Goal: Task Accomplishment & Management: Use online tool/utility

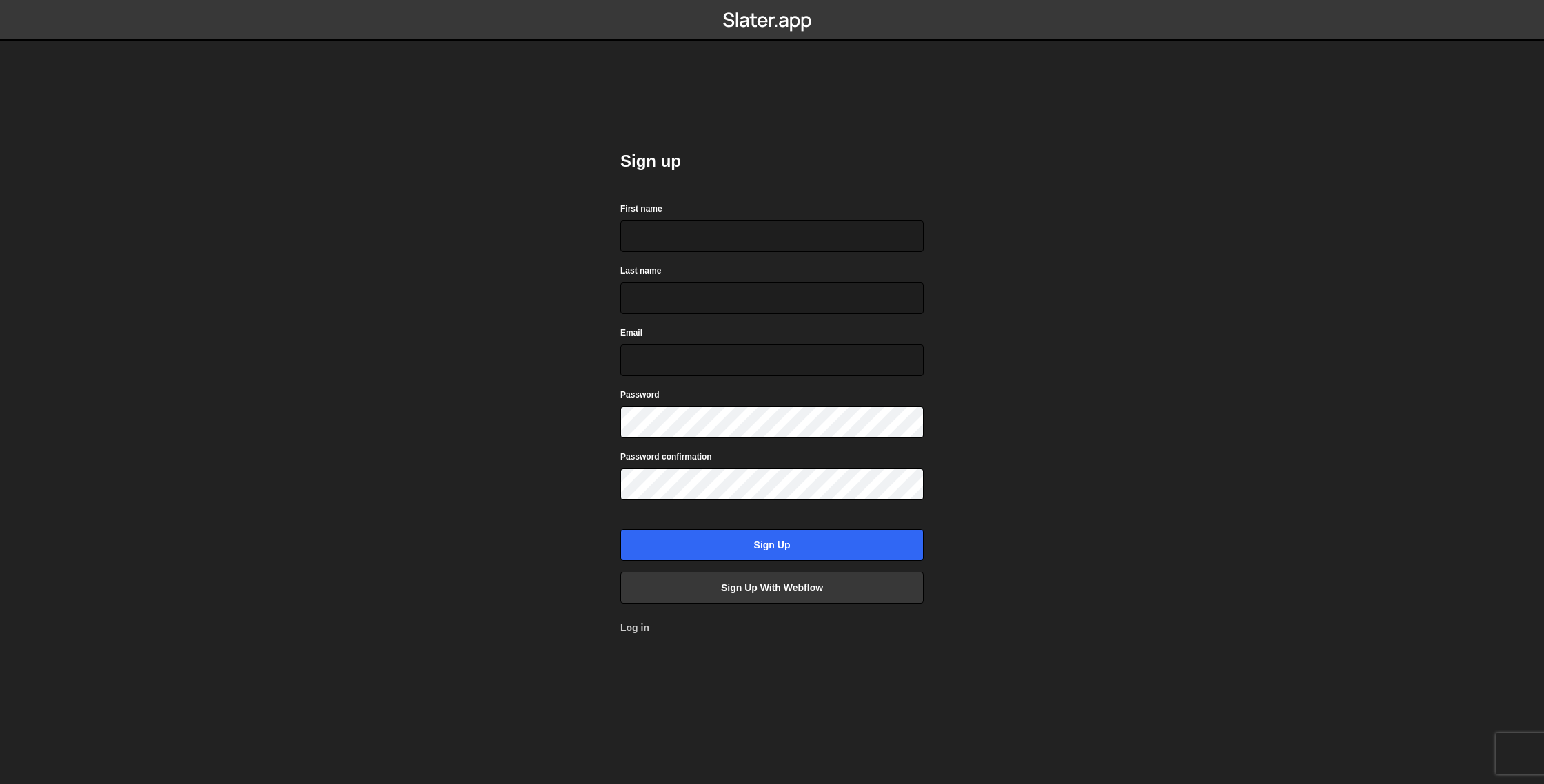
click at [636, 628] on link "Log in" at bounding box center [634, 627] width 29 height 11
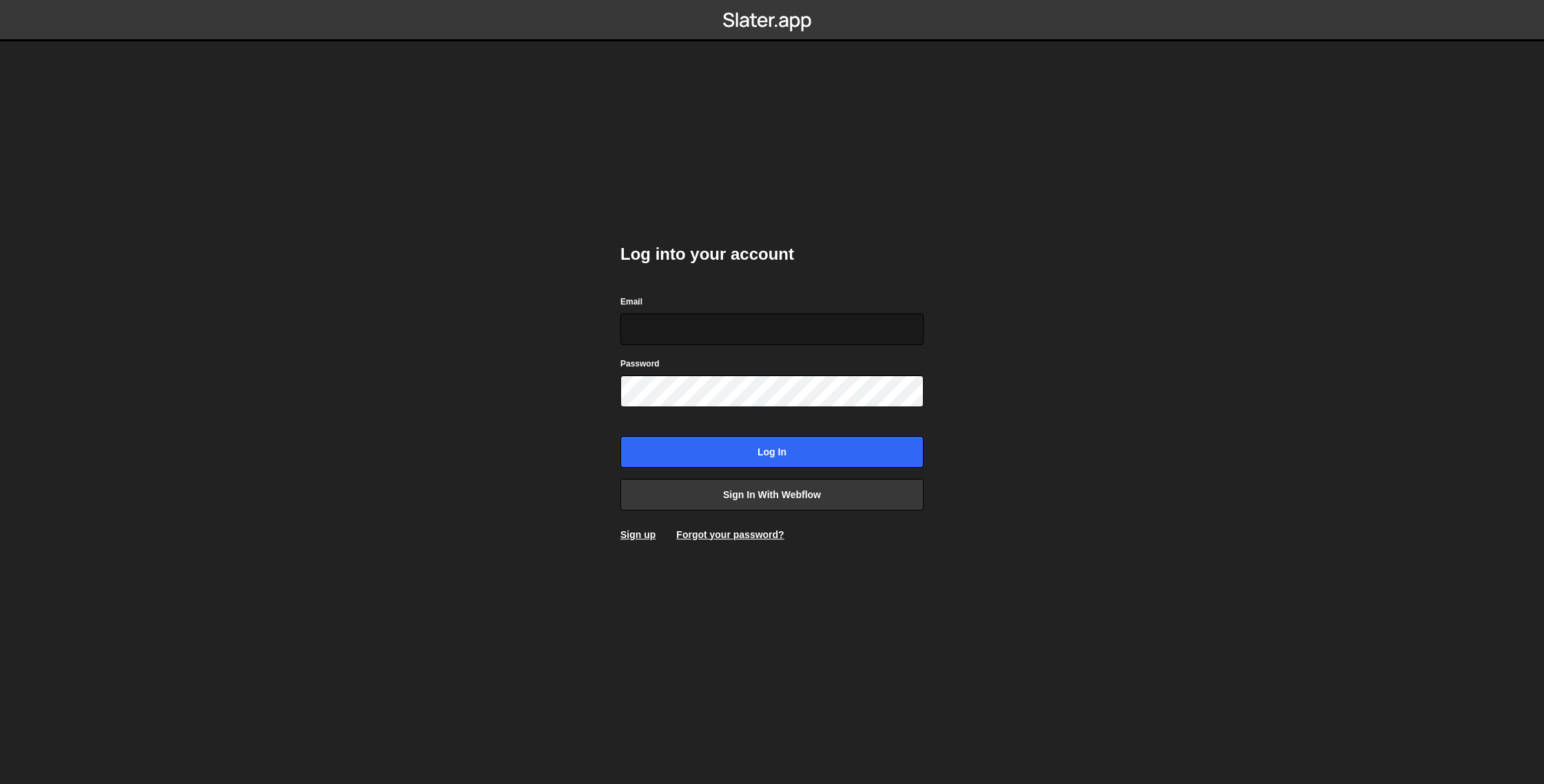
click at [665, 323] on input "Email" at bounding box center [771, 329] width 303 height 31
type input "asheem.shrestha01@gmail.com"
click at [628, 535] on link "Sign up" at bounding box center [637, 535] width 35 height 11
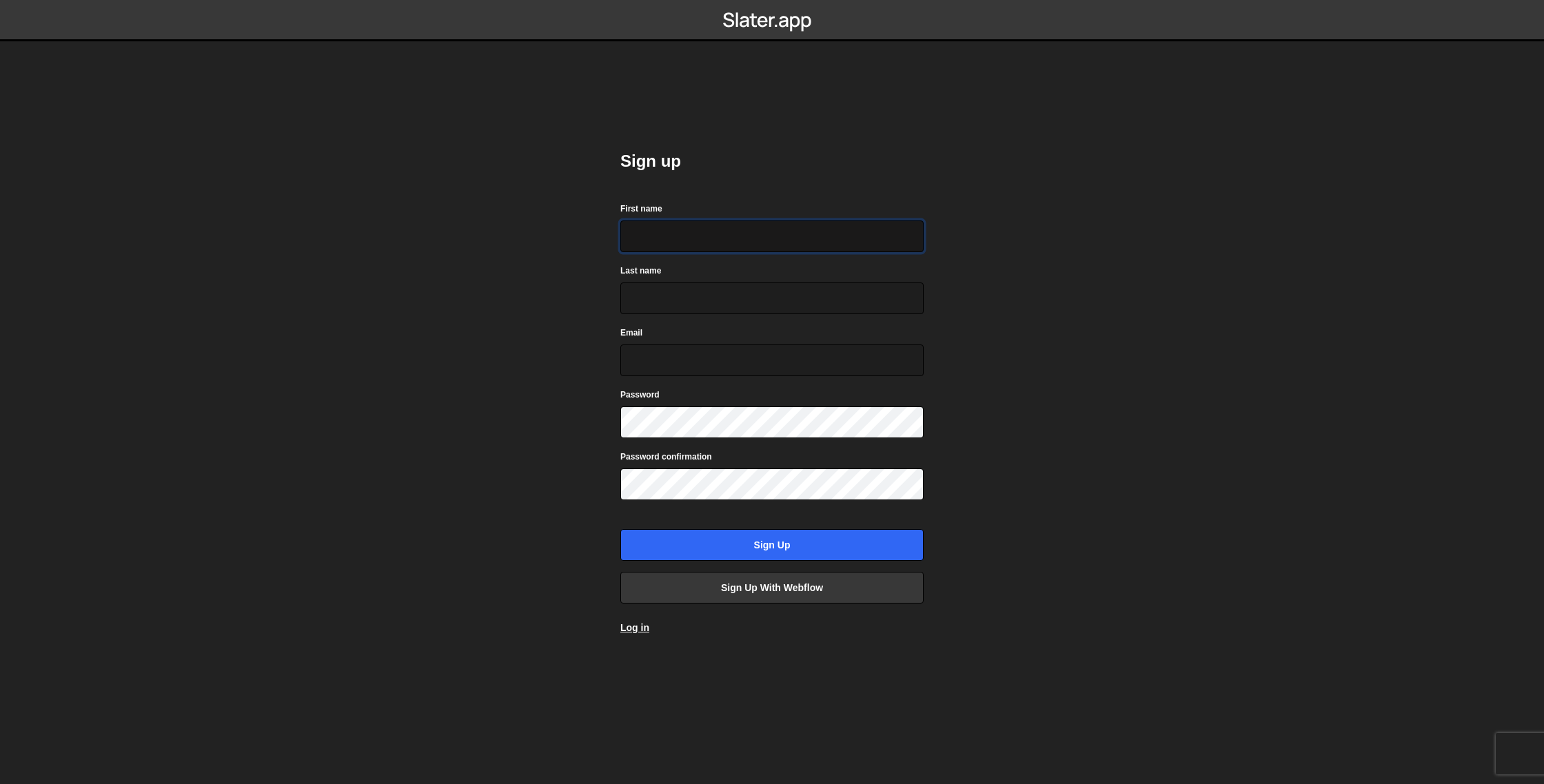
click at [700, 247] on input "First name" at bounding box center [771, 236] width 303 height 31
type input "Asheem"
type input "Shrestha"
type input "asheem.shrestha01@gmail.com"
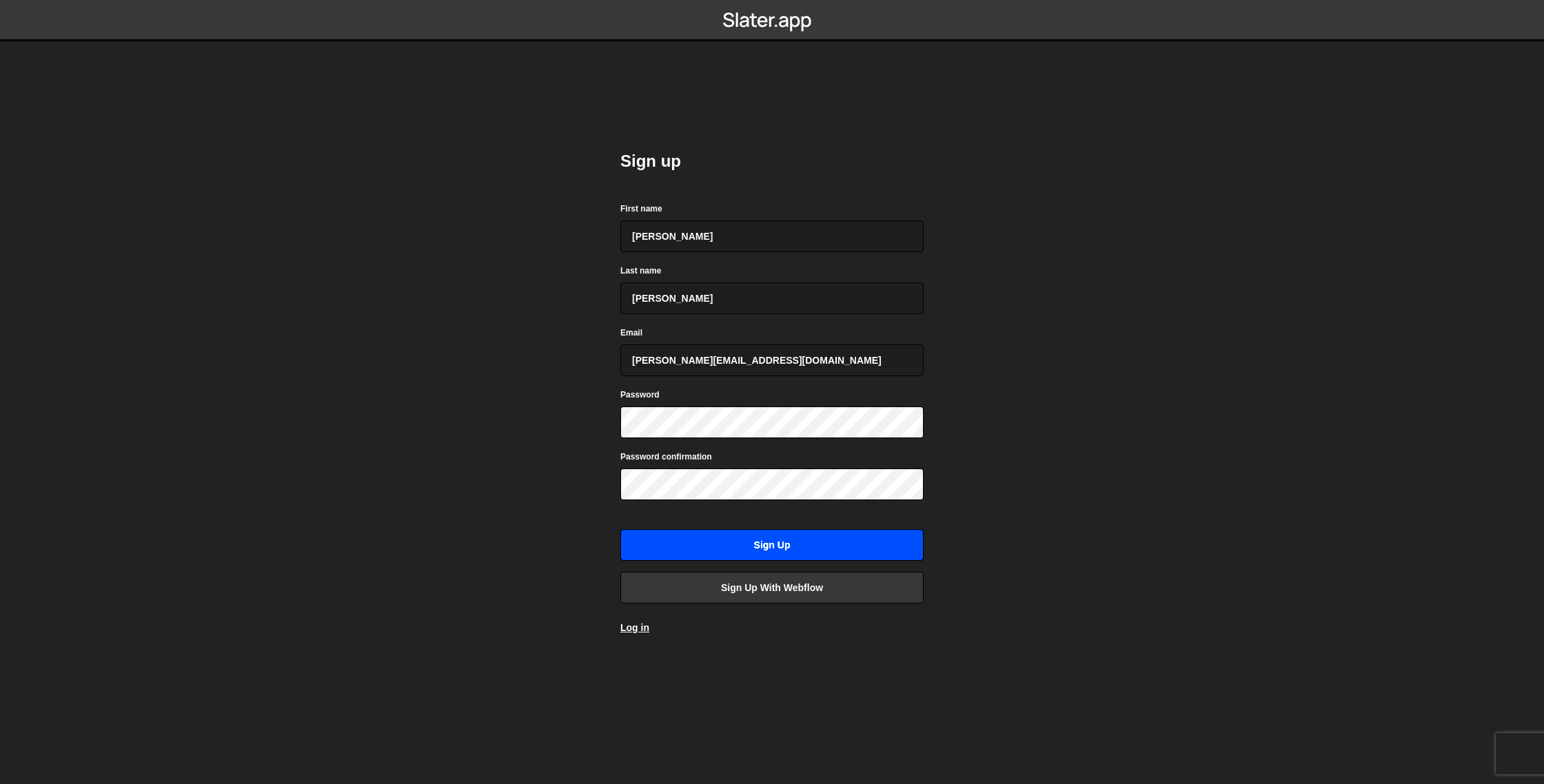
click at [799, 551] on input "Sign up" at bounding box center [771, 545] width 303 height 31
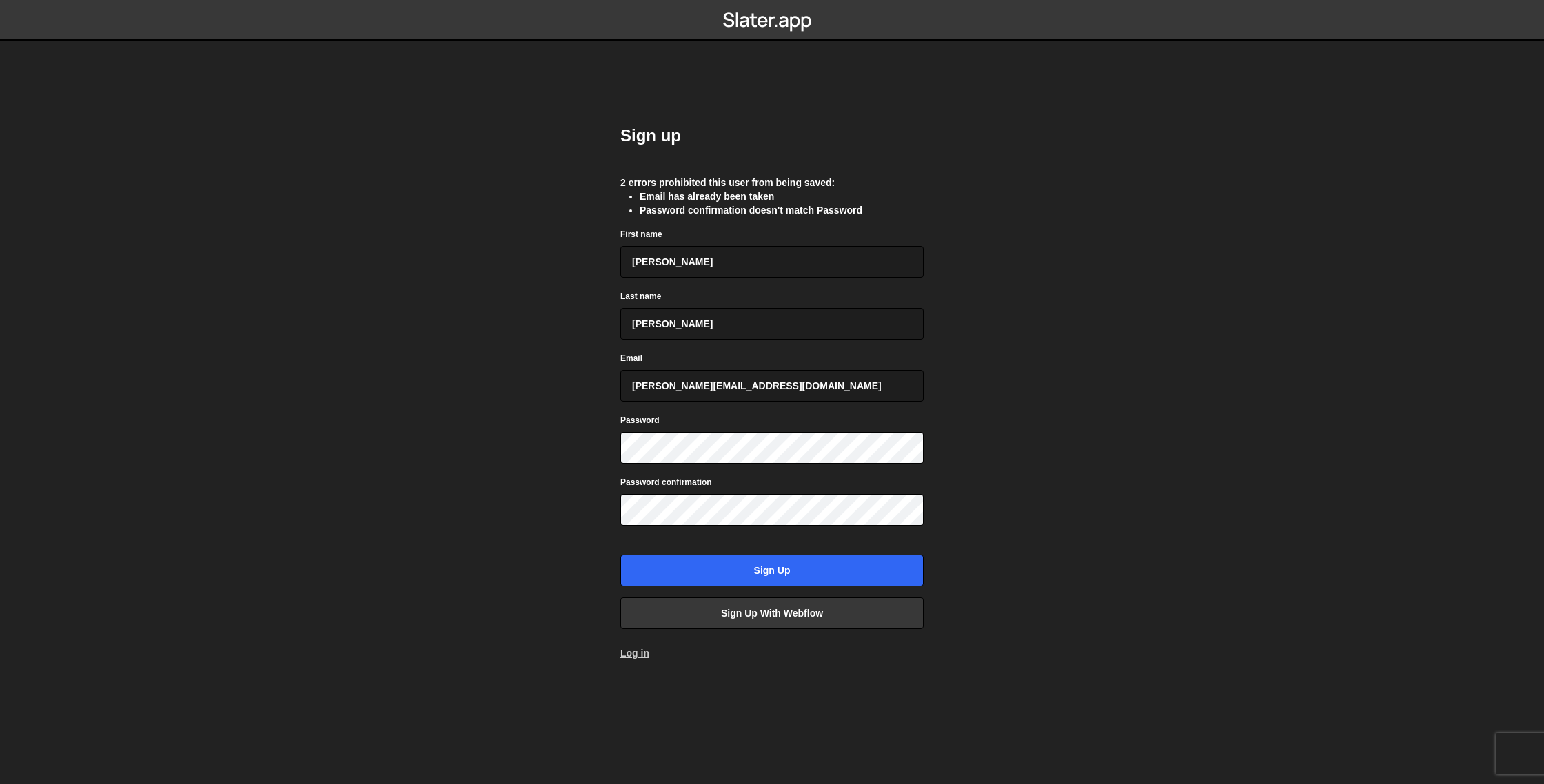
click at [634, 657] on link "Log in" at bounding box center [634, 653] width 29 height 11
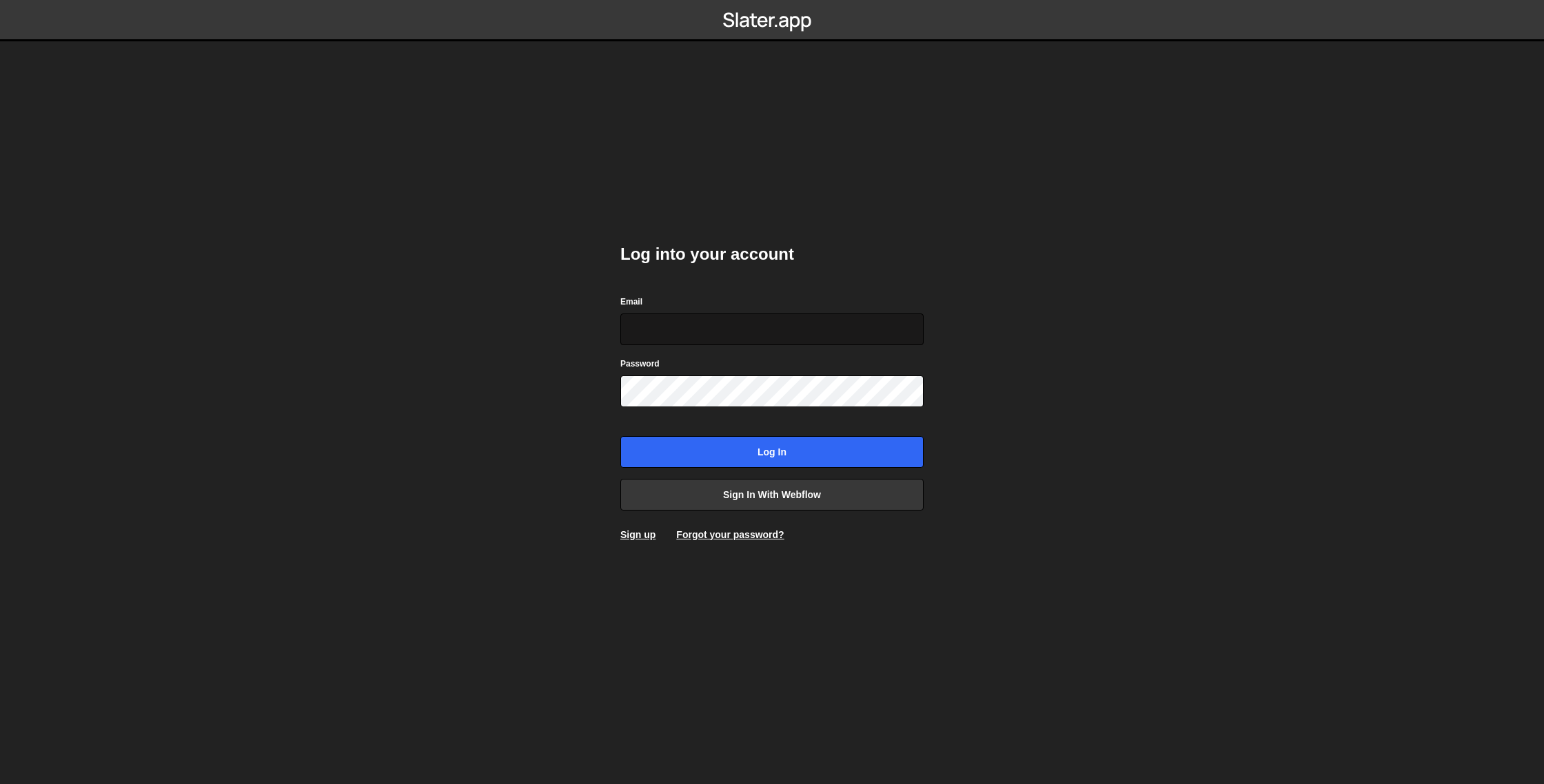
click at [726, 336] on input "Email" at bounding box center [771, 329] width 303 height 31
type input "[PERSON_NAME][EMAIL_ADDRESS][DOMAIN_NAME]"
click at [620, 436] on input "Log in" at bounding box center [771, 452] width 303 height 31
click at [728, 540] on link "Forgot your password?" at bounding box center [730, 535] width 108 height 11
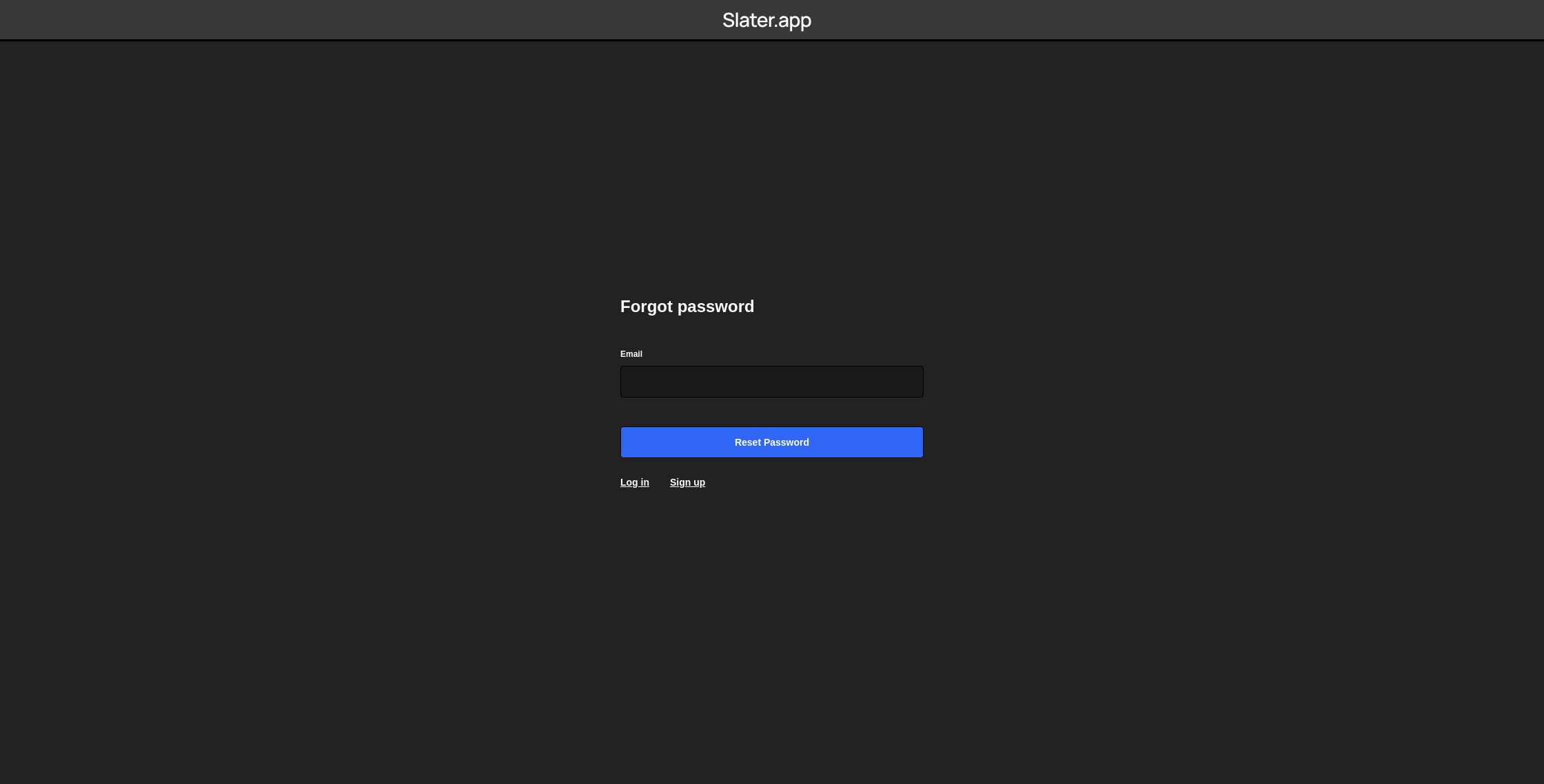
click at [676, 374] on input "Email" at bounding box center [771, 381] width 303 height 31
type input "asheem.shrestha01@gmail.com"
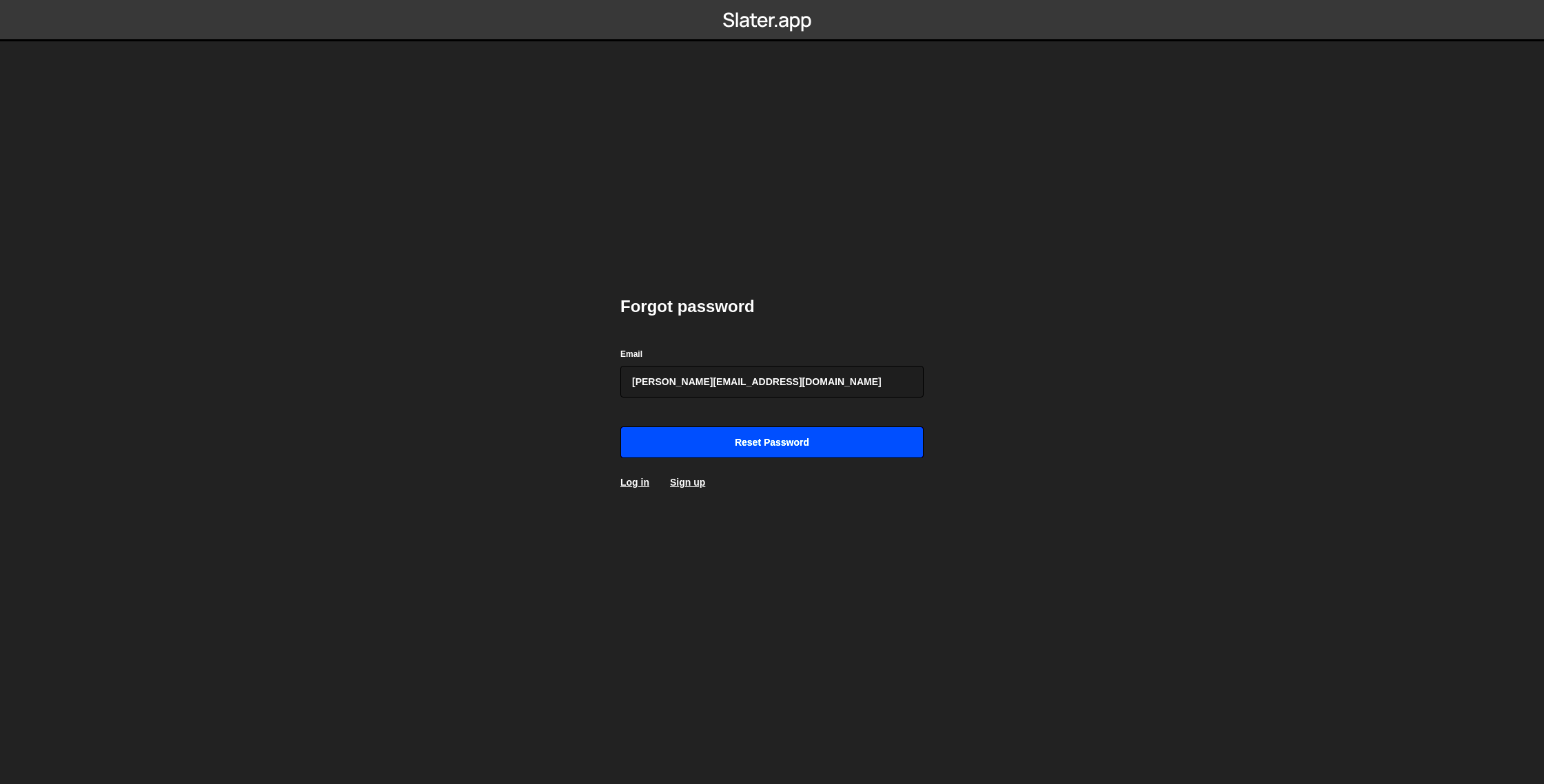
click at [684, 430] on input "Reset password" at bounding box center [771, 443] width 303 height 31
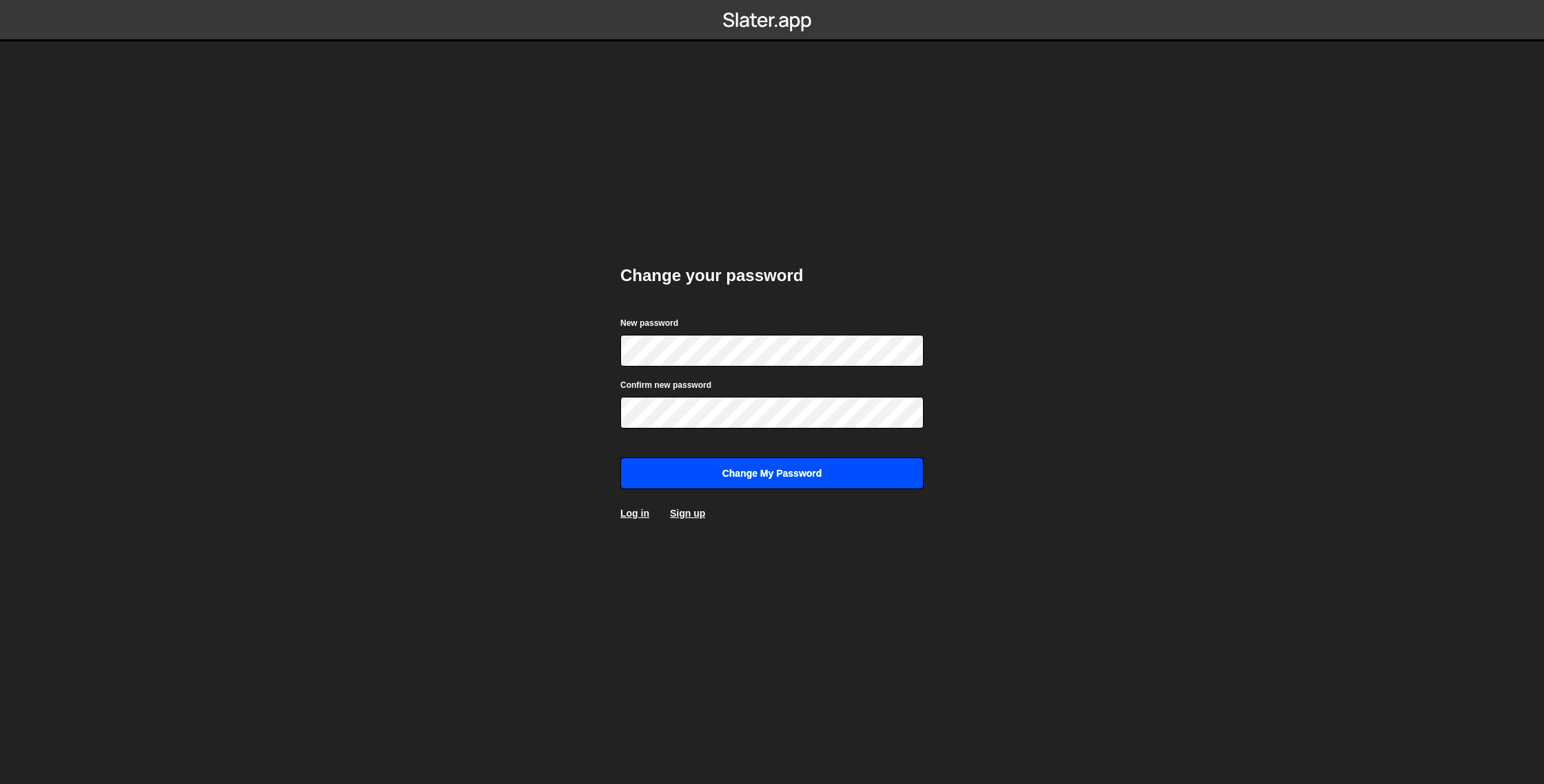
click at [711, 470] on input "Change my password" at bounding box center [771, 473] width 303 height 31
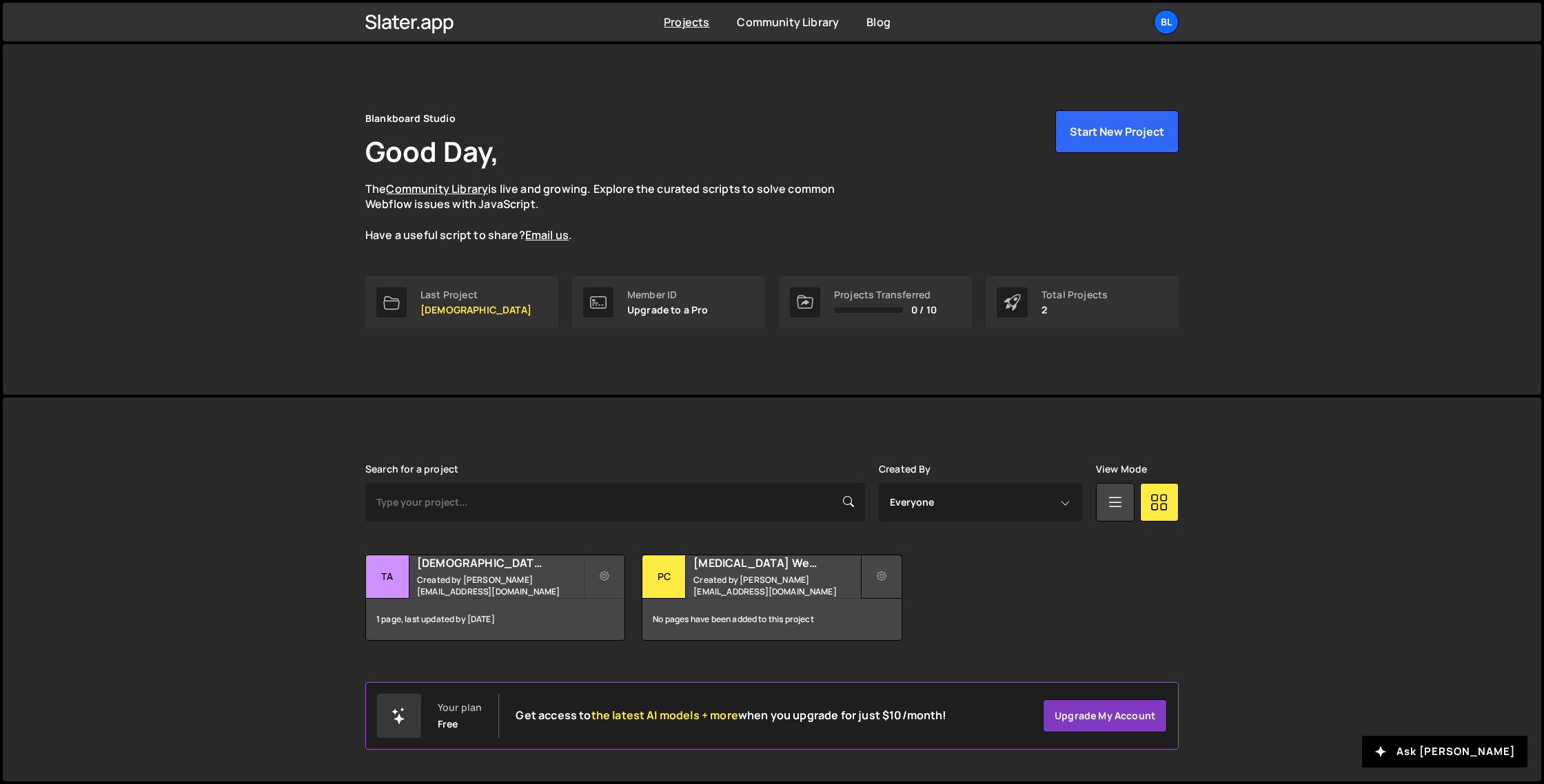
click at [884, 572] on icon at bounding box center [882, 577] width 10 height 14
click at [927, 650] on link "Delete Project" at bounding box center [944, 654] width 164 height 22
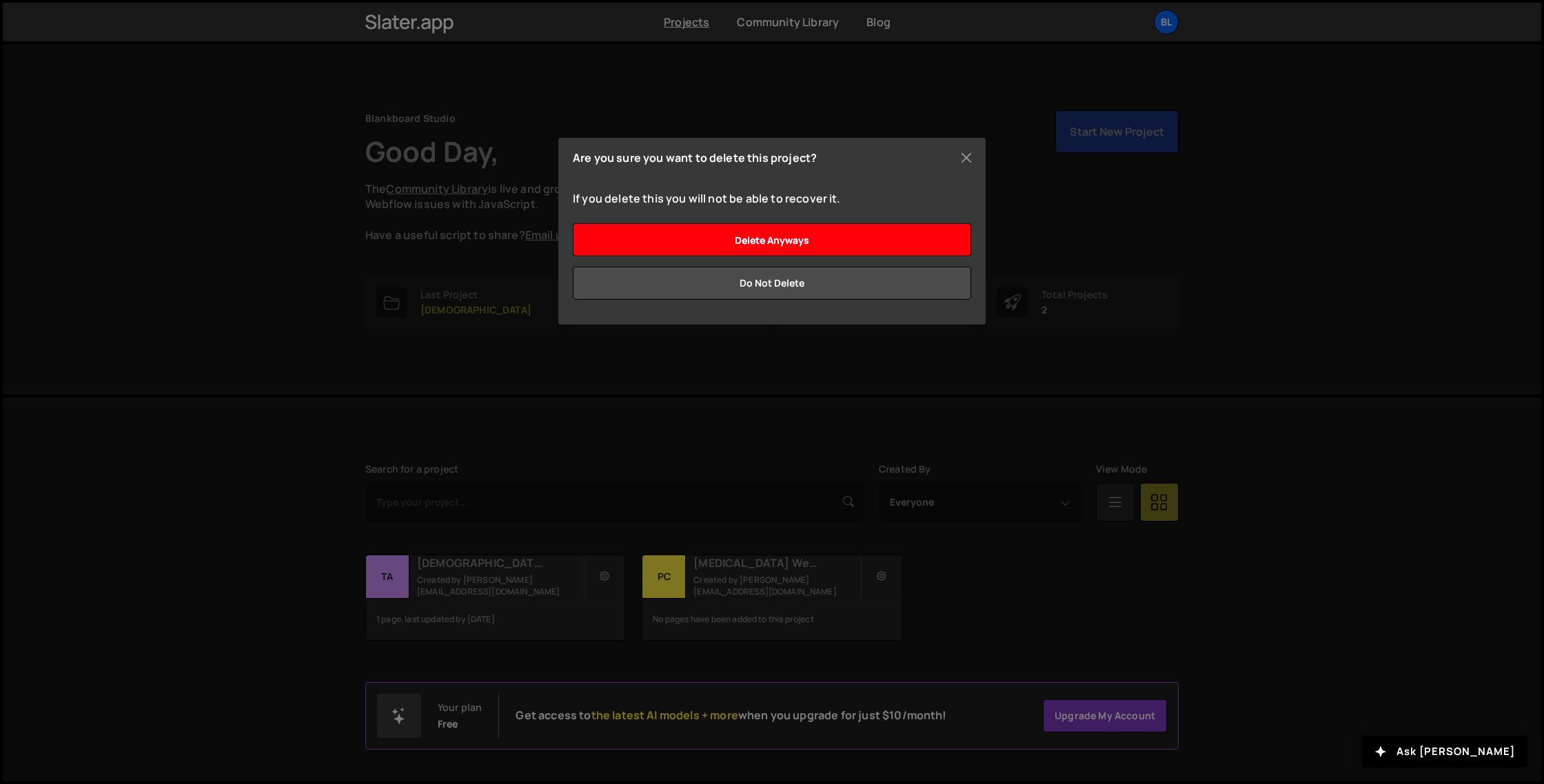
click at [767, 239] on input "Delete anyways" at bounding box center [772, 239] width 398 height 33
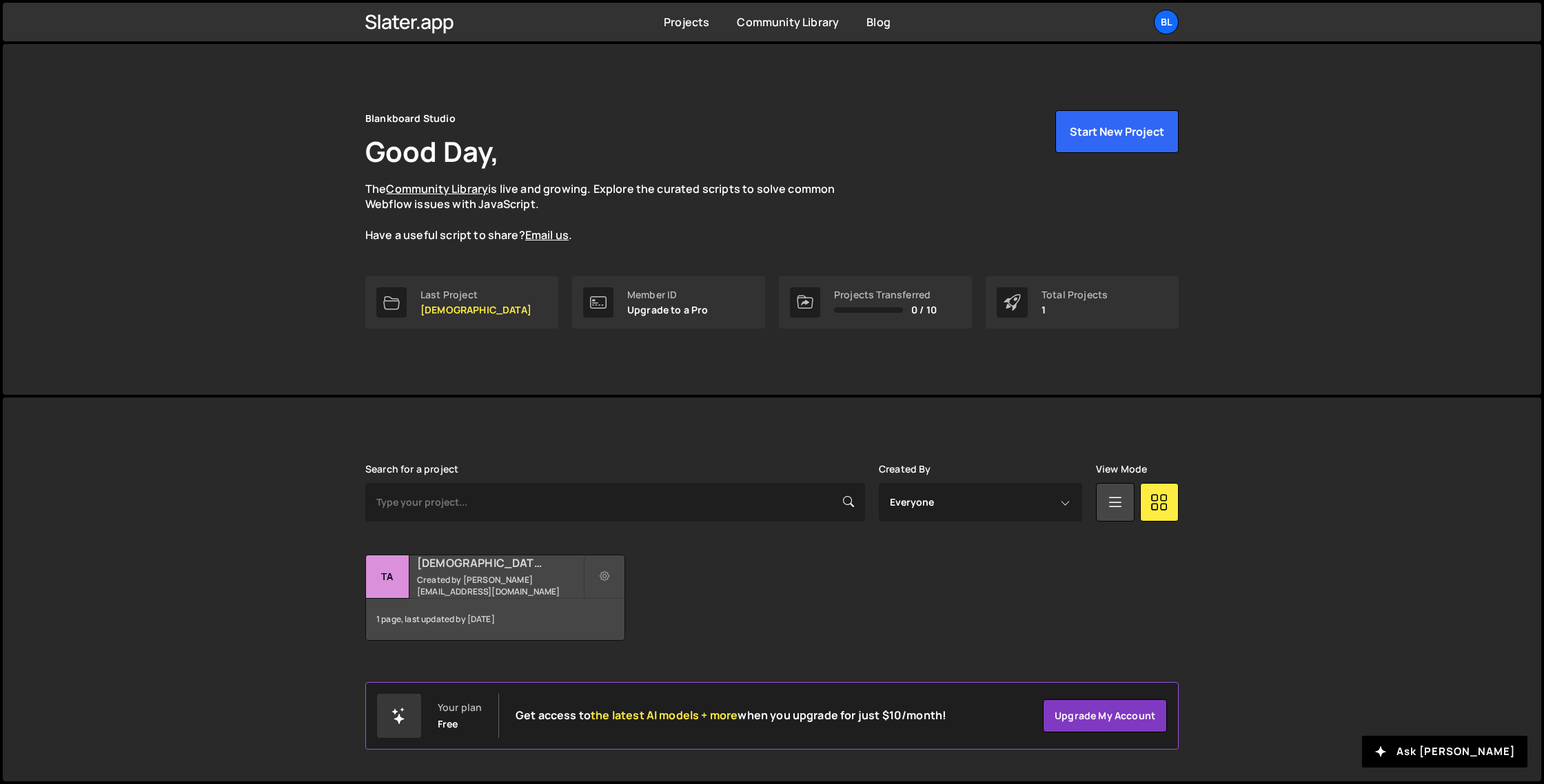
click at [488, 620] on div "1 page, last updated by [DATE]" at bounding box center [495, 619] width 259 height 41
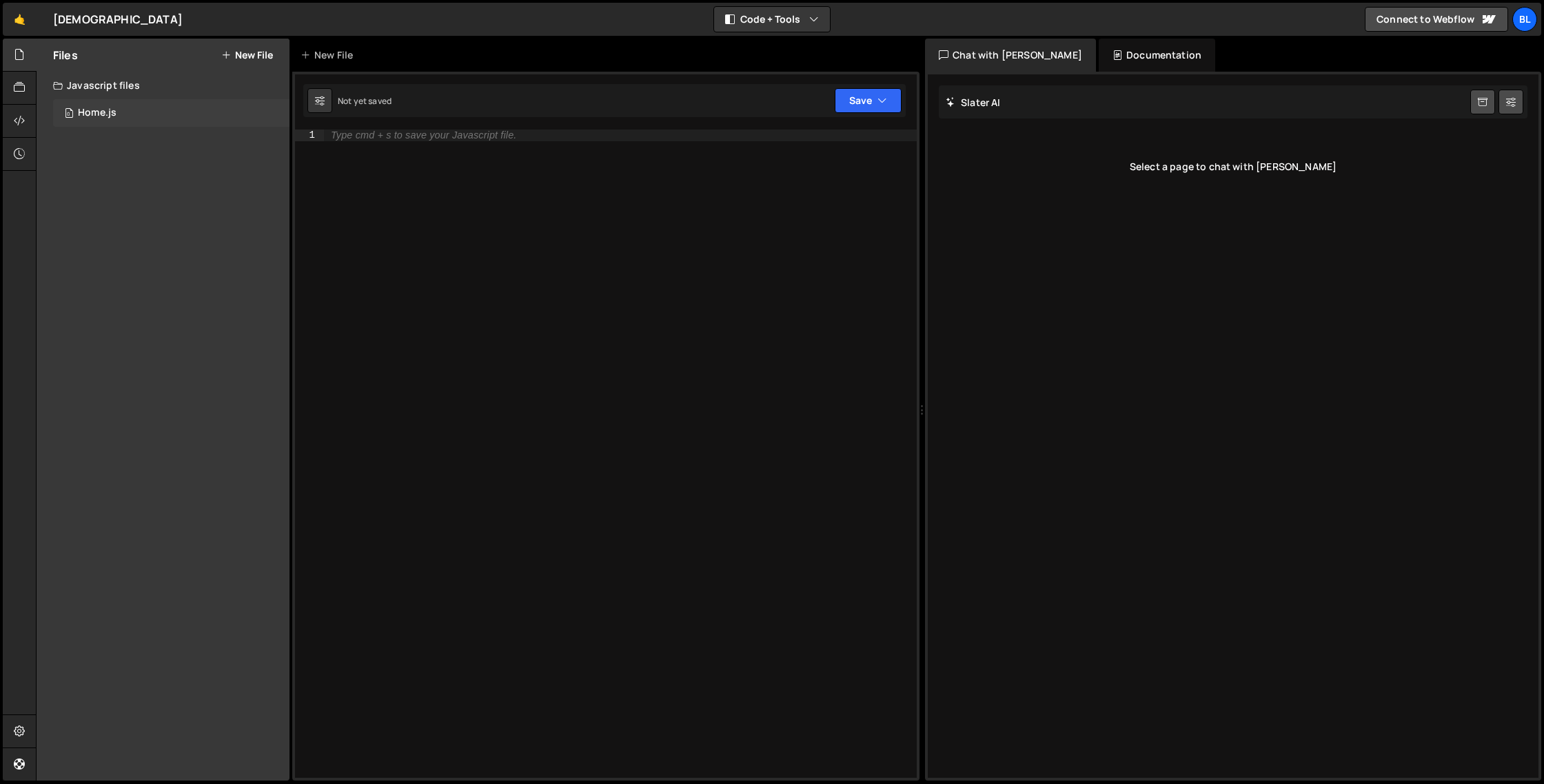
click at [158, 111] on div "0 Home.js 0" at bounding box center [171, 113] width 237 height 28
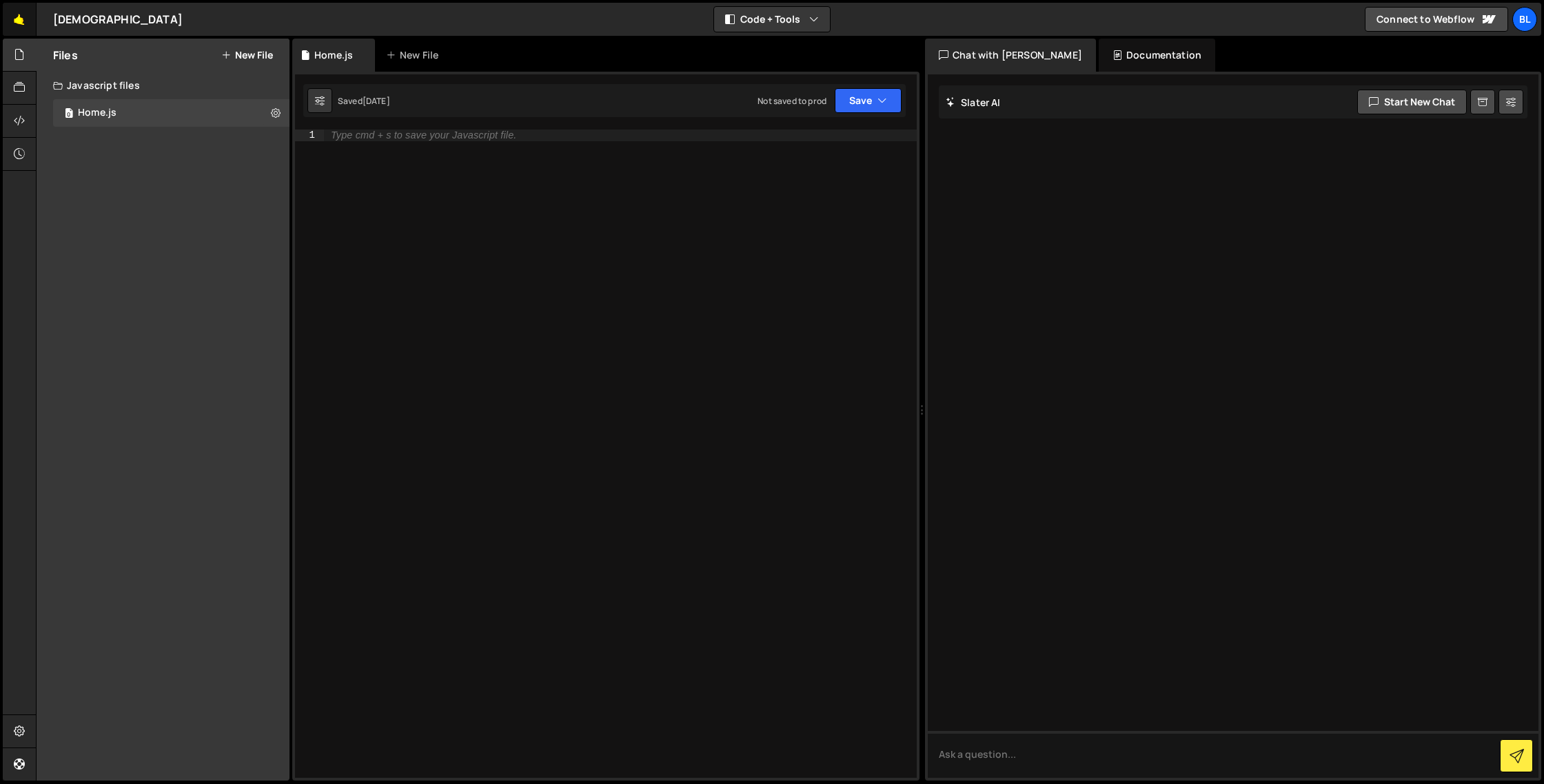
click at [28, 24] on link "🤙" at bounding box center [19, 19] width 34 height 33
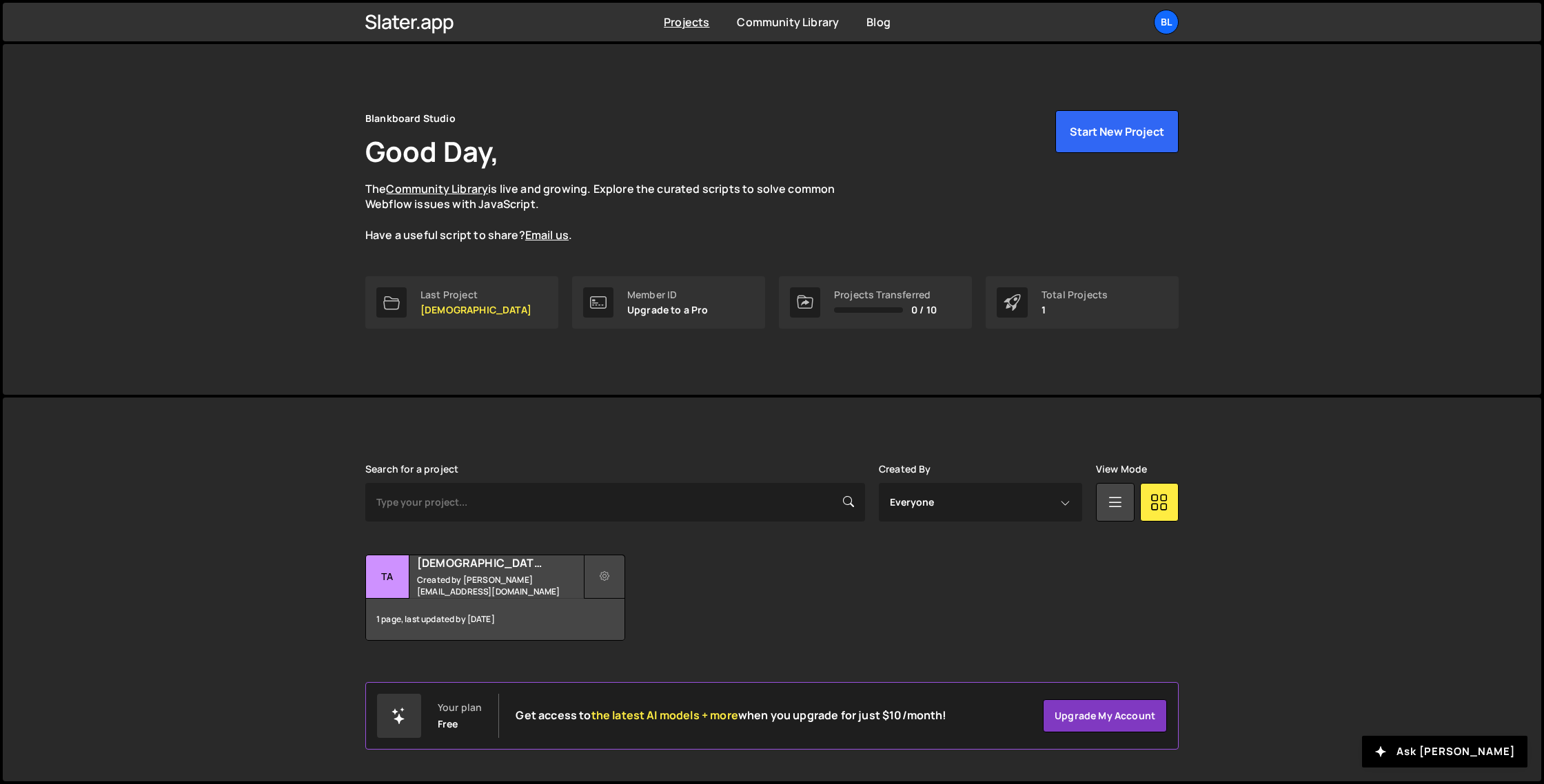
click at [608, 578] on icon at bounding box center [604, 577] width 10 height 14
click at [622, 650] on link "Delete Project" at bounding box center [667, 654] width 164 height 22
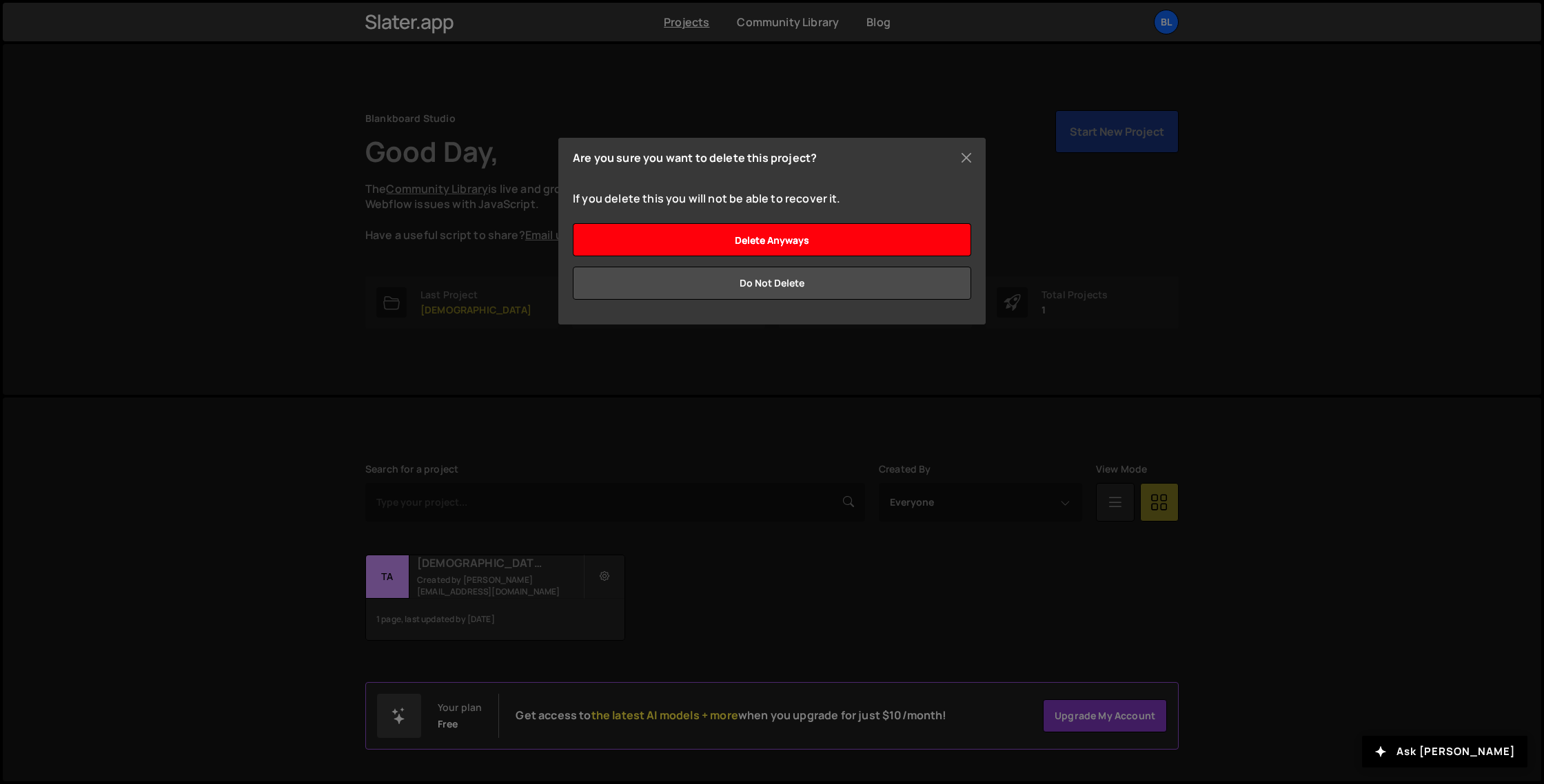
click at [837, 232] on input "Delete anyways" at bounding box center [772, 239] width 398 height 33
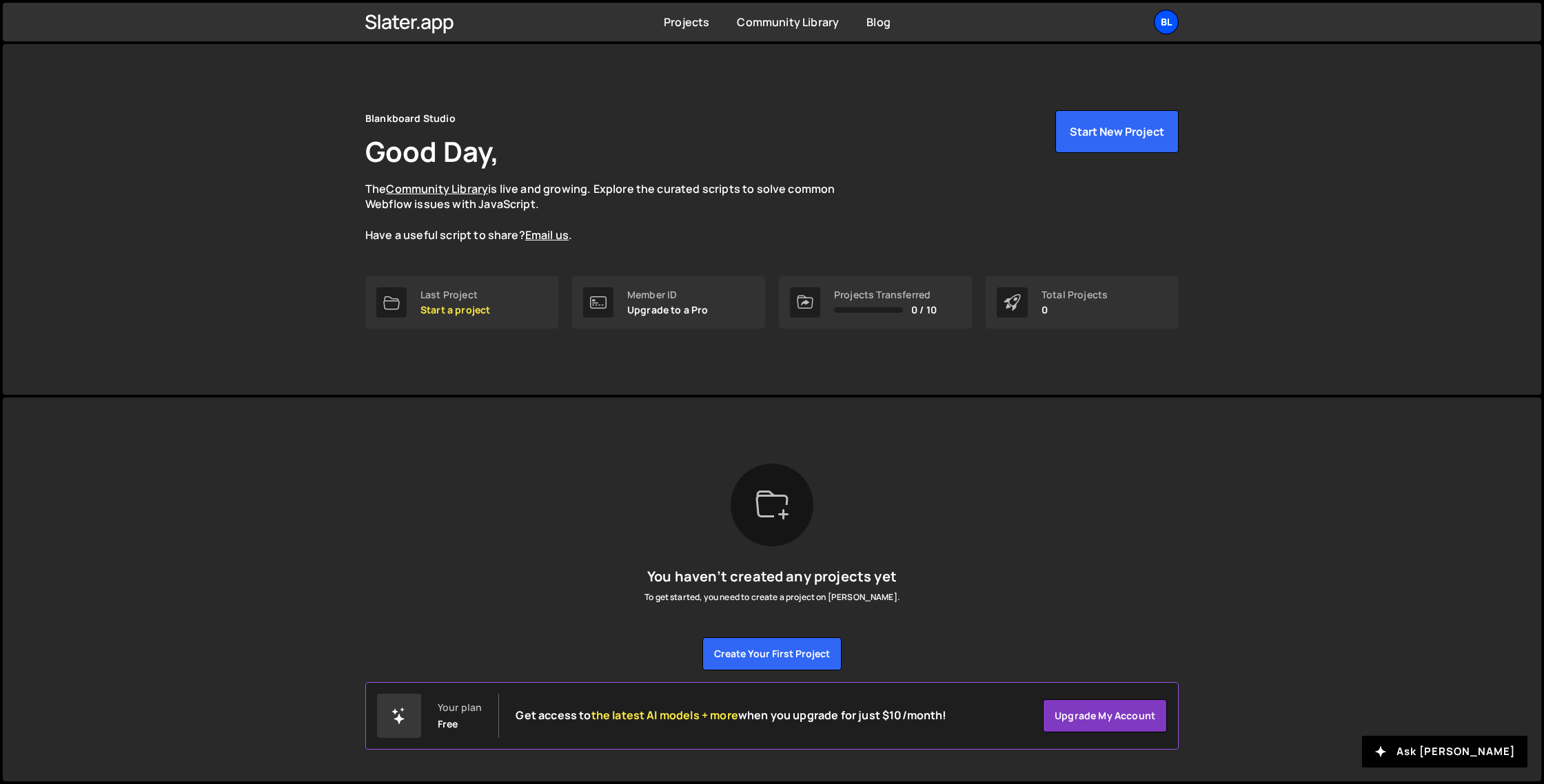
click at [1169, 23] on div "Bl" at bounding box center [1166, 22] width 25 height 25
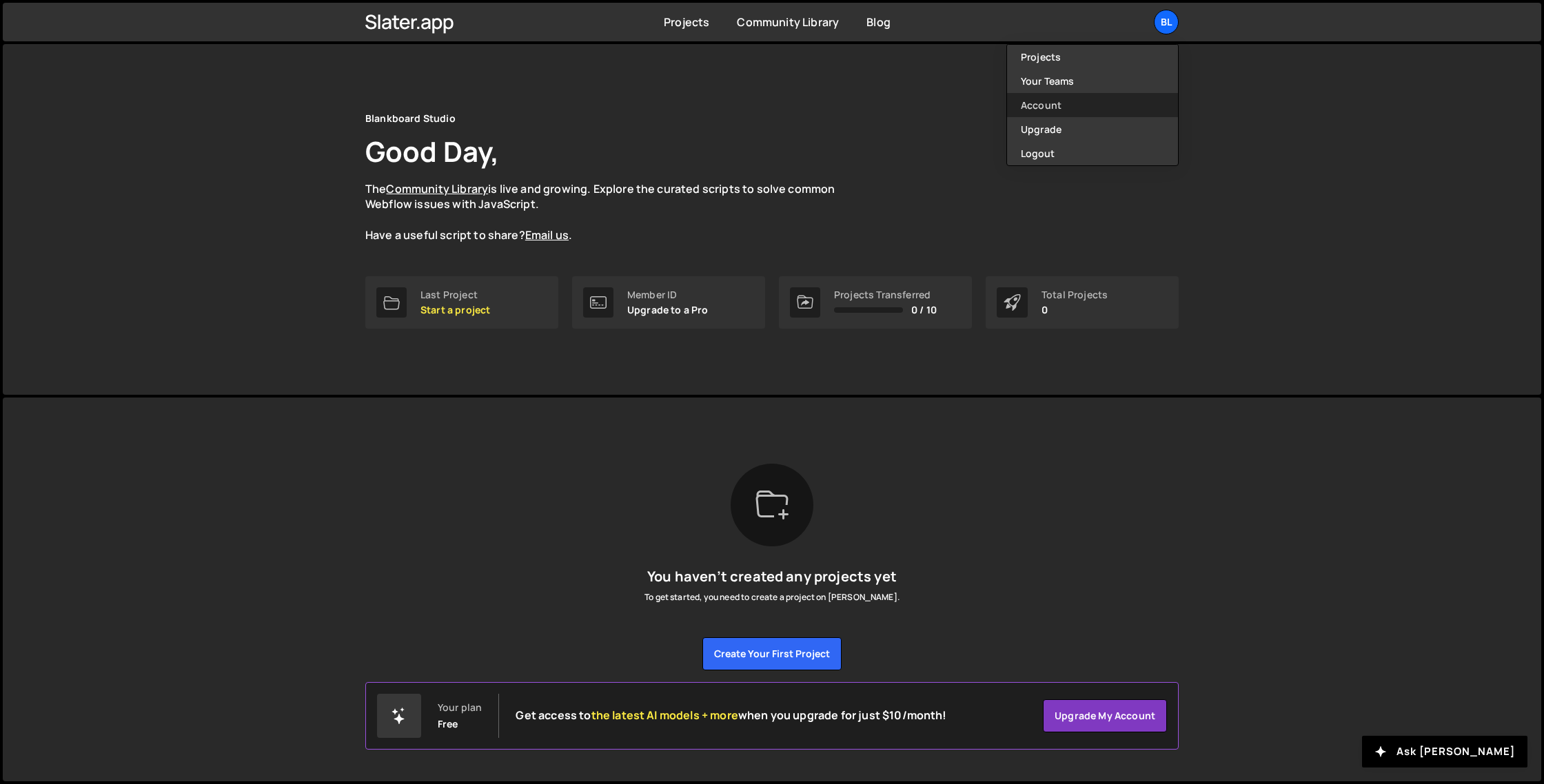
click at [1036, 108] on link "Account" at bounding box center [1093, 105] width 171 height 24
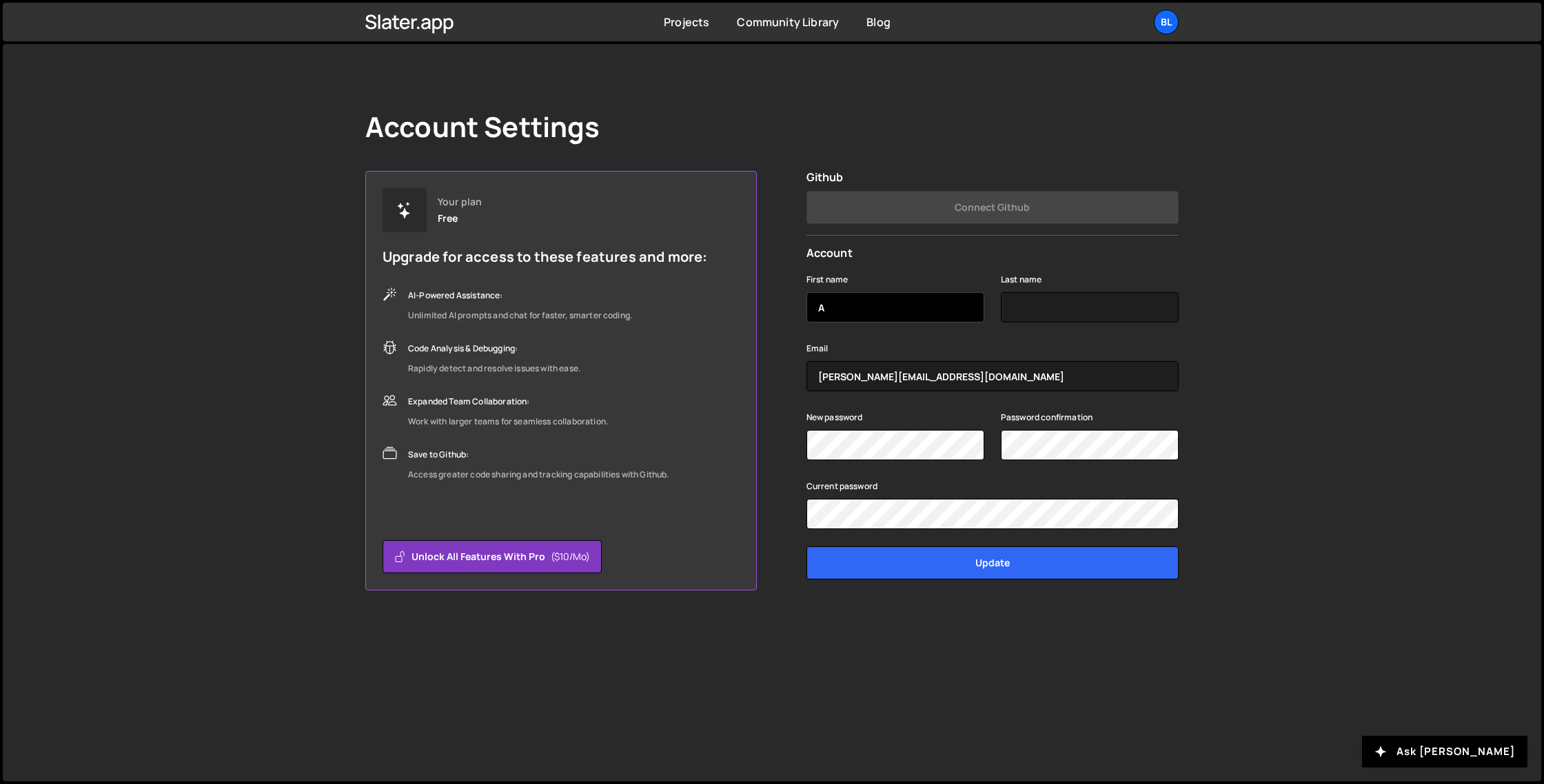
type input "[PERSON_NAME]"
click at [1265, 421] on div "Account Settings Your plan Free Upgrade for access to these features and more: …" at bounding box center [772, 413] width 1538 height 738
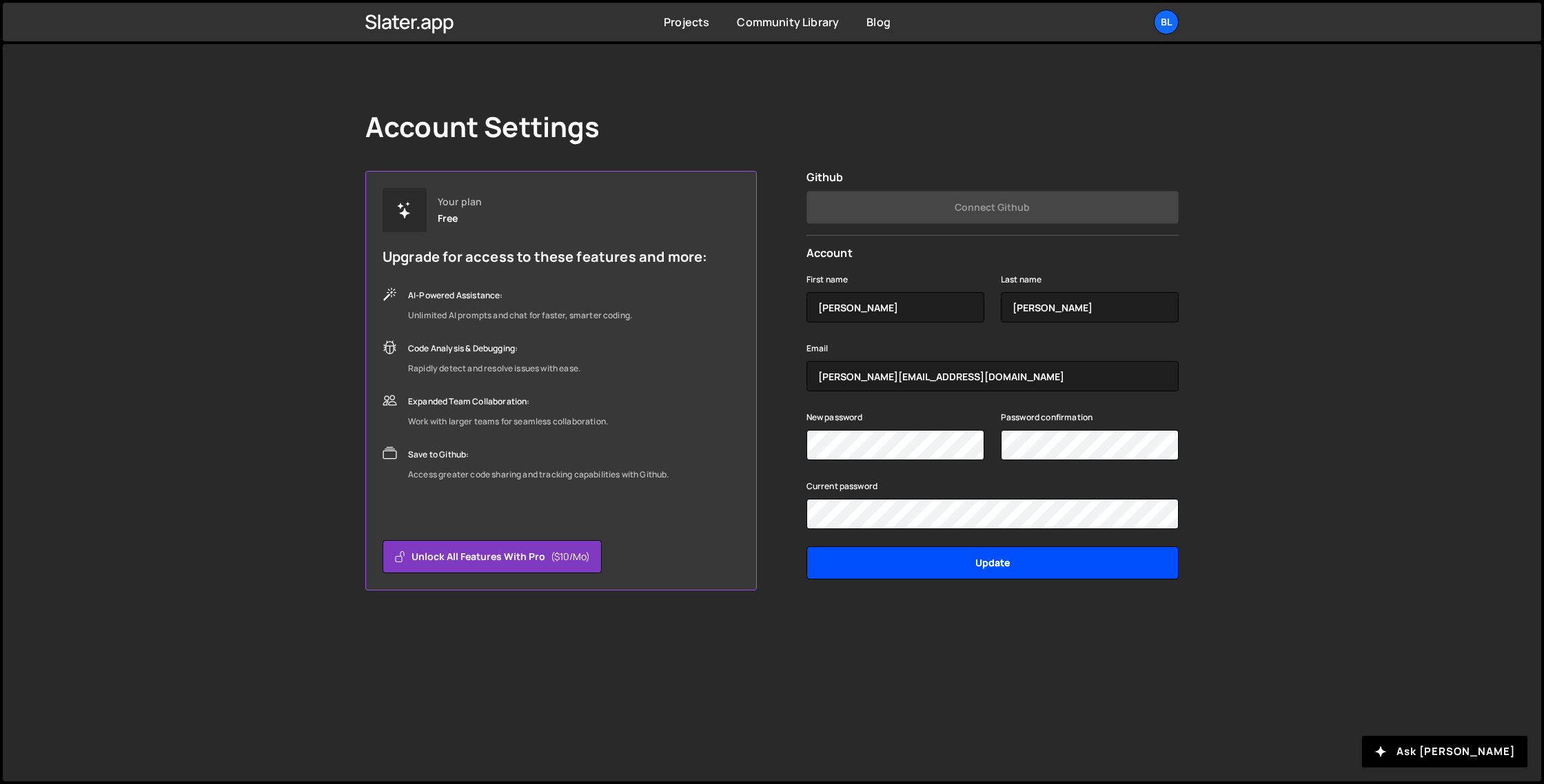
click at [1036, 572] on input "Update" at bounding box center [992, 563] width 372 height 33
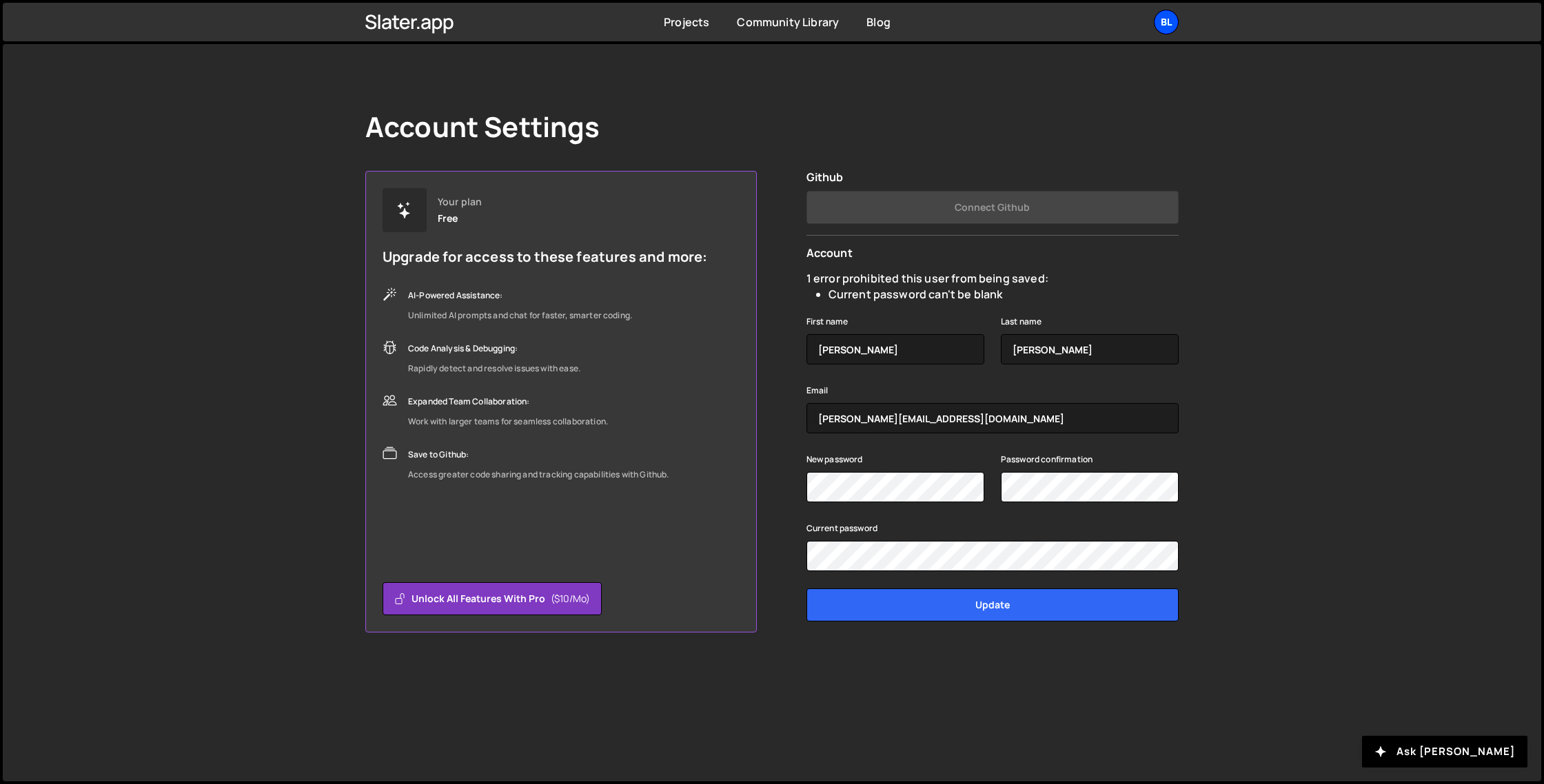
click at [1175, 19] on div "Bl" at bounding box center [1166, 22] width 25 height 25
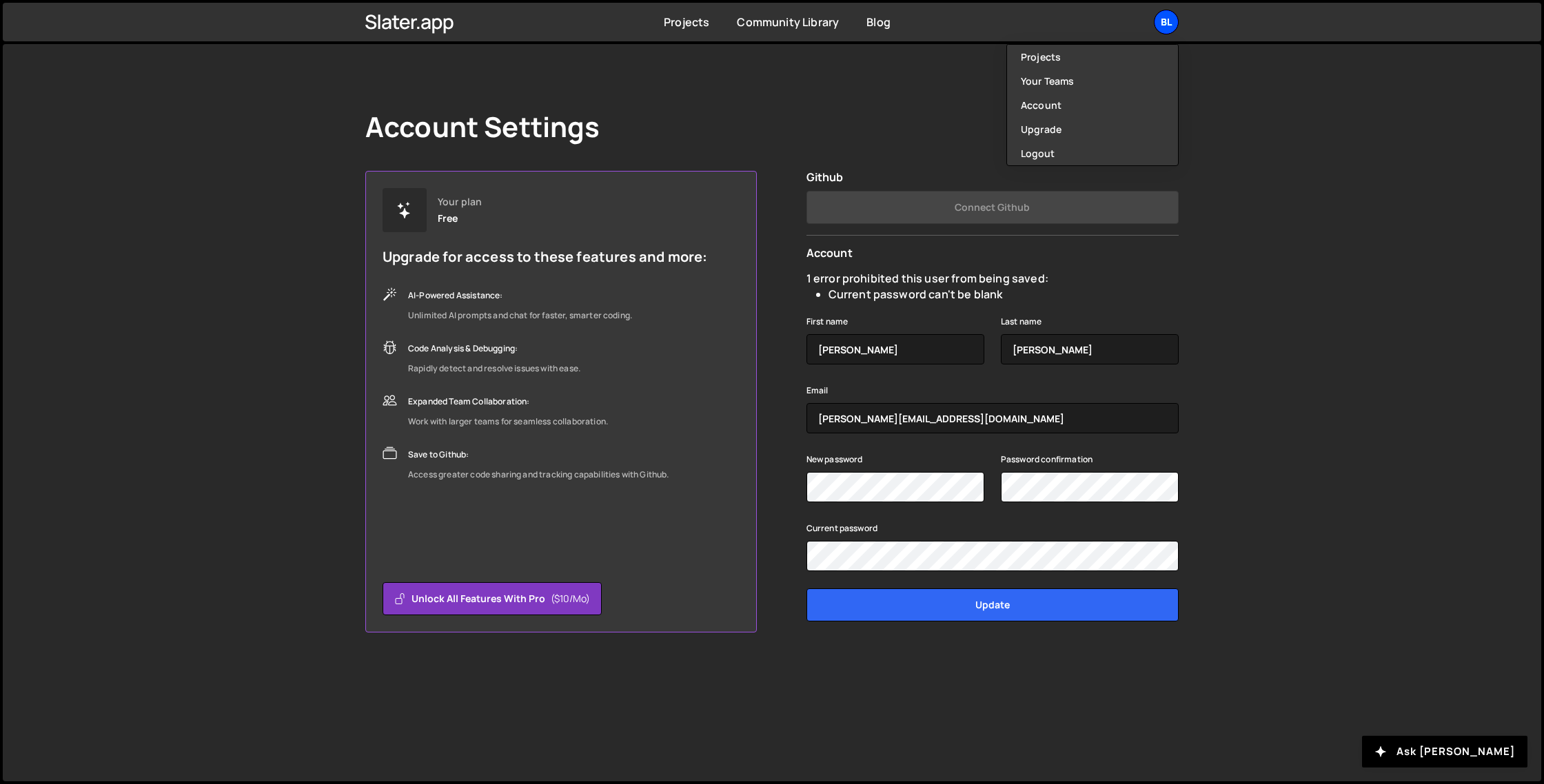
click at [1175, 19] on div "Bl" at bounding box center [1166, 22] width 25 height 25
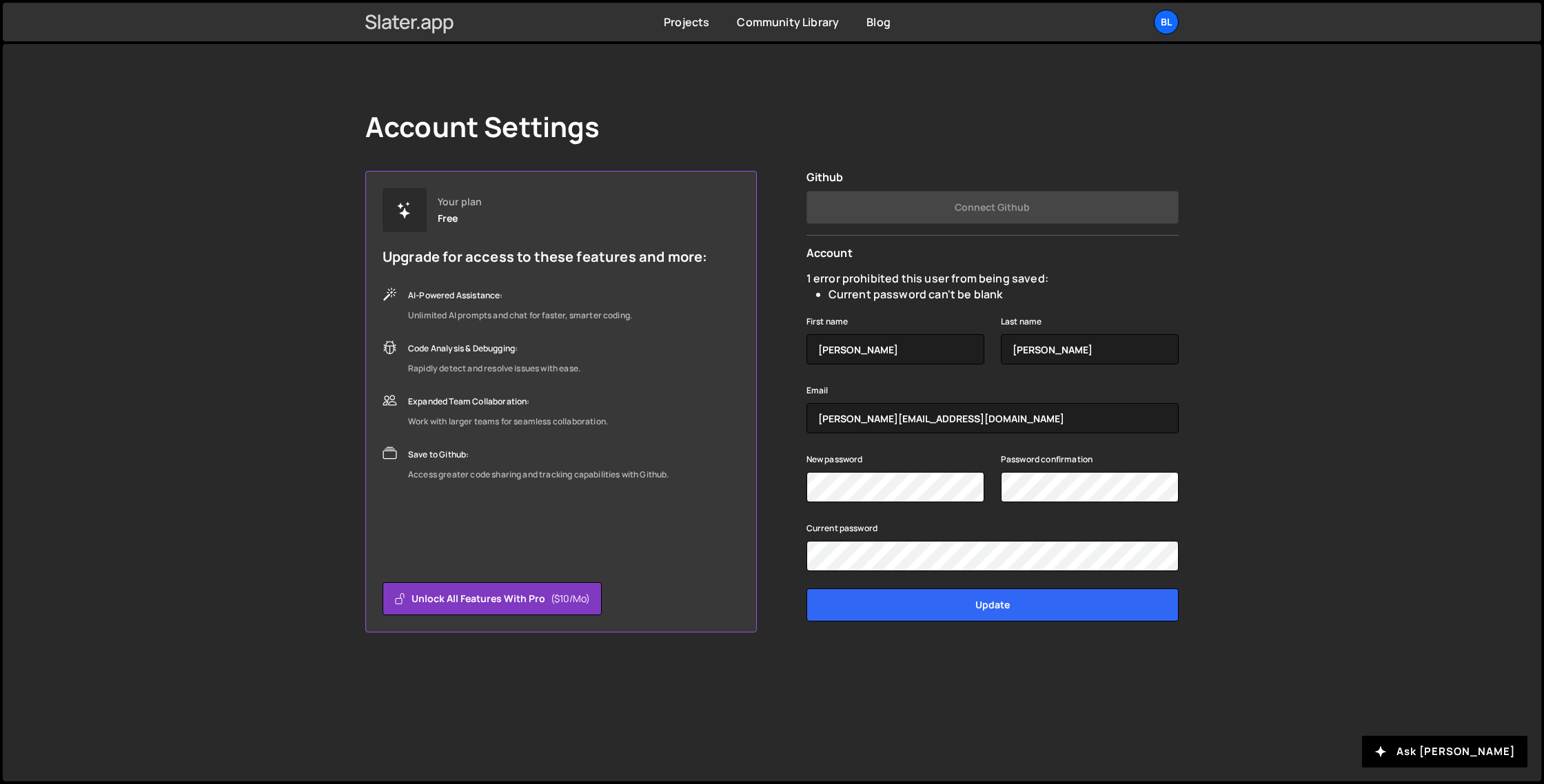
click at [428, 29] on icon at bounding box center [410, 22] width 89 height 24
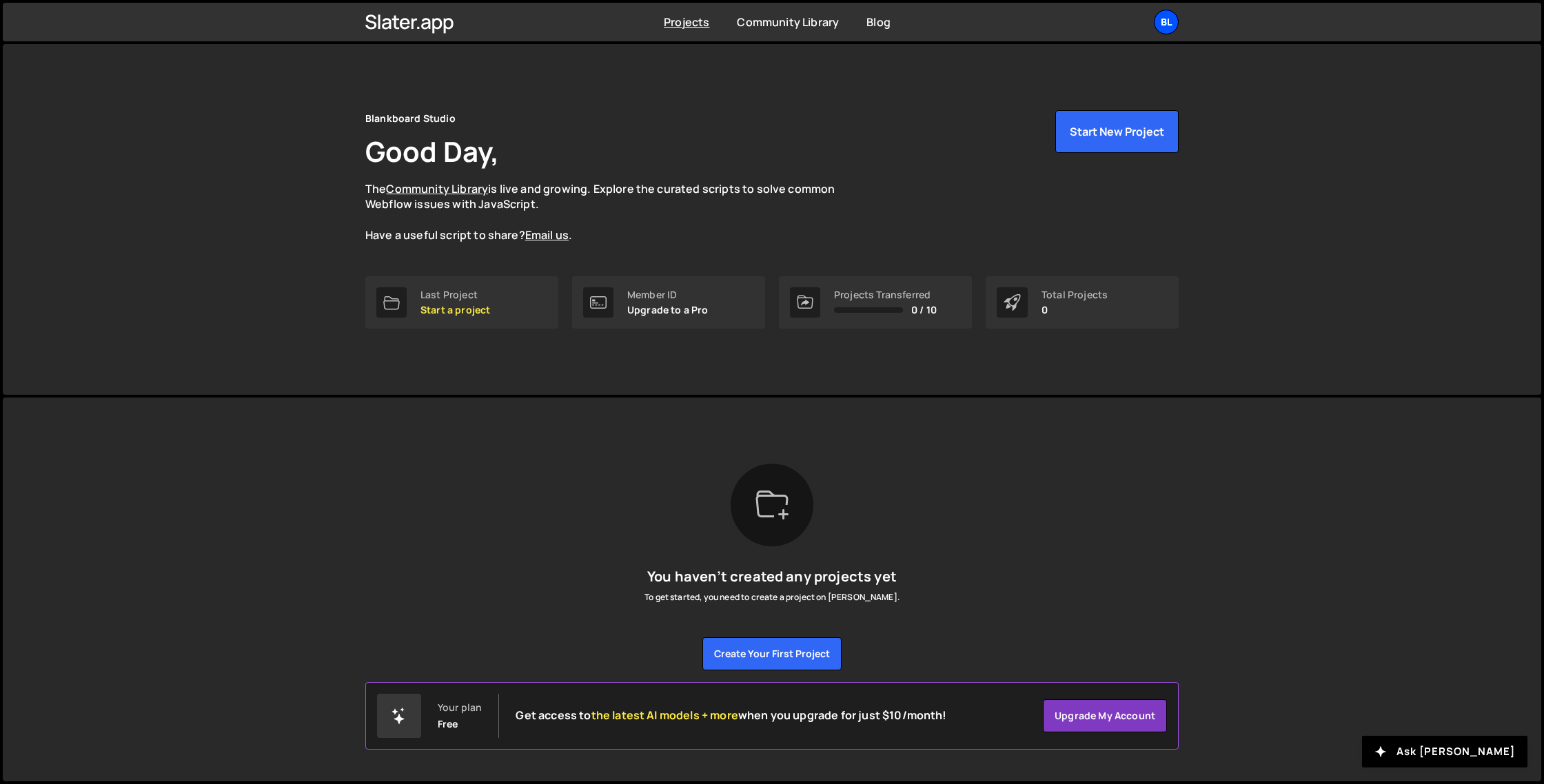
click at [1170, 24] on div "Bl" at bounding box center [1166, 22] width 25 height 25
click at [1098, 87] on link "Your Teams" at bounding box center [1093, 81] width 171 height 24
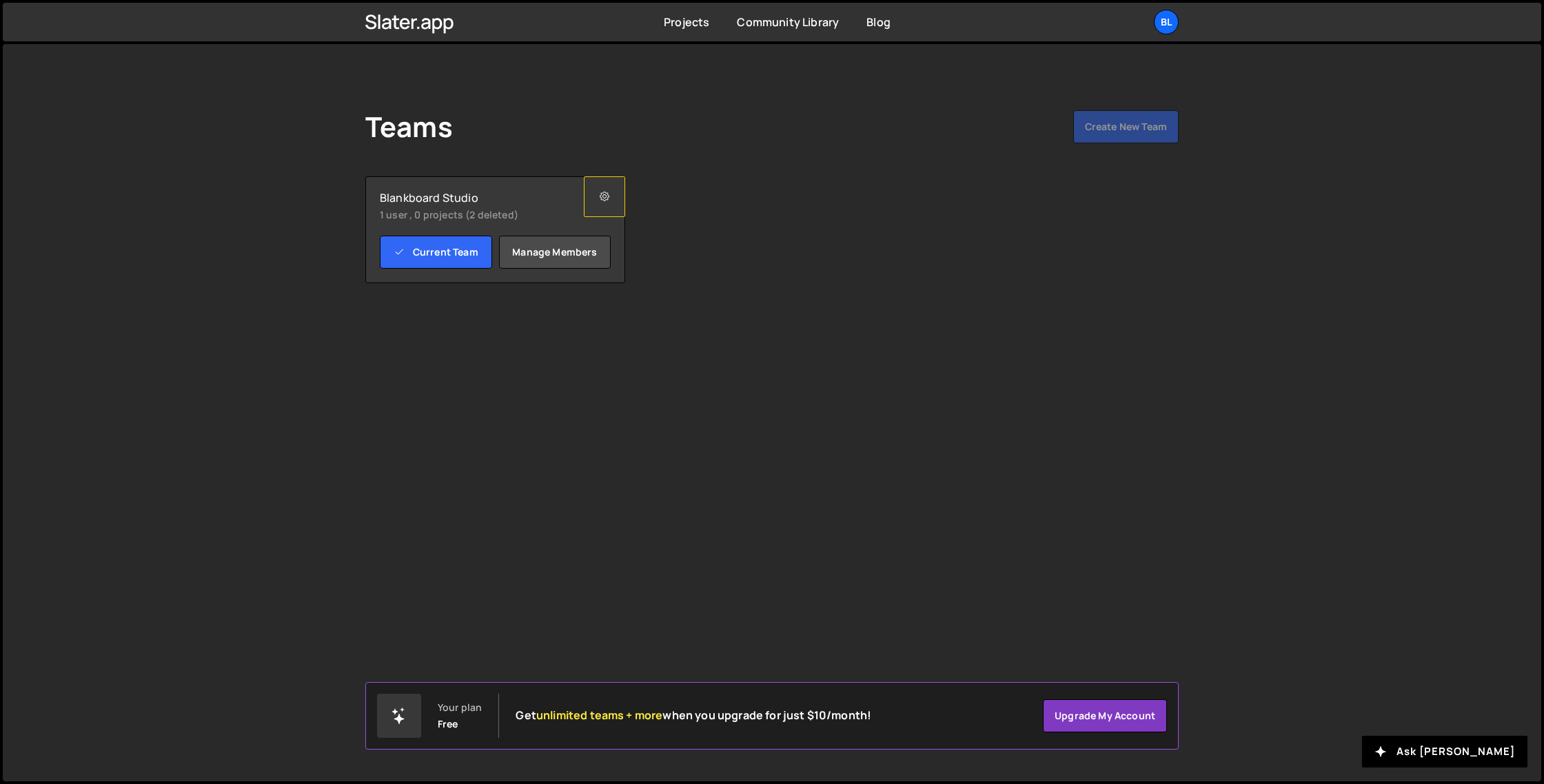
click at [603, 197] on icon at bounding box center [604, 197] width 10 height 14
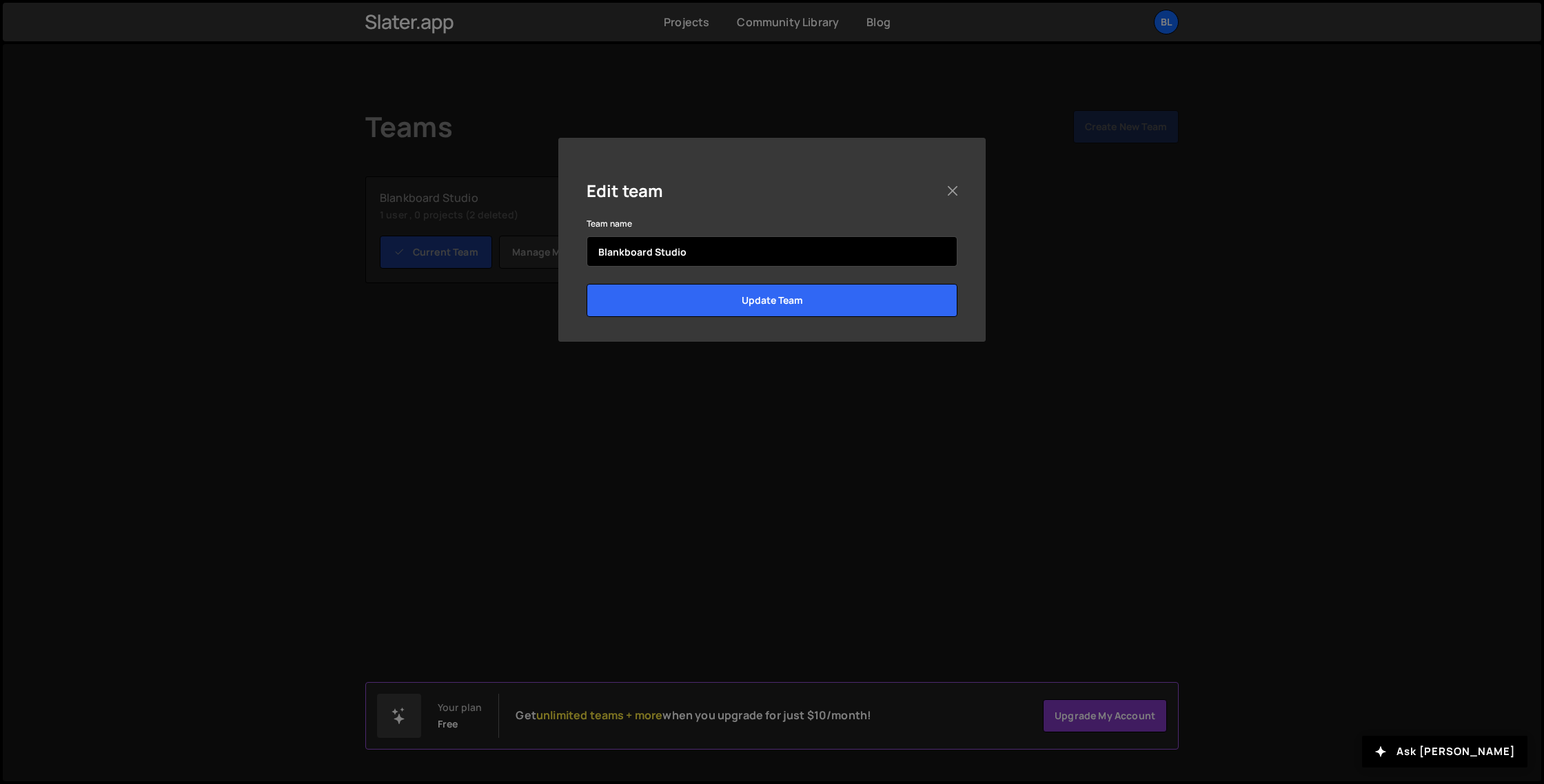
click at [746, 256] on input "Blankboard Studio" at bounding box center [772, 252] width 371 height 31
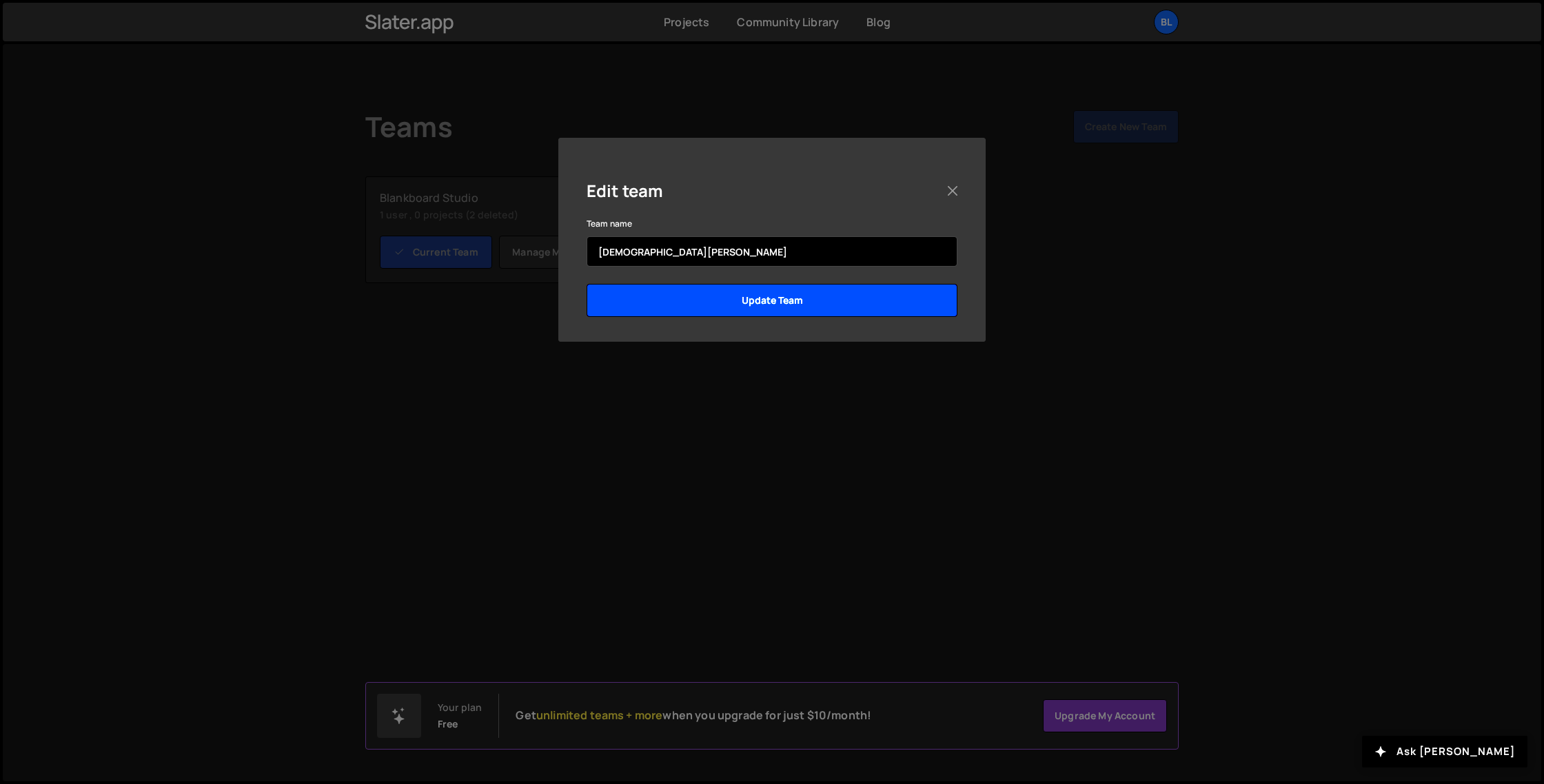
type input "[DEMOGRAPHIC_DATA][PERSON_NAME]"
click at [753, 295] on input "Update Team" at bounding box center [772, 300] width 371 height 33
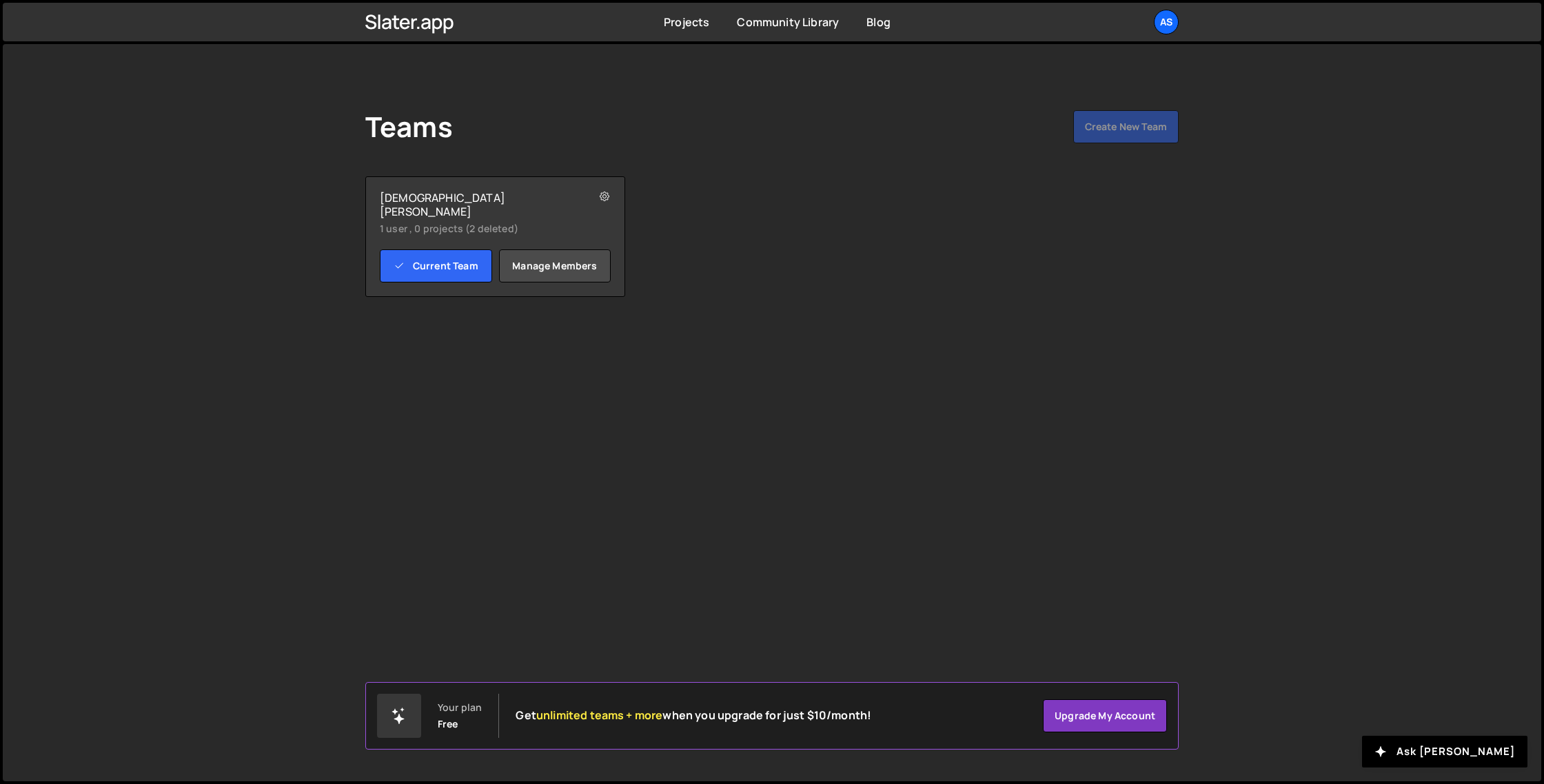
click at [858, 341] on div "Teams Create New Team Your plan Free Get unlimited teams + more when you upgrad…" at bounding box center [772, 204] width 855 height 319
click at [431, 17] on icon at bounding box center [410, 22] width 89 height 24
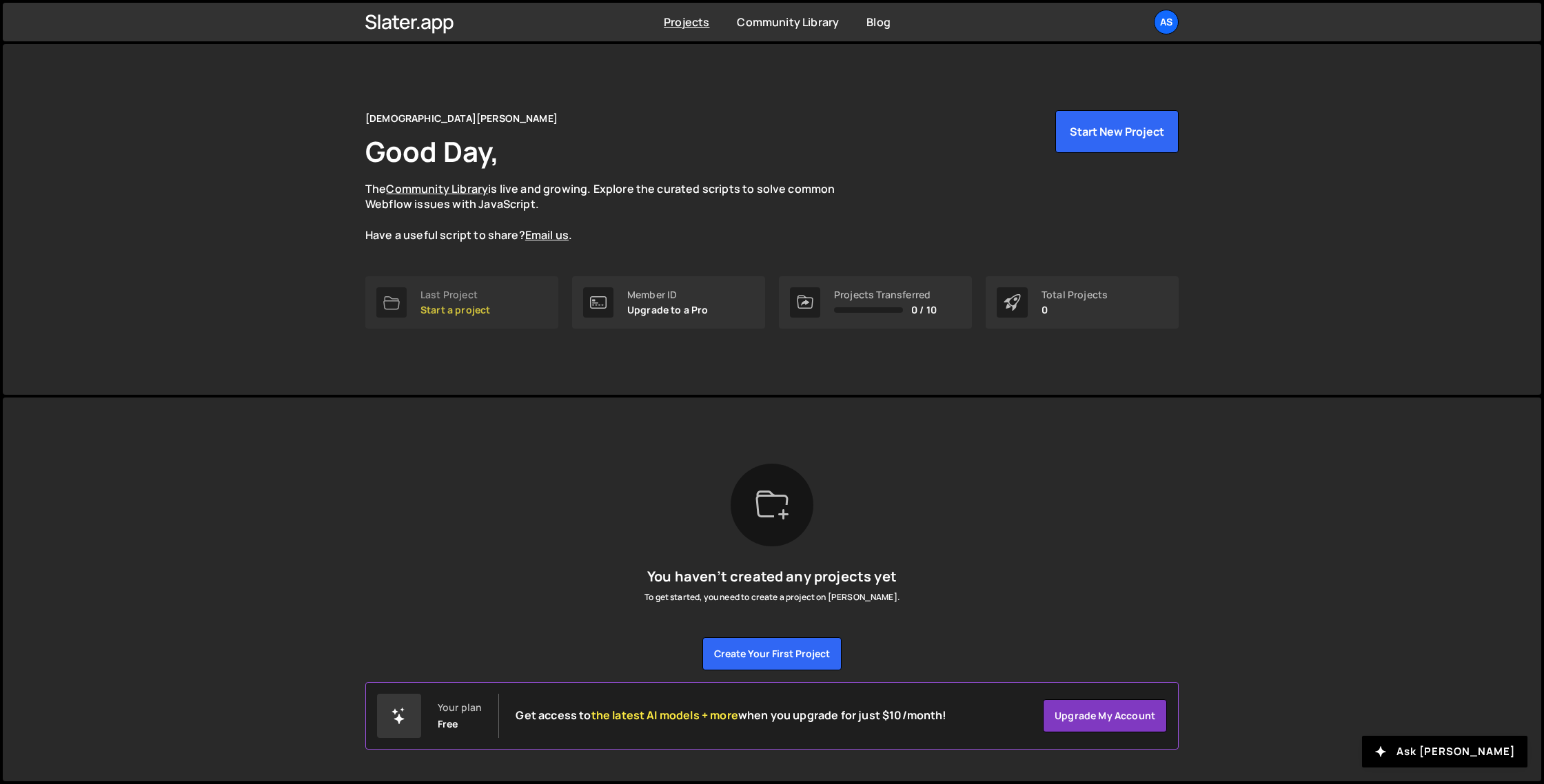
click at [441, 305] on p "Start a project" at bounding box center [456, 309] width 70 height 11
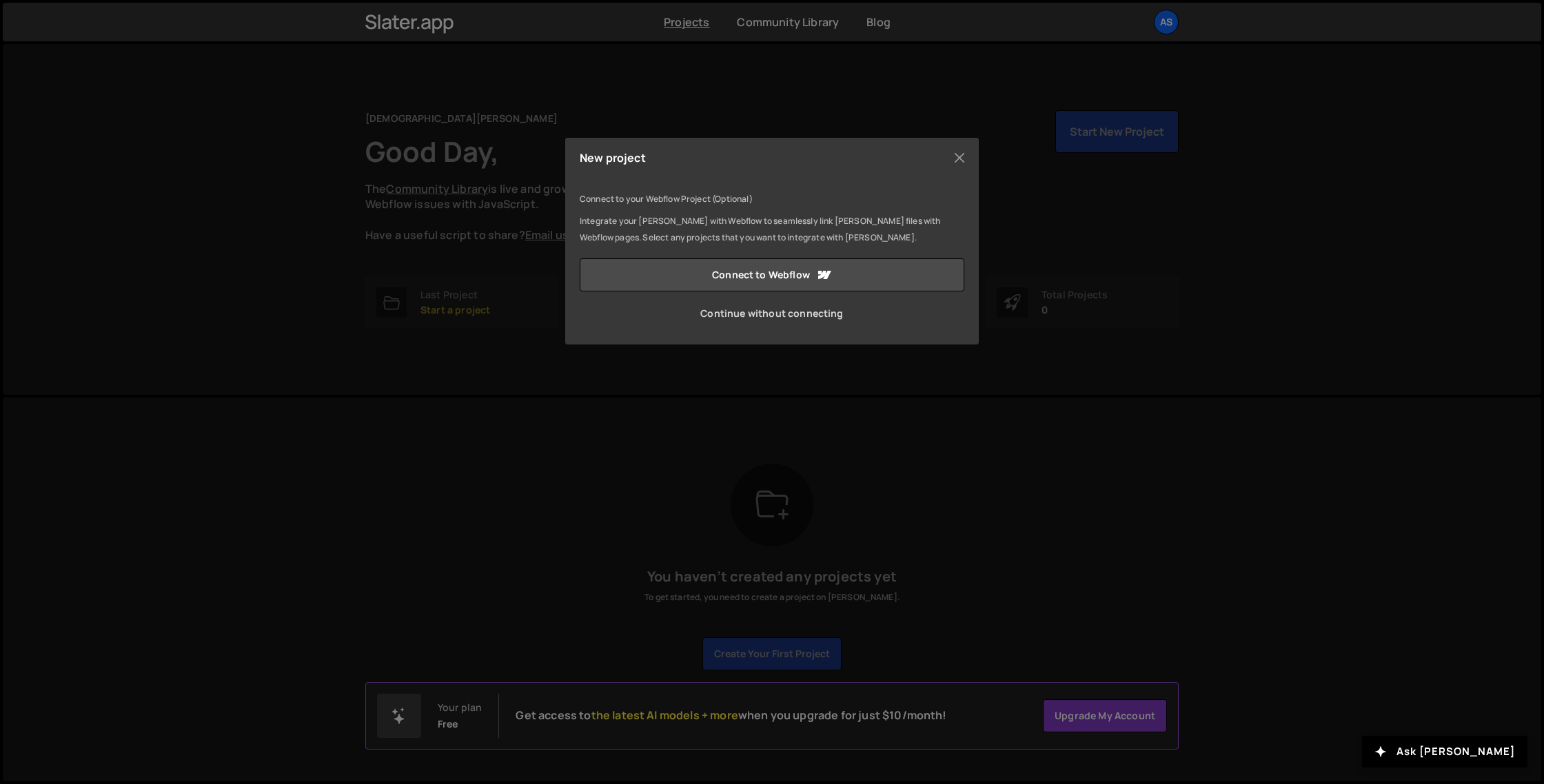
click at [794, 316] on link "Continue without connecting" at bounding box center [772, 314] width 385 height 33
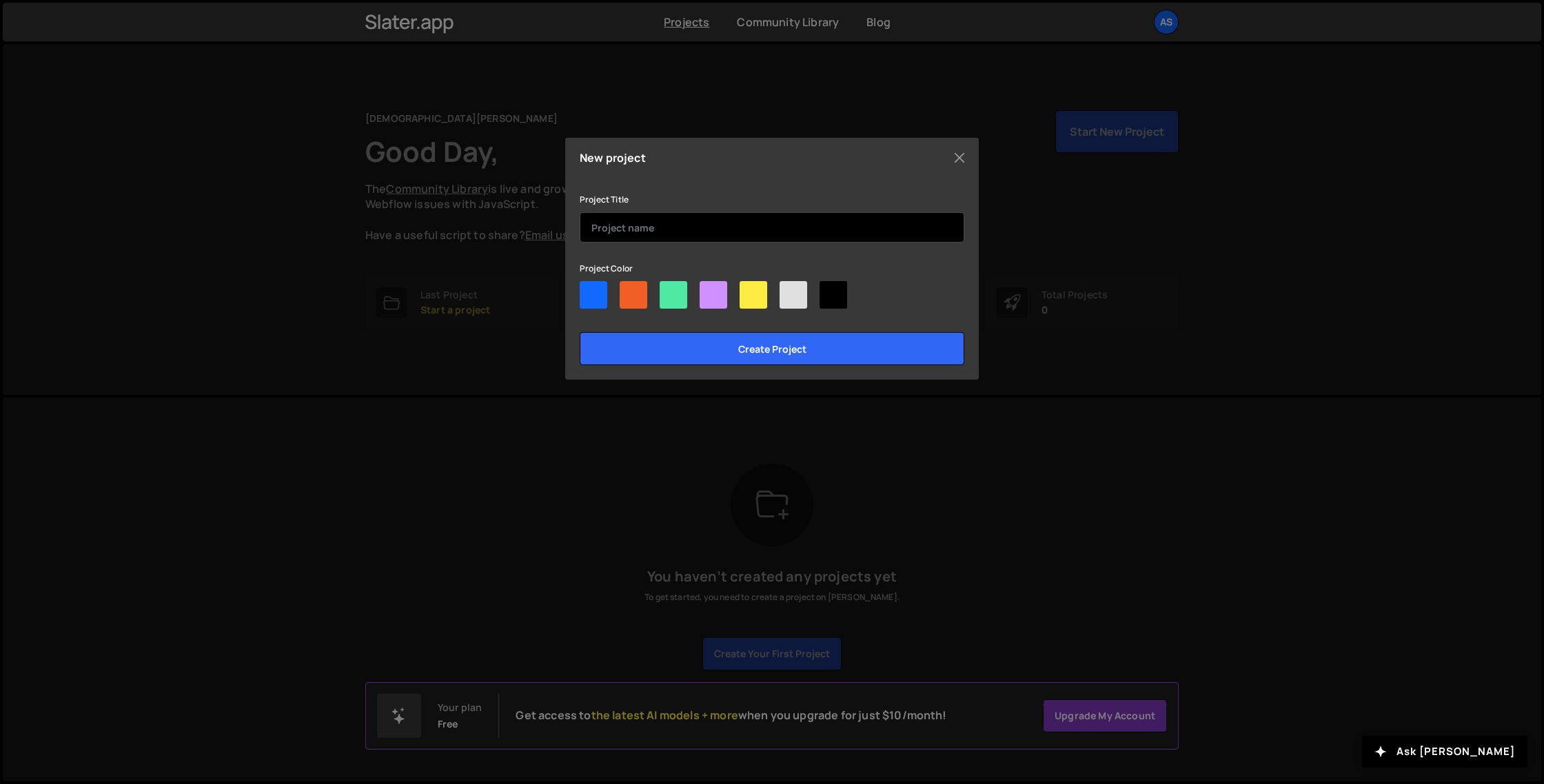
click at [771, 229] on input "text" at bounding box center [772, 227] width 385 height 31
type input "Brand Vision | Clients"
click at [750, 306] on div at bounding box center [753, 295] width 28 height 28
click at [748, 290] on input"] "radio" at bounding box center [744, 286] width 9 height 9
radio input"] "true"
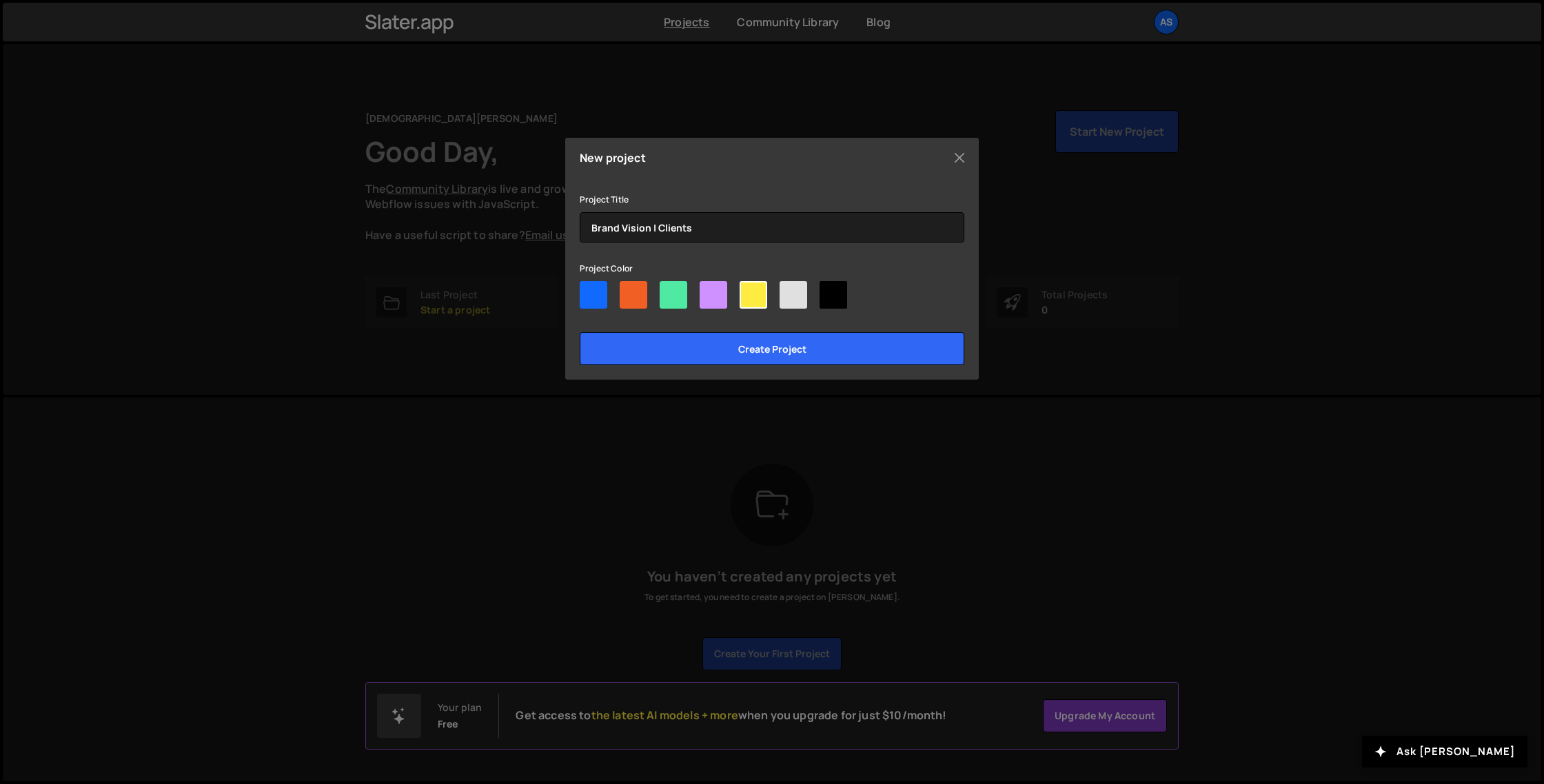
click at [592, 301] on div at bounding box center [593, 295] width 28 height 28
click at [589, 290] on input"] "radio" at bounding box center [584, 286] width 9 height 9
radio input"] "true"
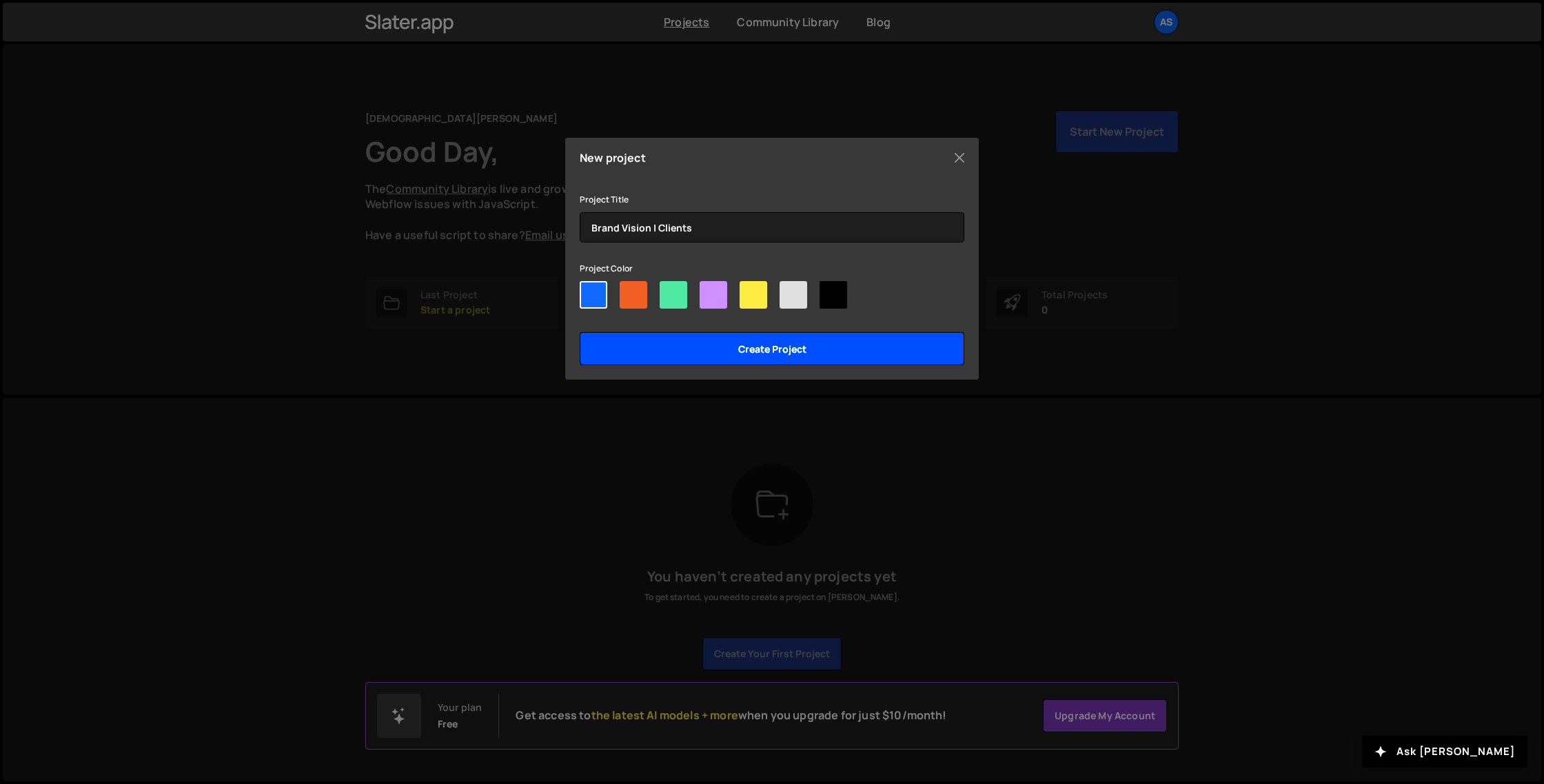
click at [642, 356] on input "Create project" at bounding box center [772, 349] width 385 height 33
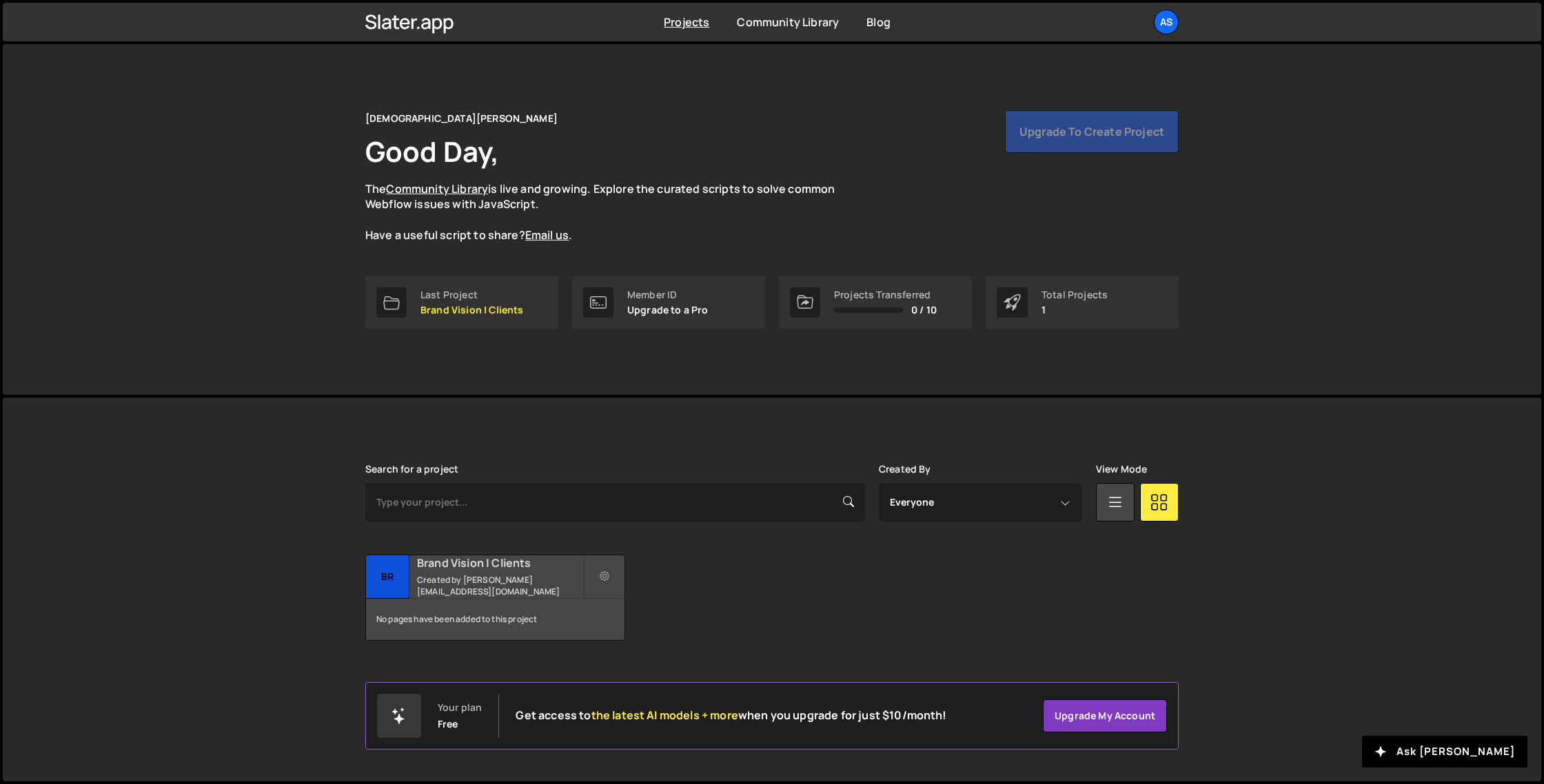
click at [481, 584] on small "Created by [PERSON_NAME][EMAIL_ADDRESS][DOMAIN_NAME]" at bounding box center [500, 586] width 166 height 24
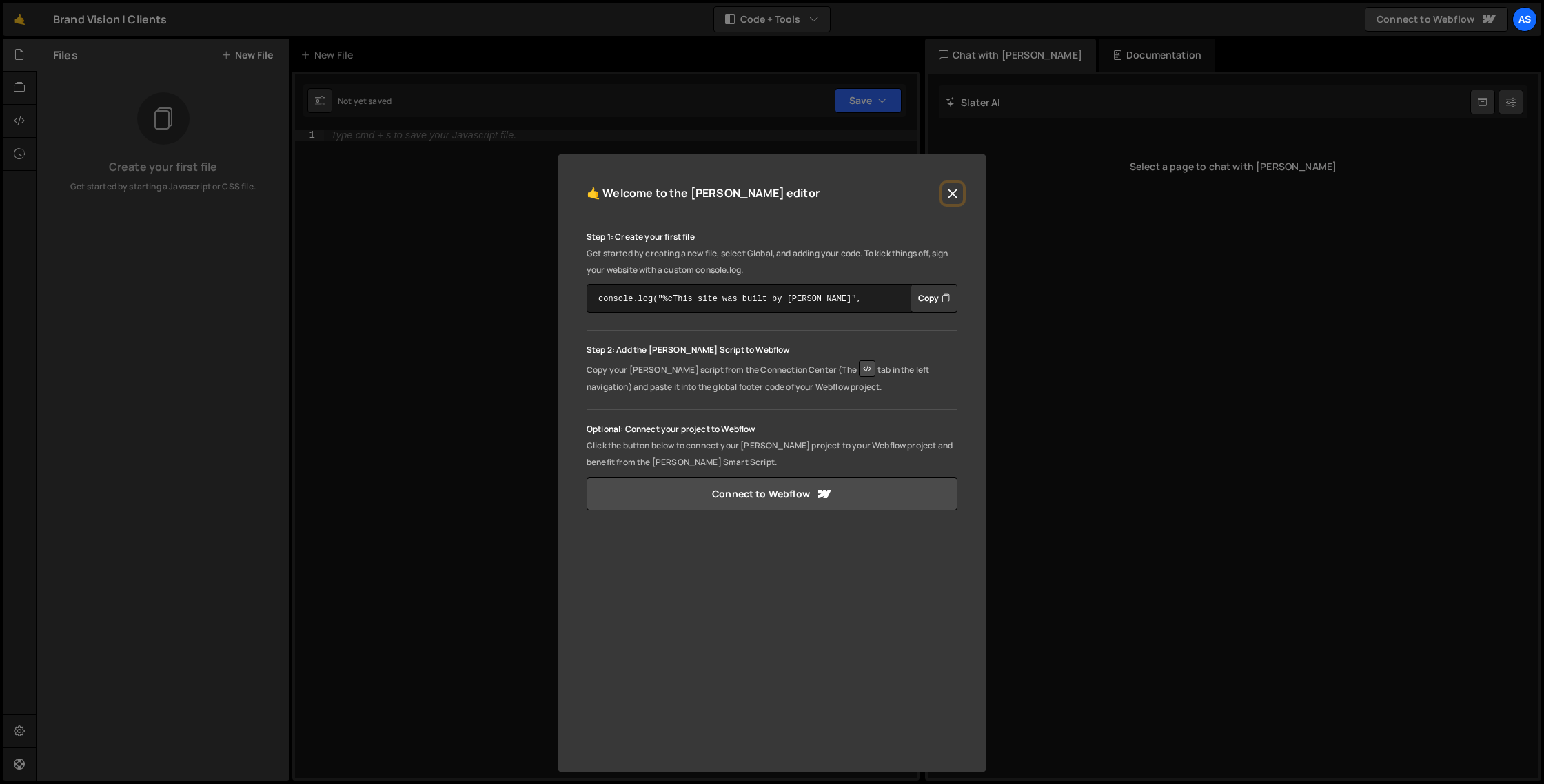
click at [948, 190] on button "Close" at bounding box center [952, 193] width 21 height 21
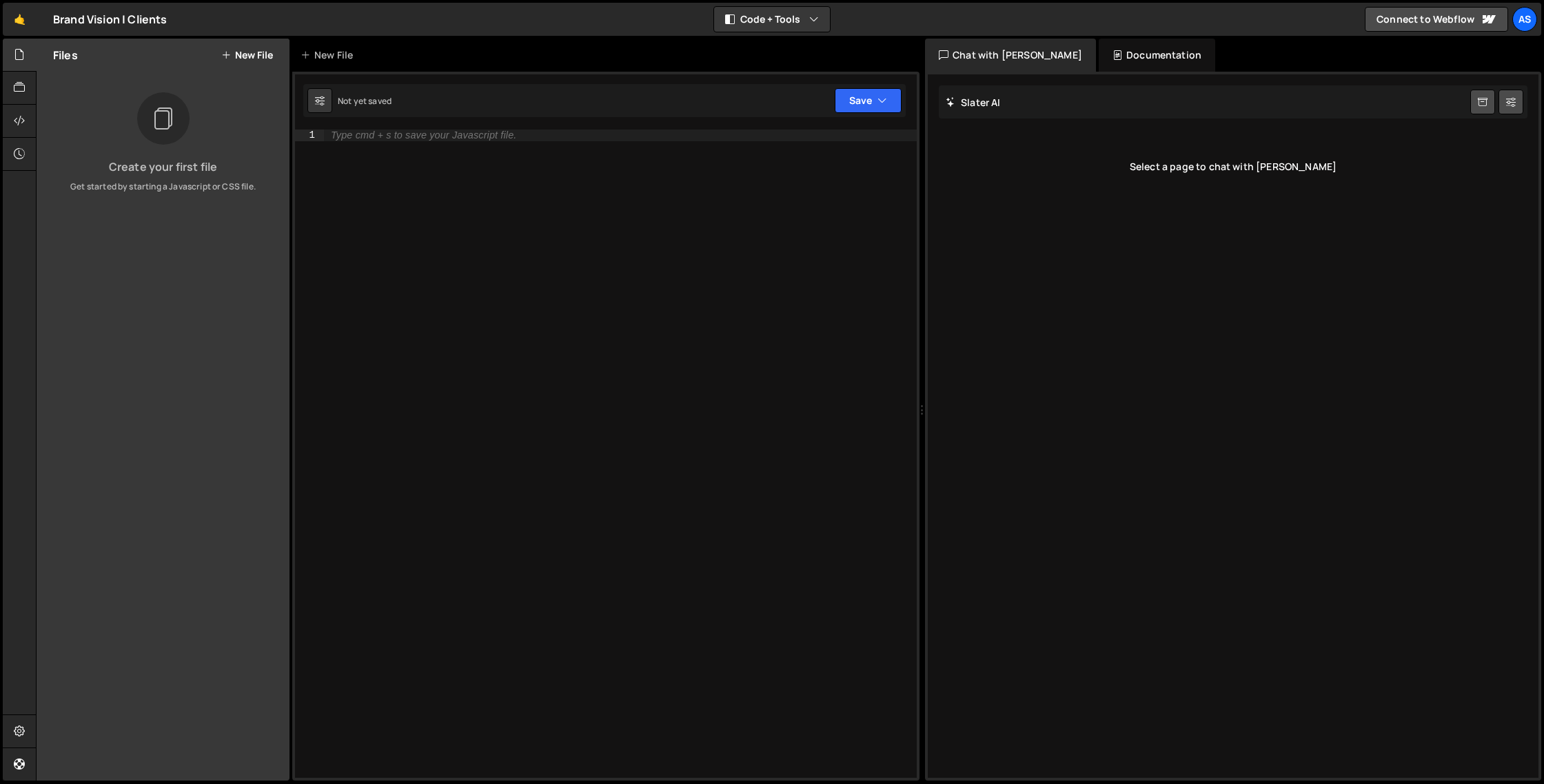
click at [700, 164] on div "Type cmd + s to save your Javascript file." at bounding box center [621, 465] width 593 height 671
click at [26, 124] on div at bounding box center [19, 121] width 34 height 33
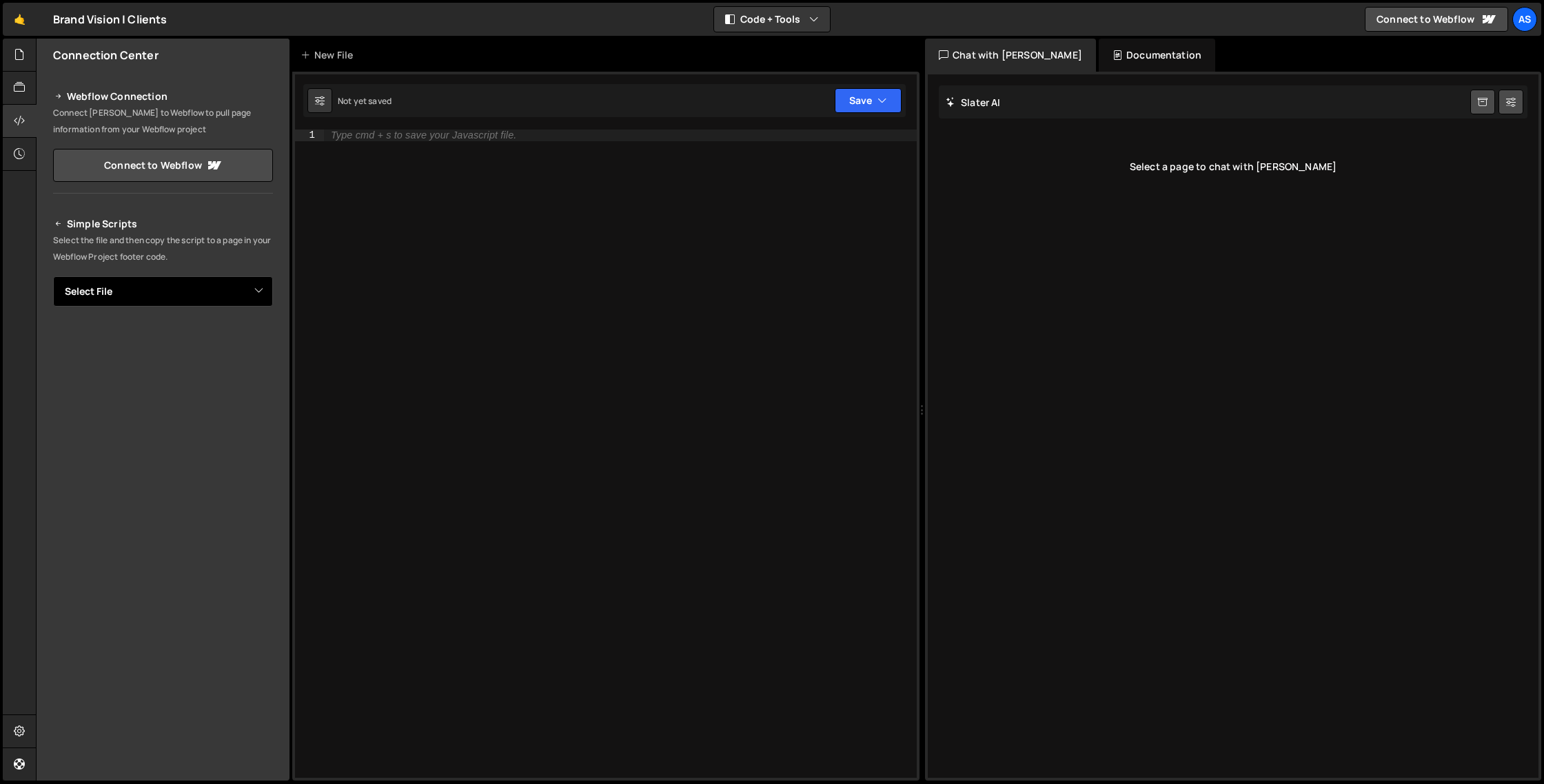
click at [200, 289] on select "Select File" at bounding box center [163, 292] width 220 height 31
click at [21, 65] on div at bounding box center [19, 55] width 34 height 33
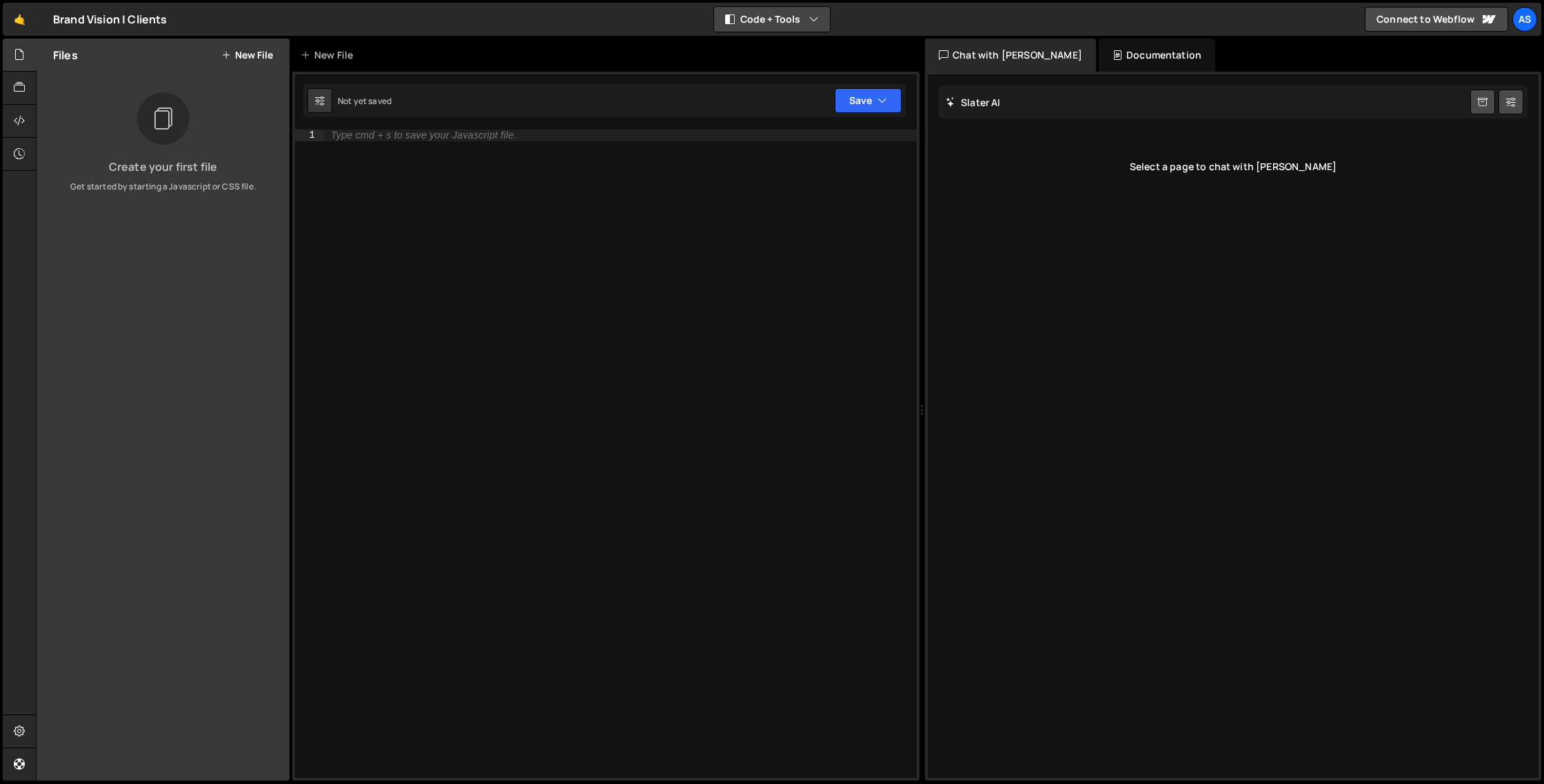
click at [786, 19] on button "Code + Tools" at bounding box center [772, 19] width 115 height 25
click at [1098, 63] on div "Documentation" at bounding box center [1156, 55] width 116 height 33
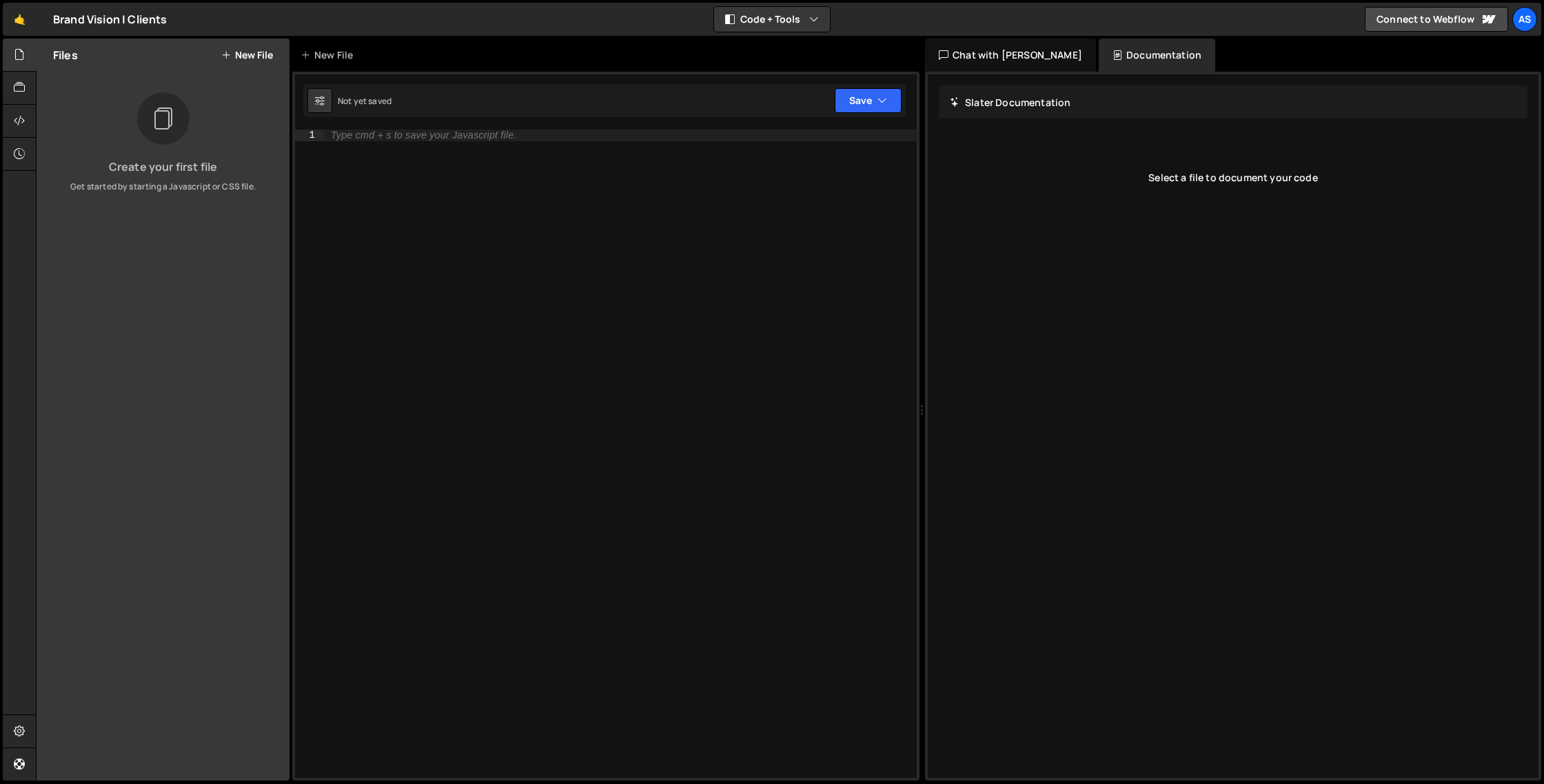
click at [991, 54] on div "Chat with Slater AI" at bounding box center [1011, 55] width 171 height 33
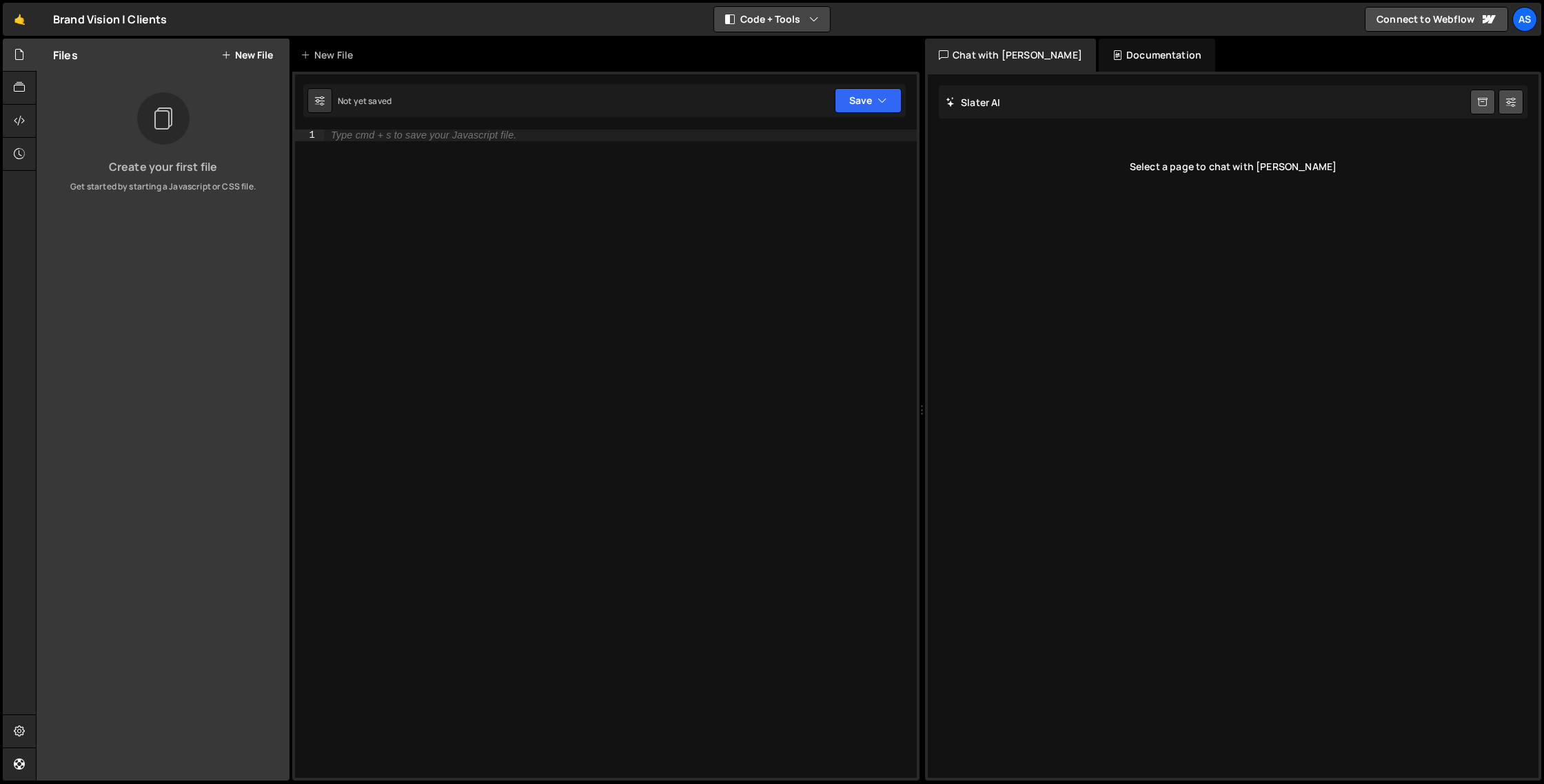
click at [763, 19] on button "Code + Tools" at bounding box center [772, 19] width 115 height 25
click at [730, 274] on div "Type cmd + s to save your Javascript file." at bounding box center [621, 465] width 593 height 671
click at [316, 109] on button at bounding box center [319, 100] width 25 height 25
select select "editor"
select select "ace/theme/monokai"
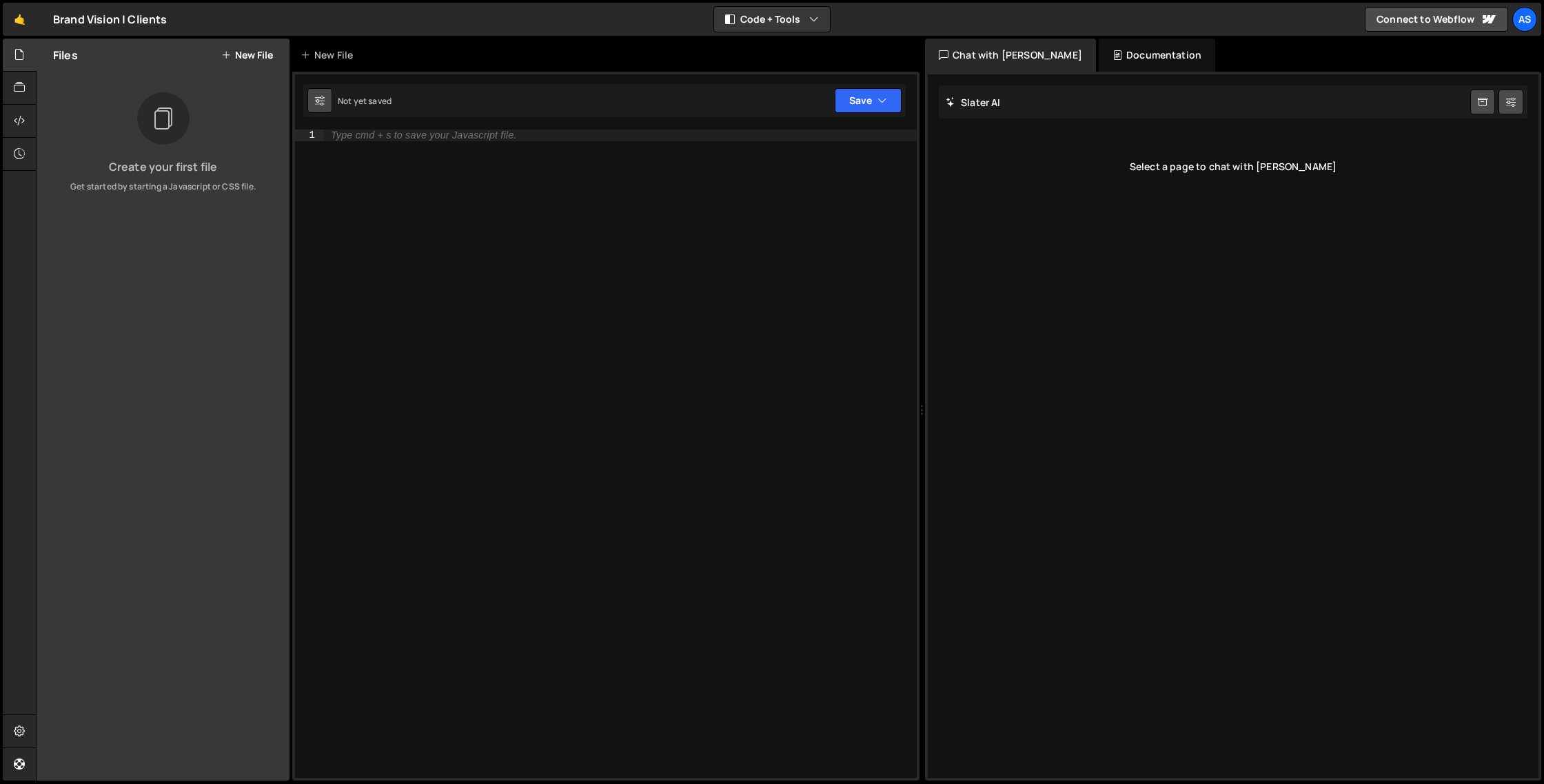
type input "14"
checkbox input "true"
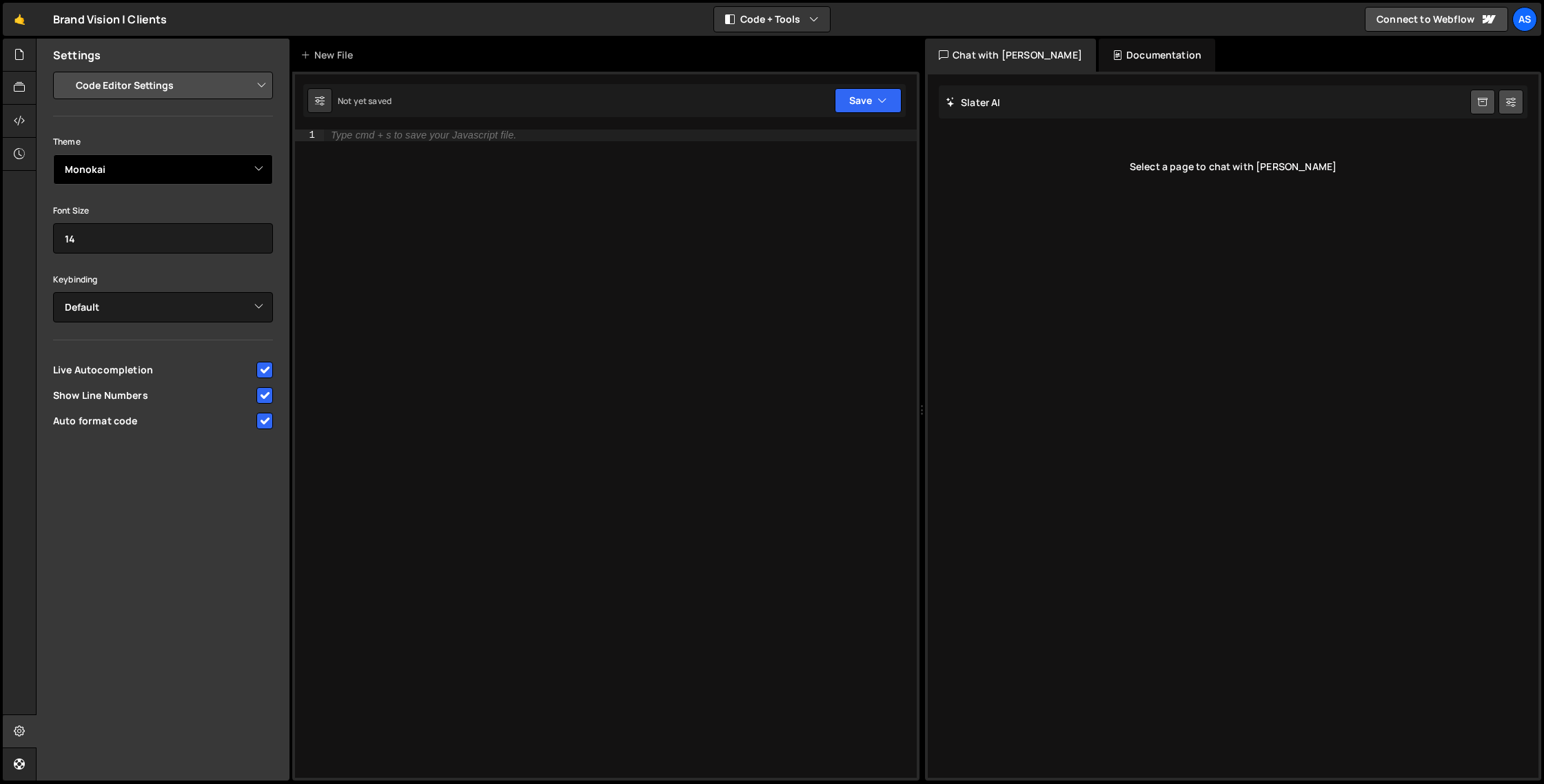
click at [253, 166] on select "Ambiance Chaos Clouds Midnight Dracula Cobalt Gruvbox Green on Black idle Finge…" at bounding box center [163, 170] width 220 height 31
click at [53, 155] on select "Ambiance Chaos Clouds Midnight Dracula Cobalt Gruvbox Green on Black idle Finge…" at bounding box center [163, 170] width 220 height 31
click at [200, 175] on select "Ambiance Chaos Clouds Midnight Dracula Cobalt Gruvbox Green on Black idle Finge…" at bounding box center [163, 170] width 220 height 31
select select "ace/theme/monokai"
click at [53, 155] on select "Ambiance Chaos Clouds Midnight Dracula Cobalt Gruvbox Green on Black idle Finge…" at bounding box center [163, 170] width 220 height 31
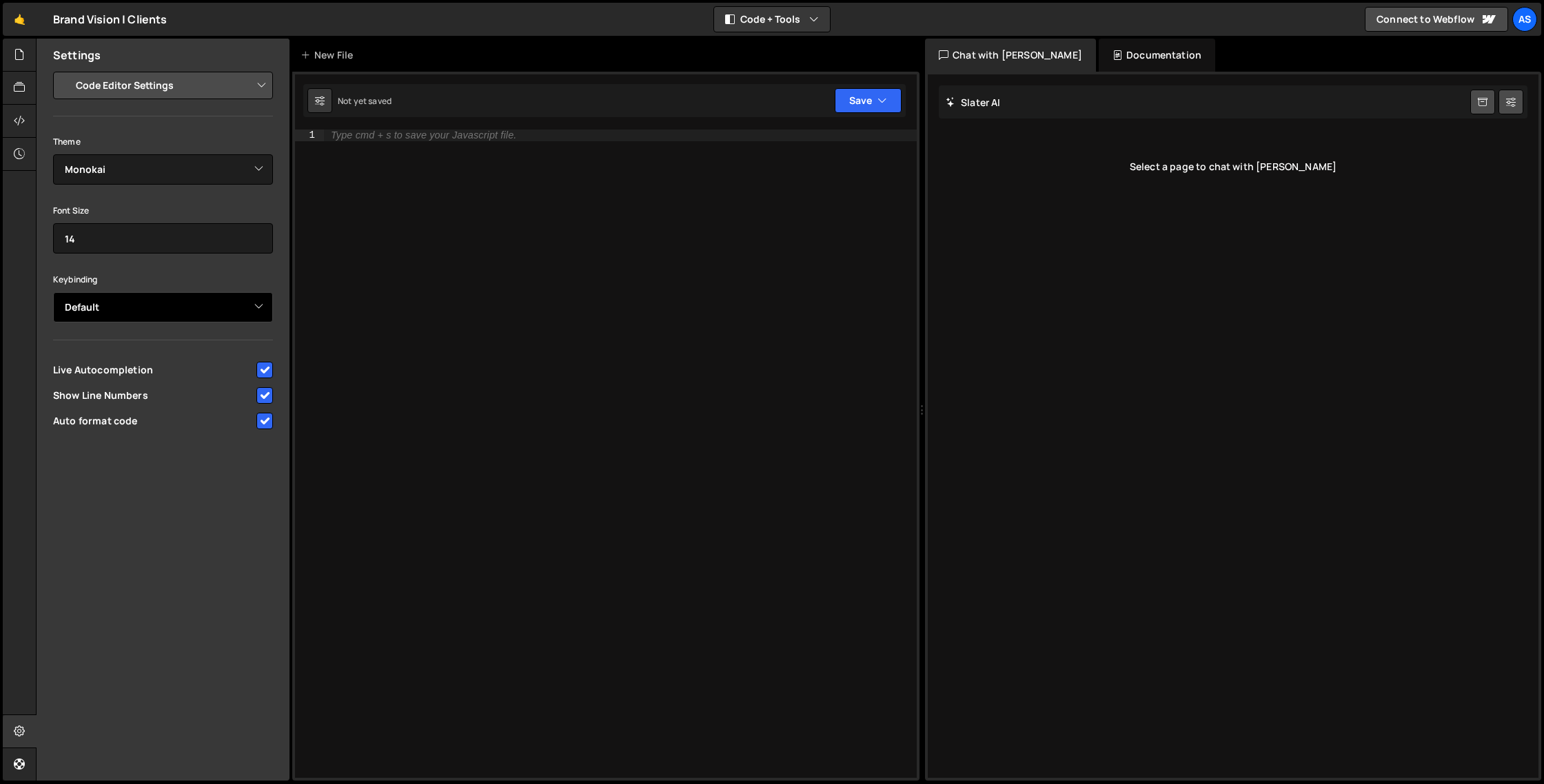
click at [208, 316] on select "Default Vim Emacs Sublime VSCode" at bounding box center [163, 307] width 220 height 31
click at [189, 311] on select "Default Vim Emacs Sublime VSCode" at bounding box center [163, 307] width 220 height 31
click at [528, 288] on div "Type cmd + s to save your Javascript file." at bounding box center [621, 465] width 593 height 671
click at [13, 128] on div at bounding box center [19, 121] width 34 height 33
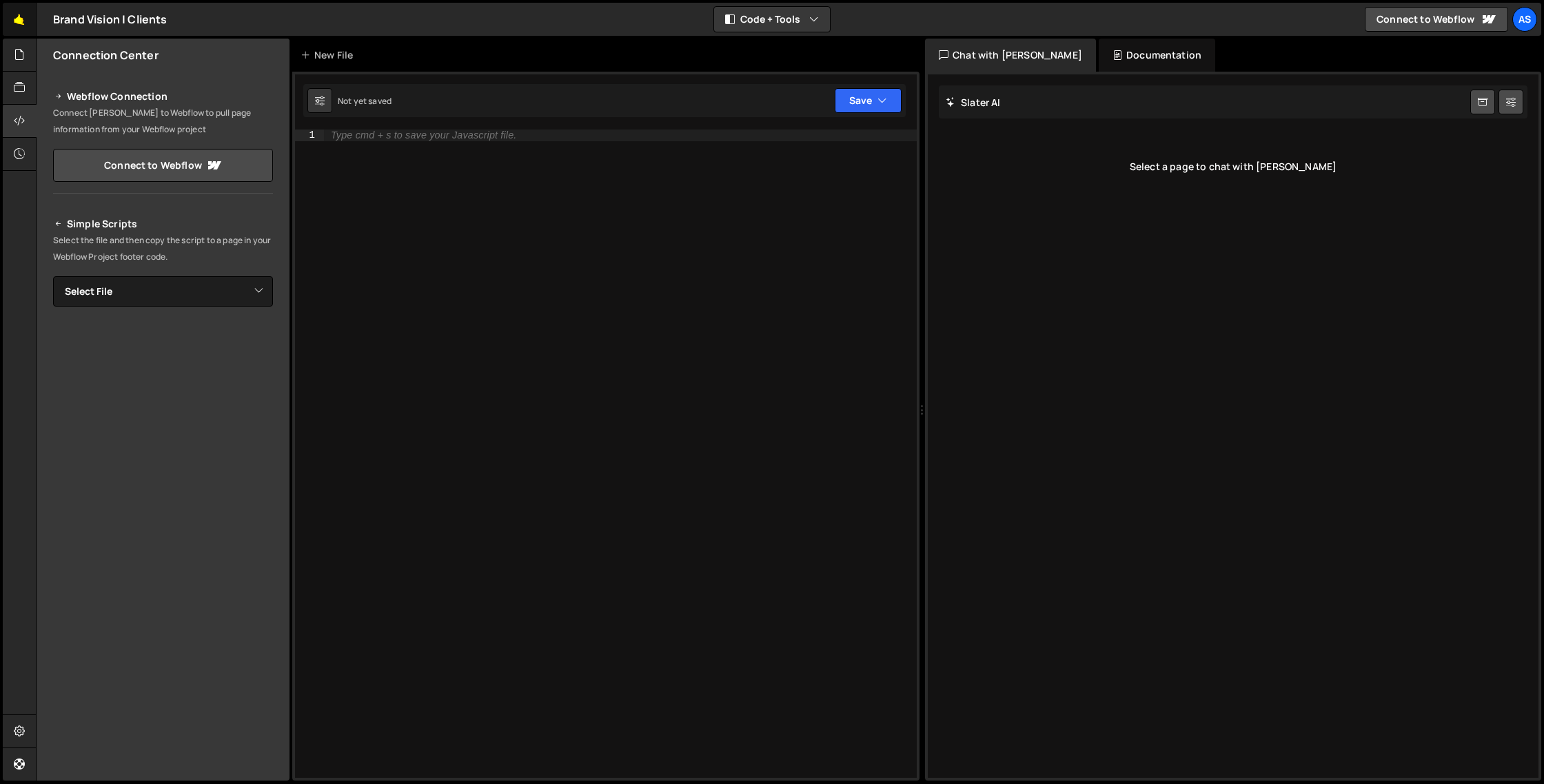
click at [16, 31] on link "🤙" at bounding box center [19, 19] width 34 height 33
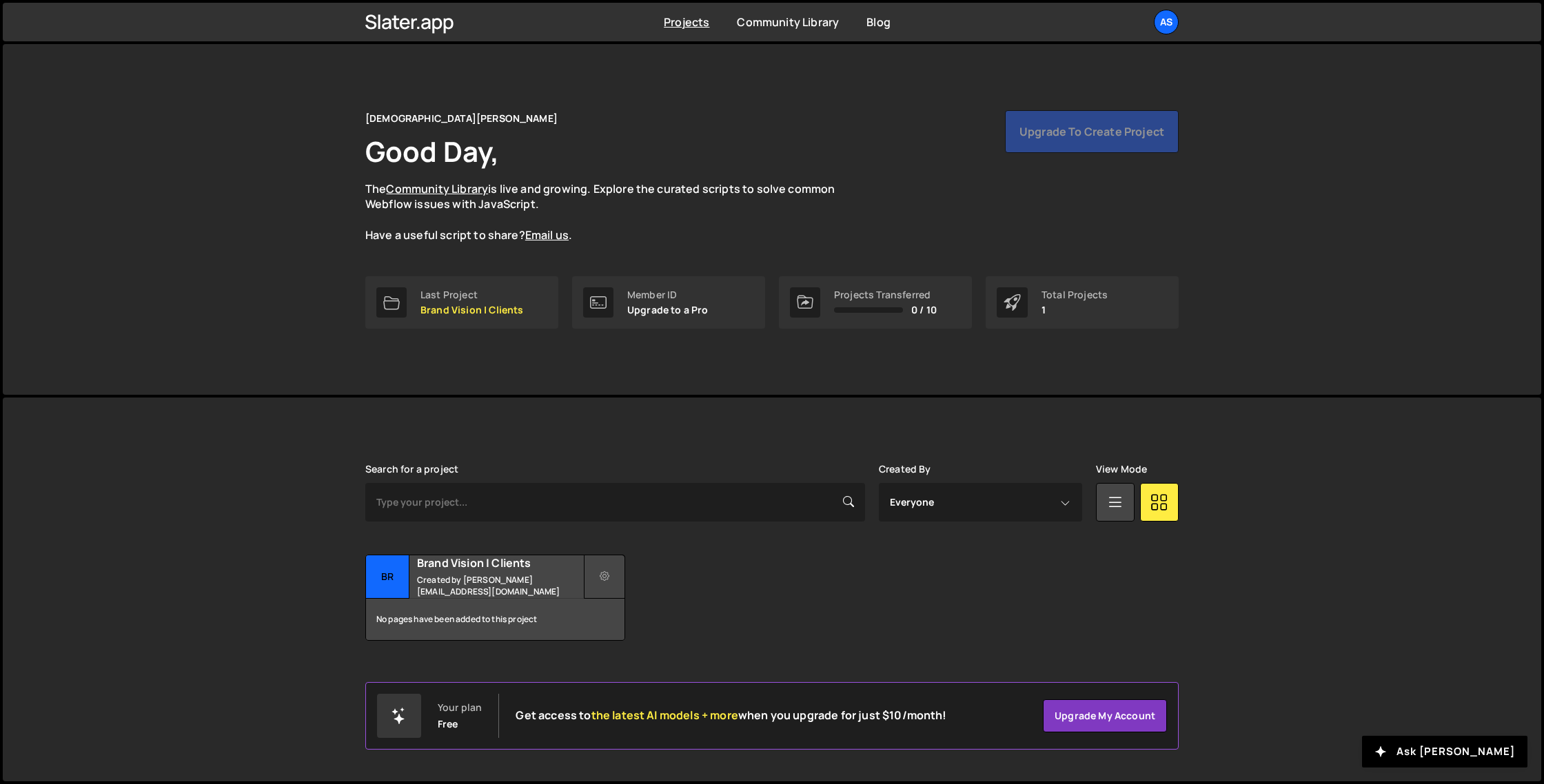
click at [609, 577] on icon at bounding box center [604, 577] width 10 height 14
click at [676, 628] on link "Edit Project" at bounding box center [667, 632] width 164 height 22
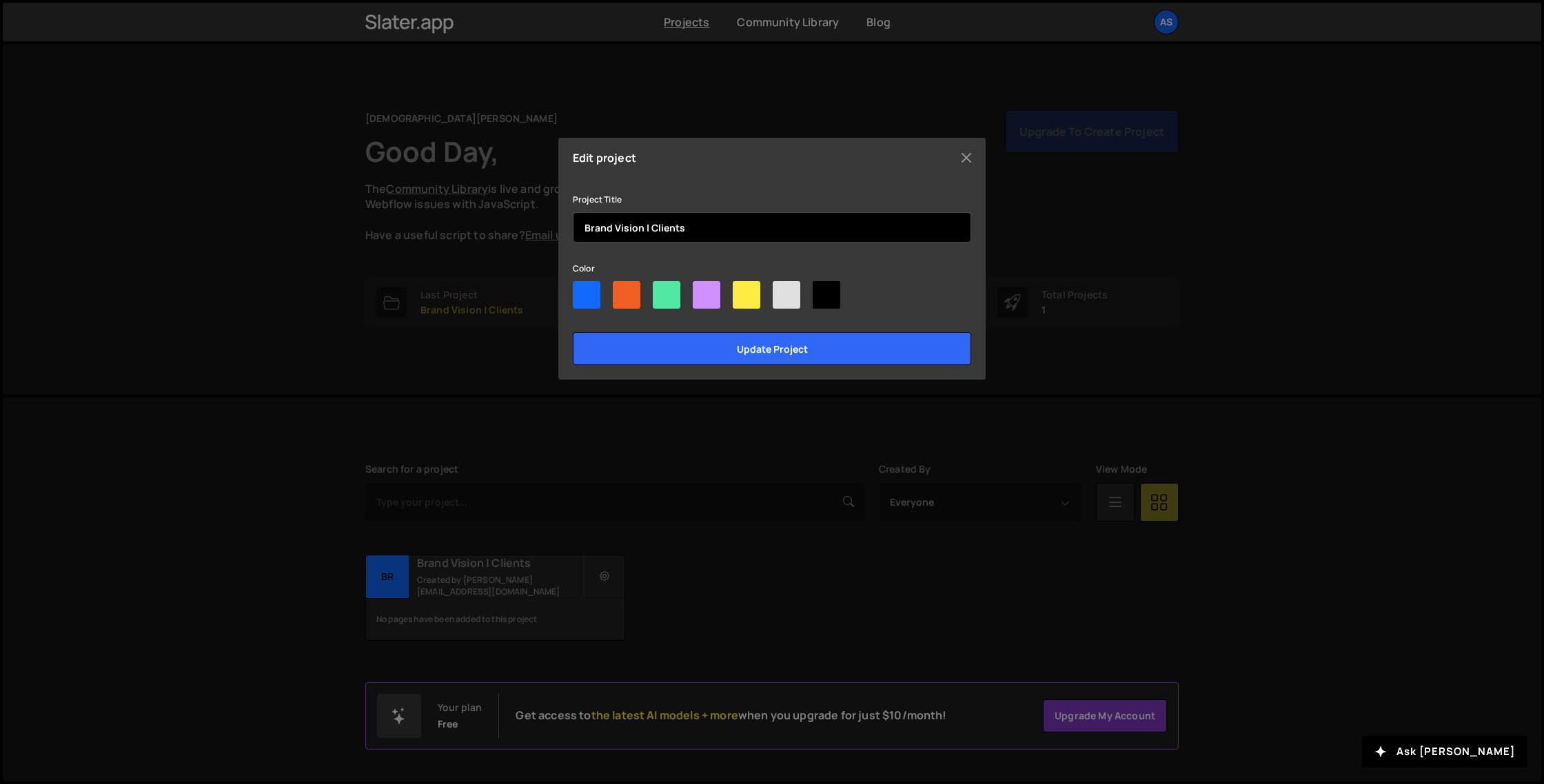
drag, startPoint x: 644, startPoint y: 228, endPoint x: 776, endPoint y: 231, distance: 132.0
click at [776, 231] on input "Brand Vision | Clients" at bounding box center [772, 227] width 398 height 31
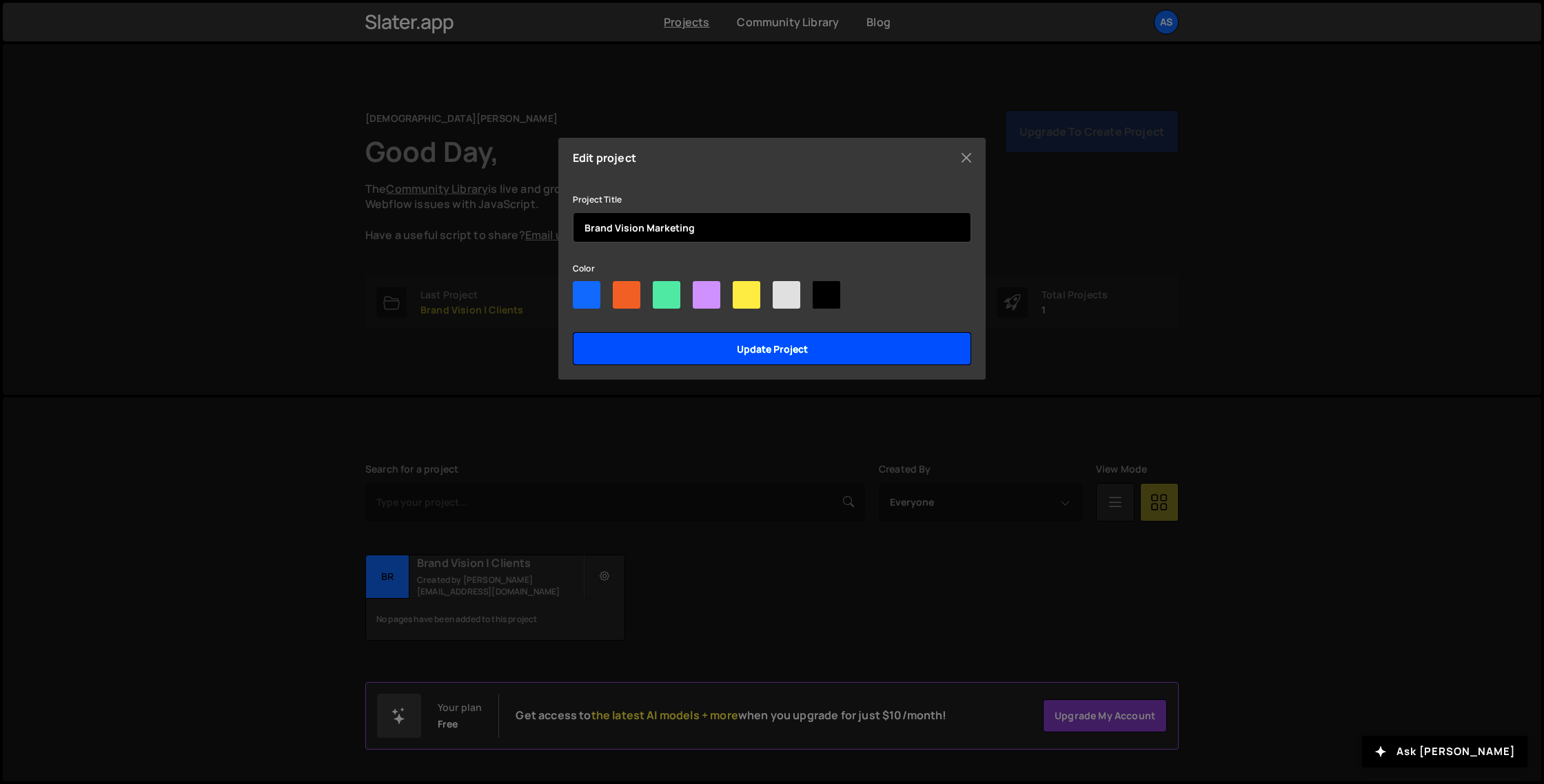
type input "Brand Vision Marketing"
click at [779, 351] on input "Update project" at bounding box center [772, 349] width 398 height 33
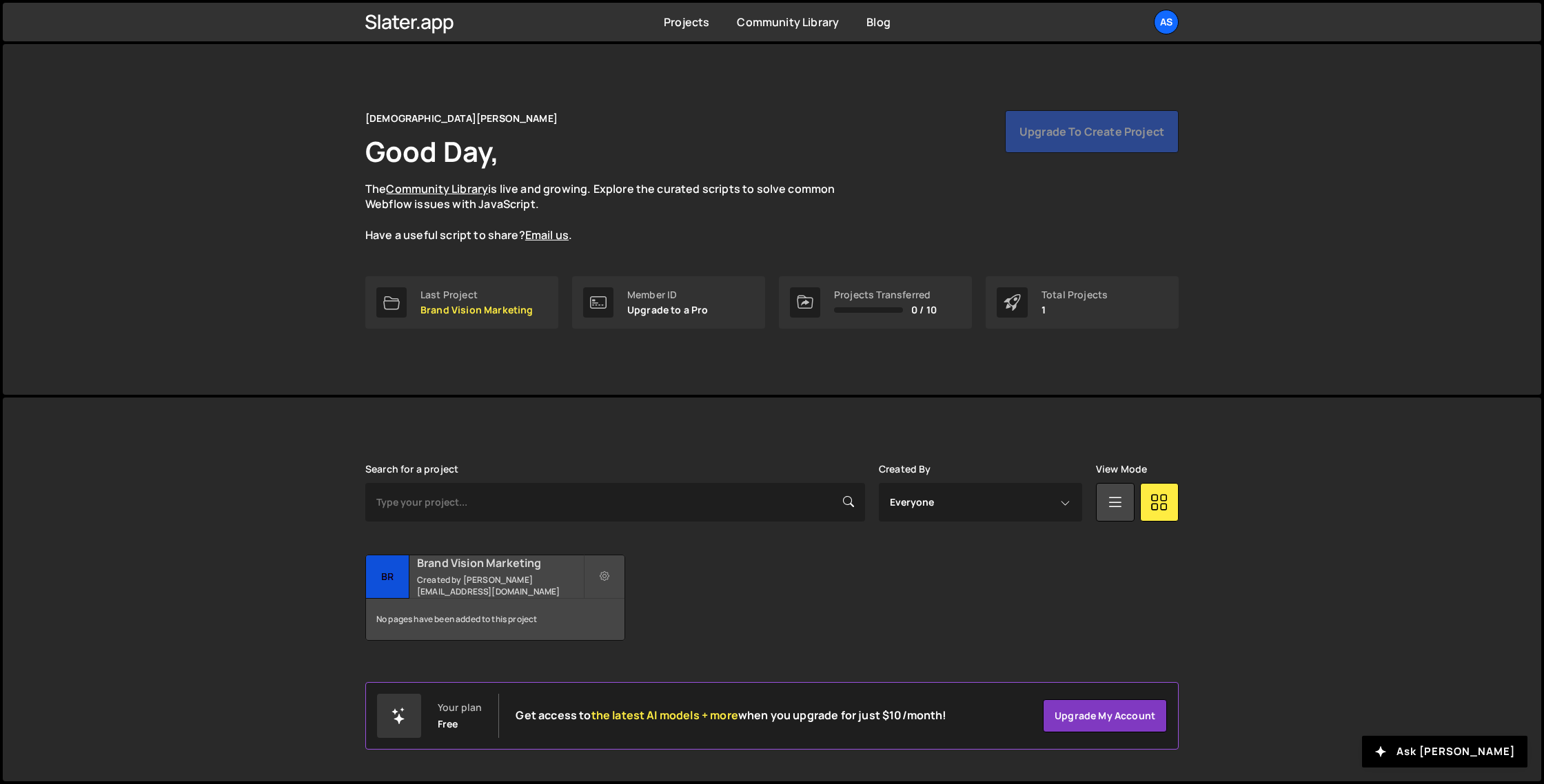
click at [463, 593] on small "Created by asheem.shrestha01@gmail.com" at bounding box center [500, 586] width 166 height 24
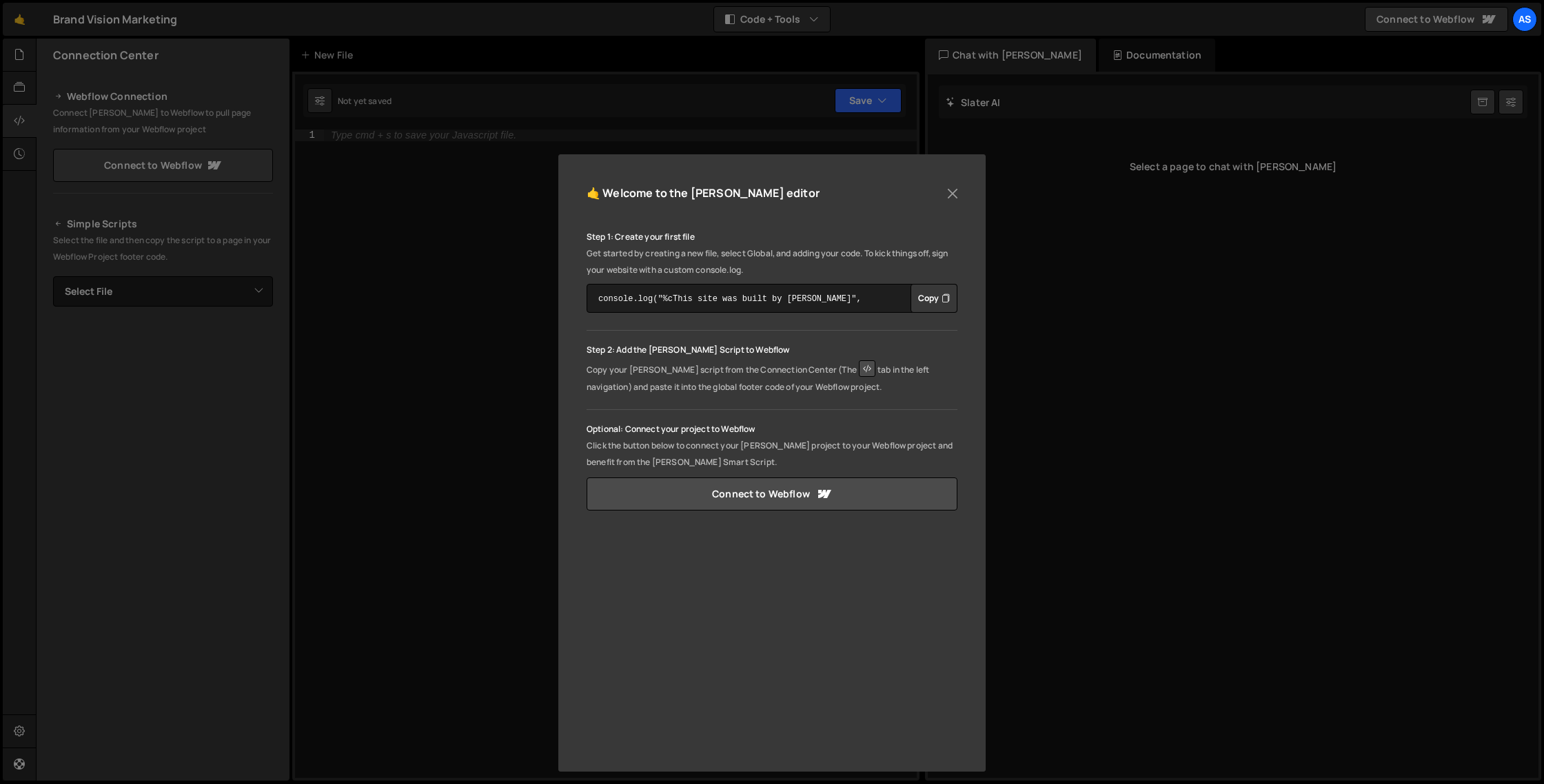
click at [935, 298] on button "Copy" at bounding box center [934, 298] width 47 height 29
click at [952, 190] on button "Close" at bounding box center [952, 193] width 21 height 21
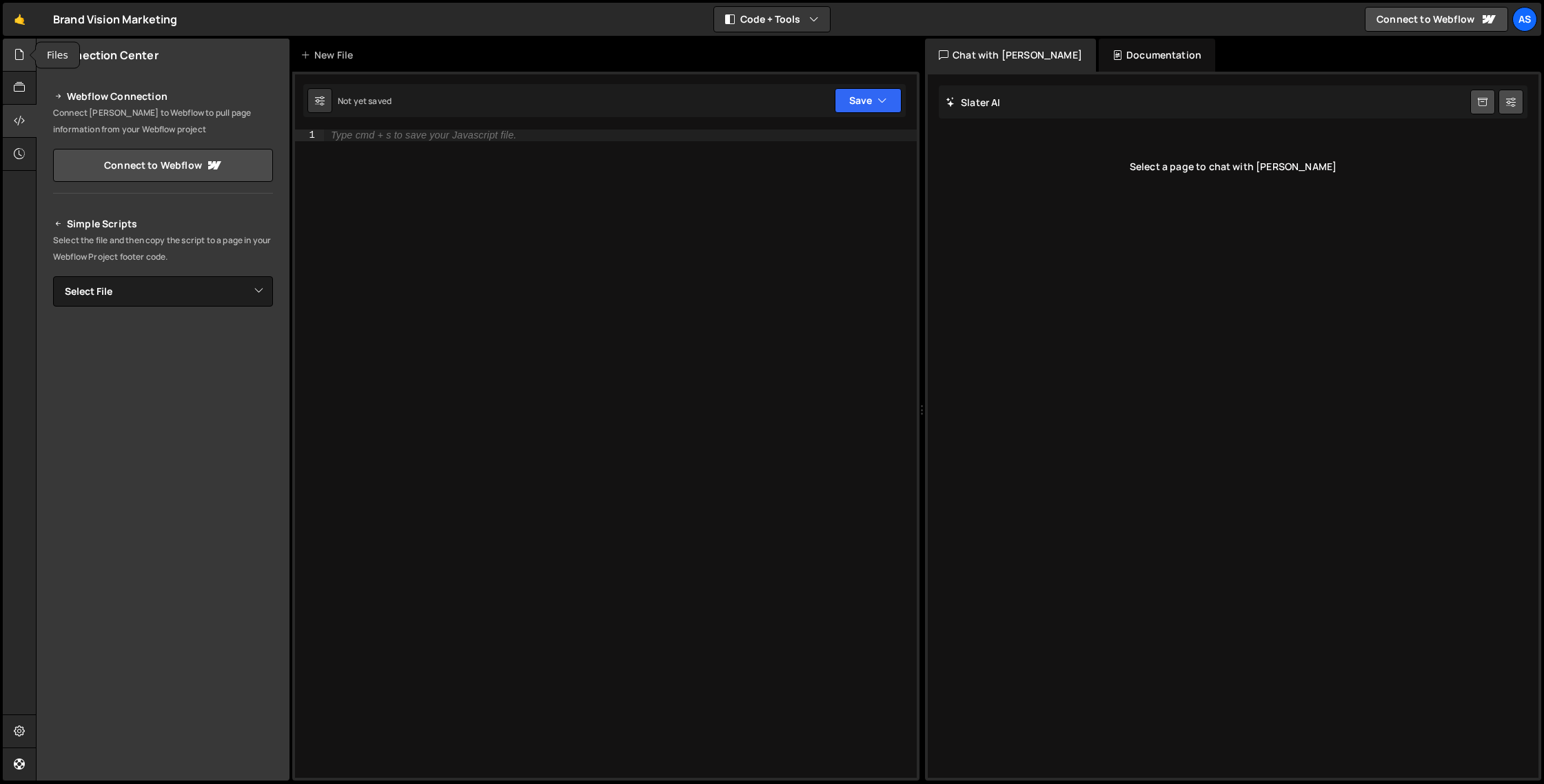
click at [16, 55] on icon at bounding box center [19, 54] width 11 height 15
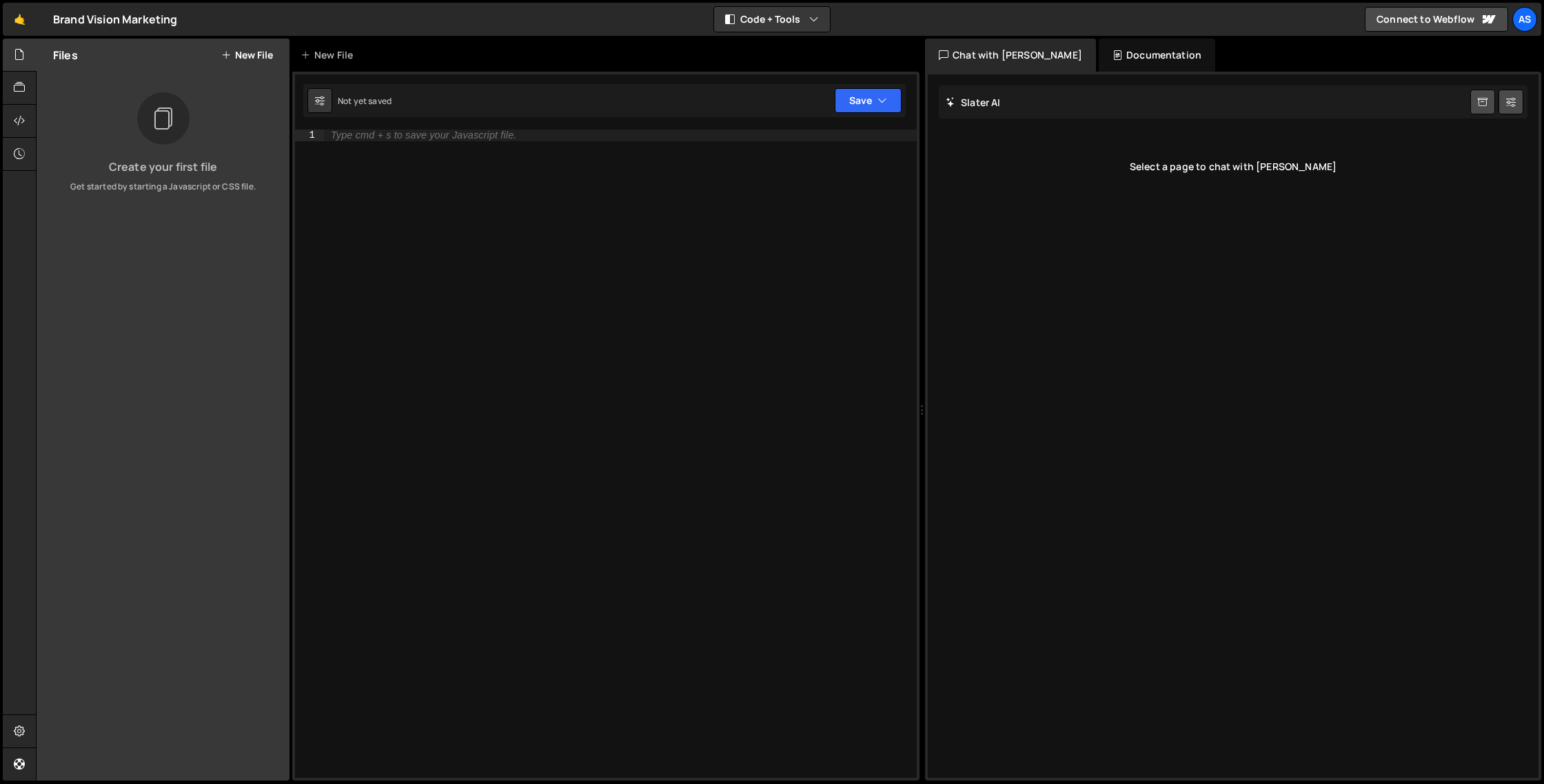
click at [248, 56] on button "New File" at bounding box center [247, 55] width 52 height 11
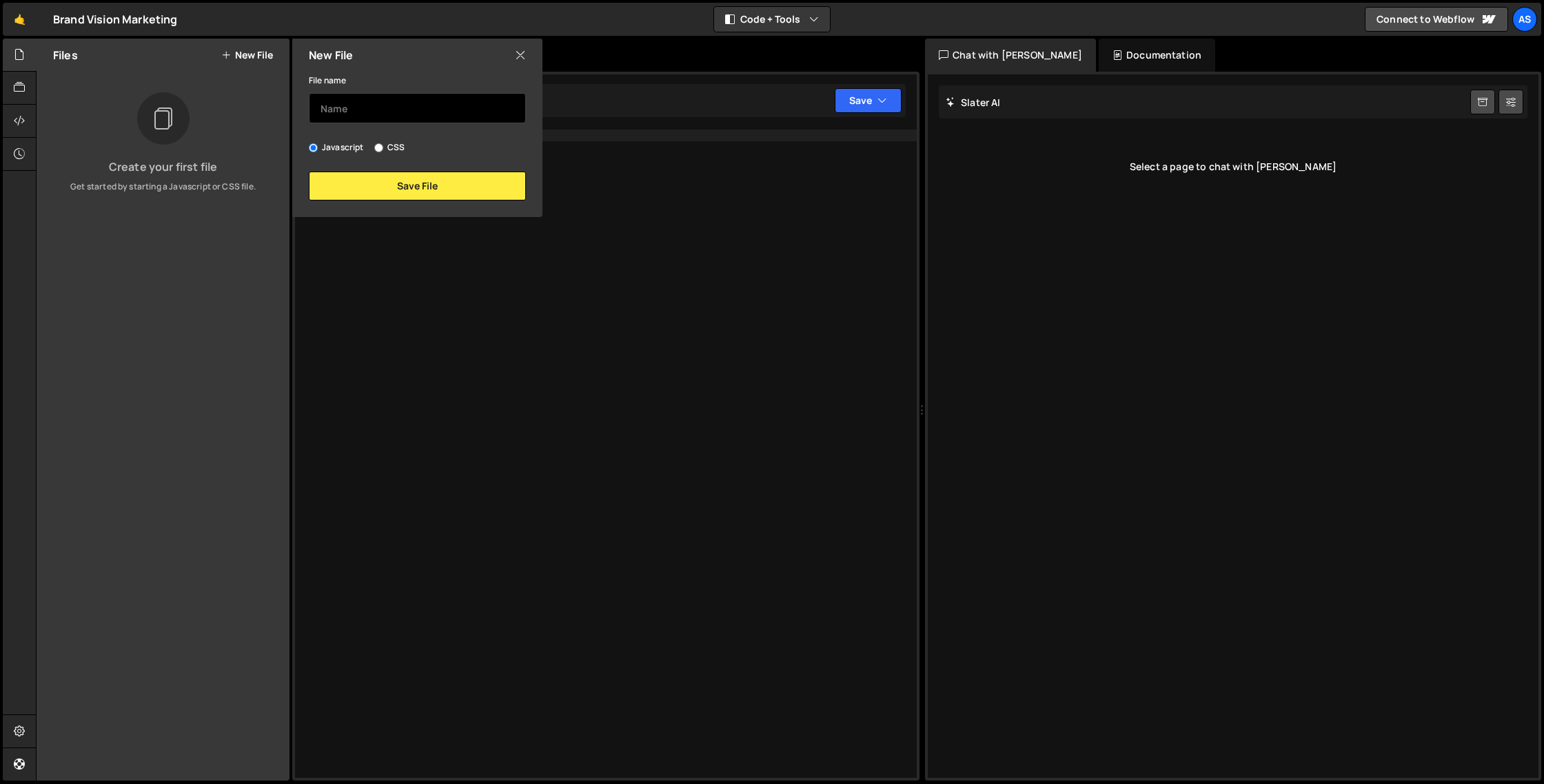
click at [363, 106] on input "text" at bounding box center [417, 108] width 217 height 31
type input "brandvm-main-js"
click at [407, 190] on button "Save File" at bounding box center [417, 186] width 217 height 29
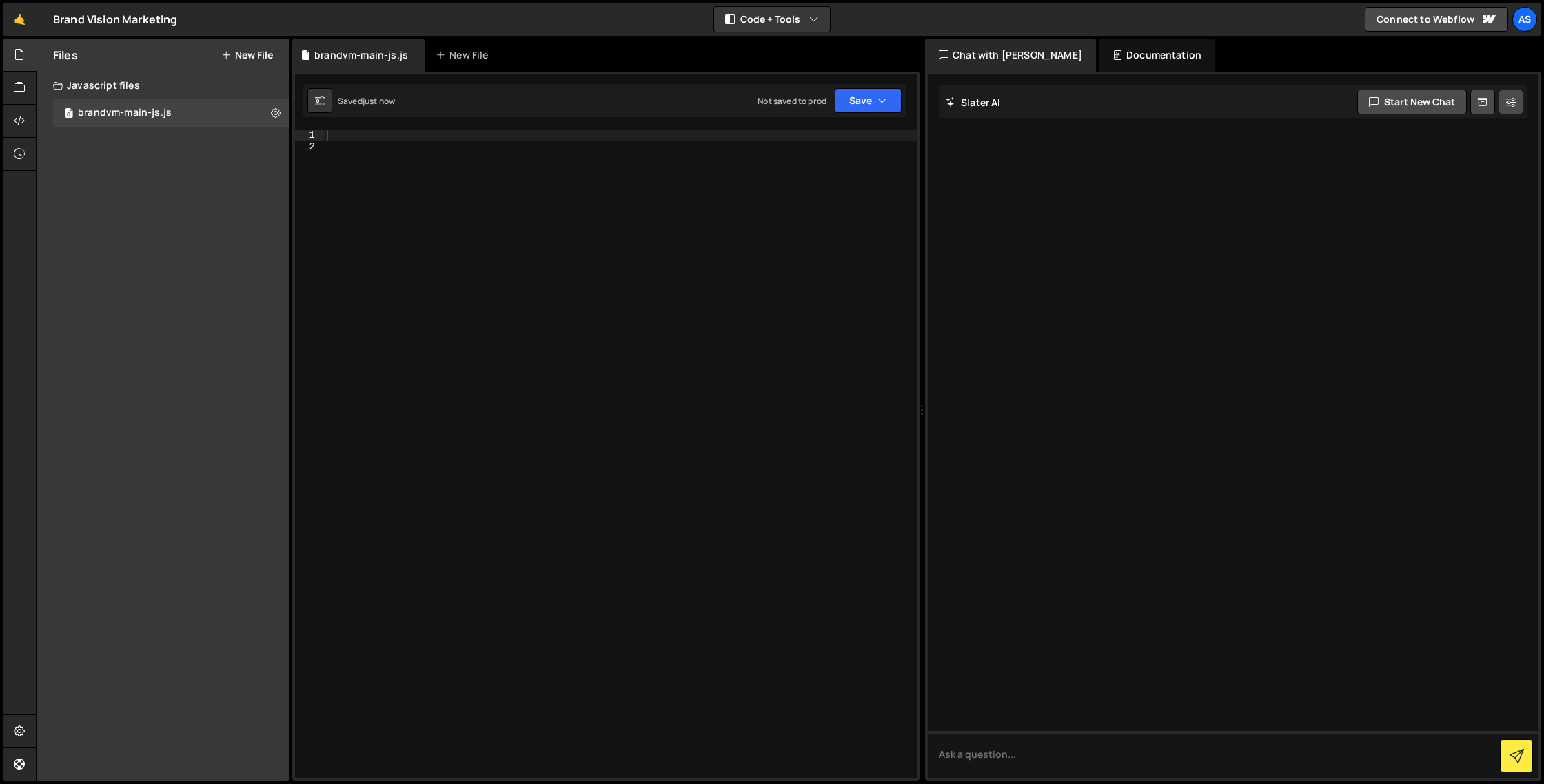
click at [577, 235] on div at bounding box center [621, 465] width 593 height 671
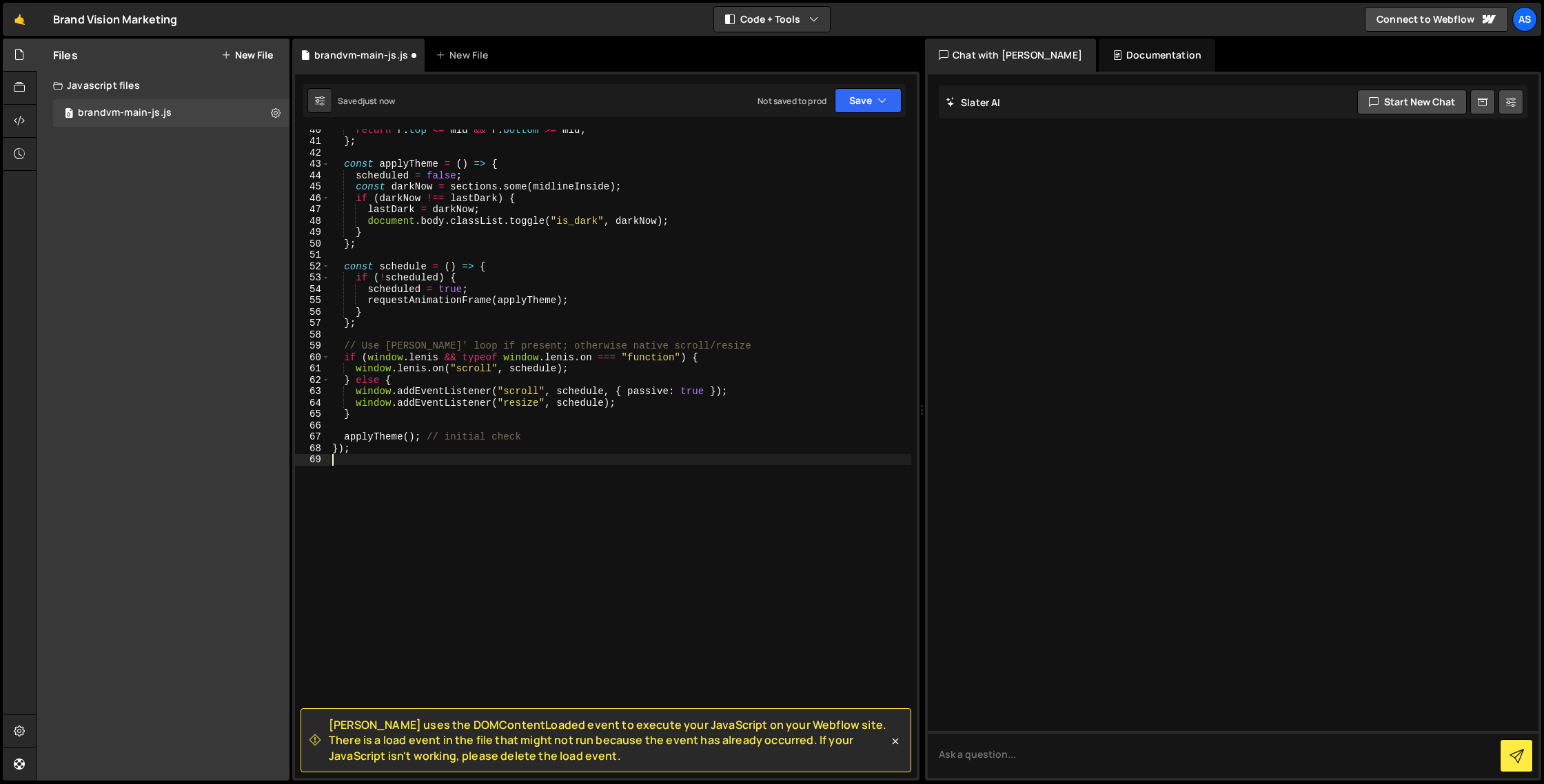
scroll to position [471, 0]
click at [588, 529] on div "return r . top <= mid && r . bottom >= mid ; } ; const applyTheme = ( ) => { sc…" at bounding box center [620, 460] width 582 height 671
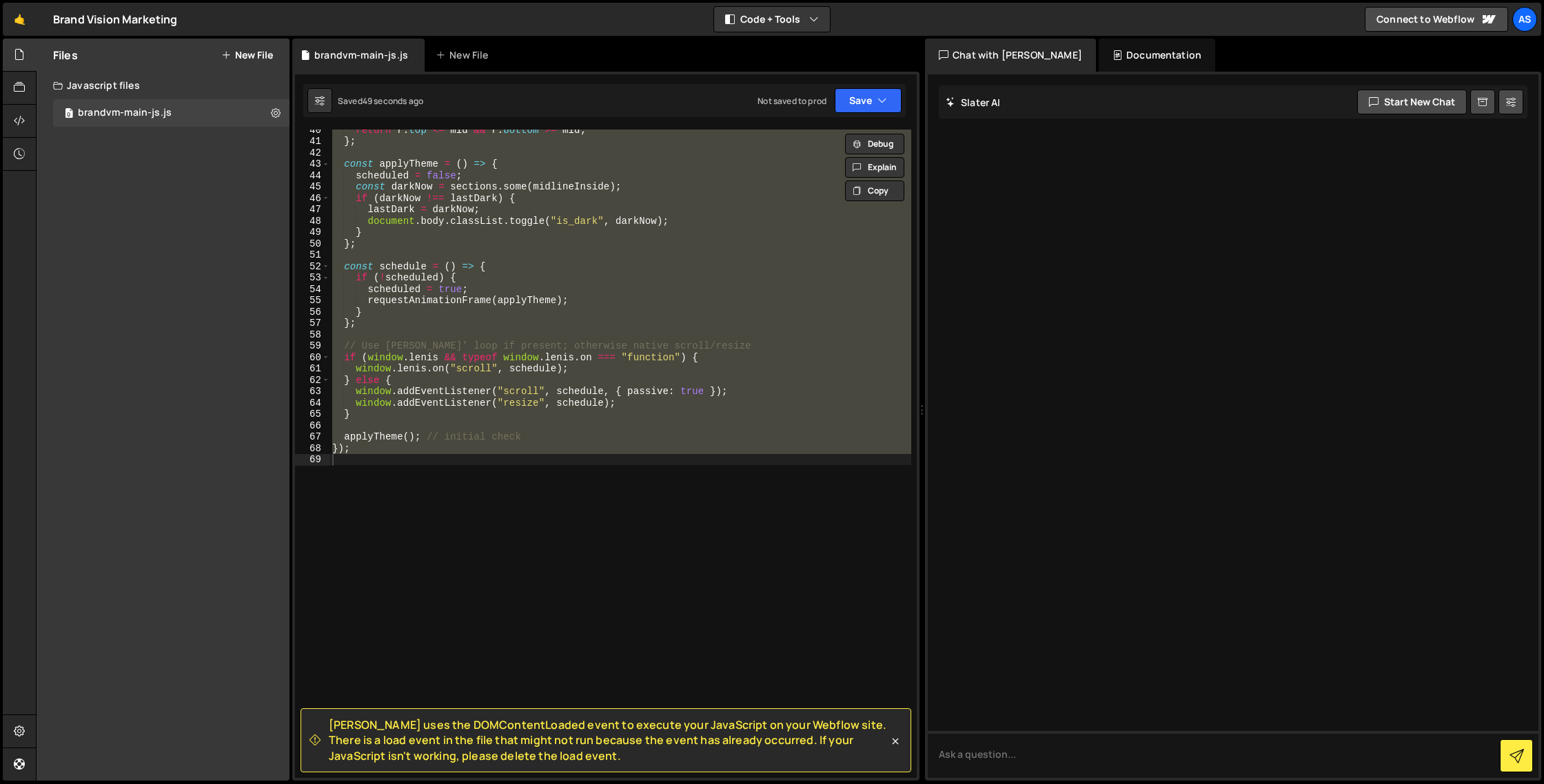
drag, startPoint x: 542, startPoint y: 759, endPoint x: 315, endPoint y: 720, distance: 230.3
click at [315, 720] on div "Slater uses the DOMContentLoaded event to execute your JavaScript on your Webfl…" at bounding box center [599, 741] width 579 height 46
copy span "Slater uses the DOMContentLoaded event to execute your JavaScript on your Webfl…"
click at [612, 350] on div "return r . top <= mid && r . bottom >= mid ; } ; const applyTheme = ( ) => { sc…" at bounding box center [620, 454] width 582 height 649
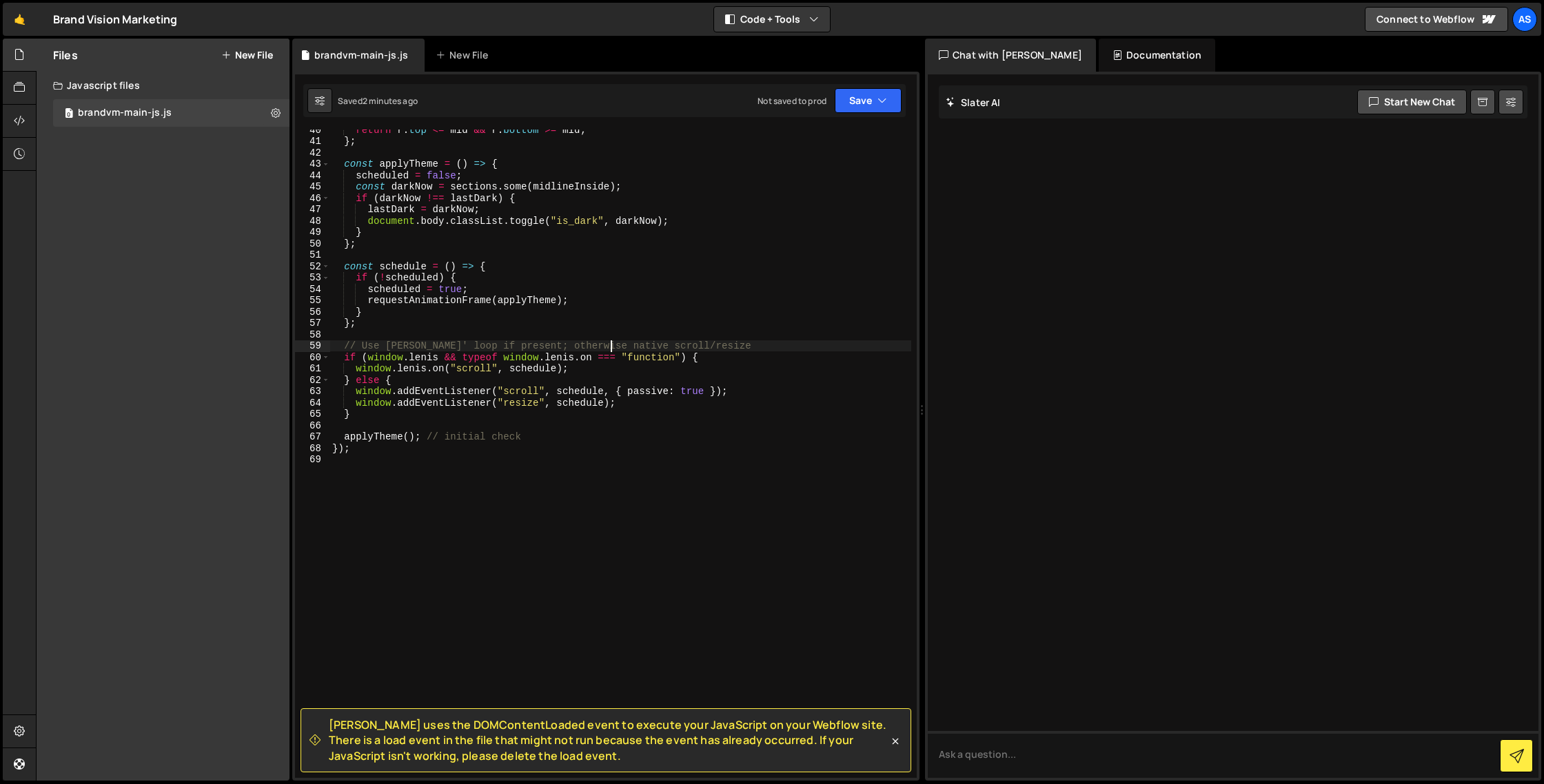
type textarea "});"
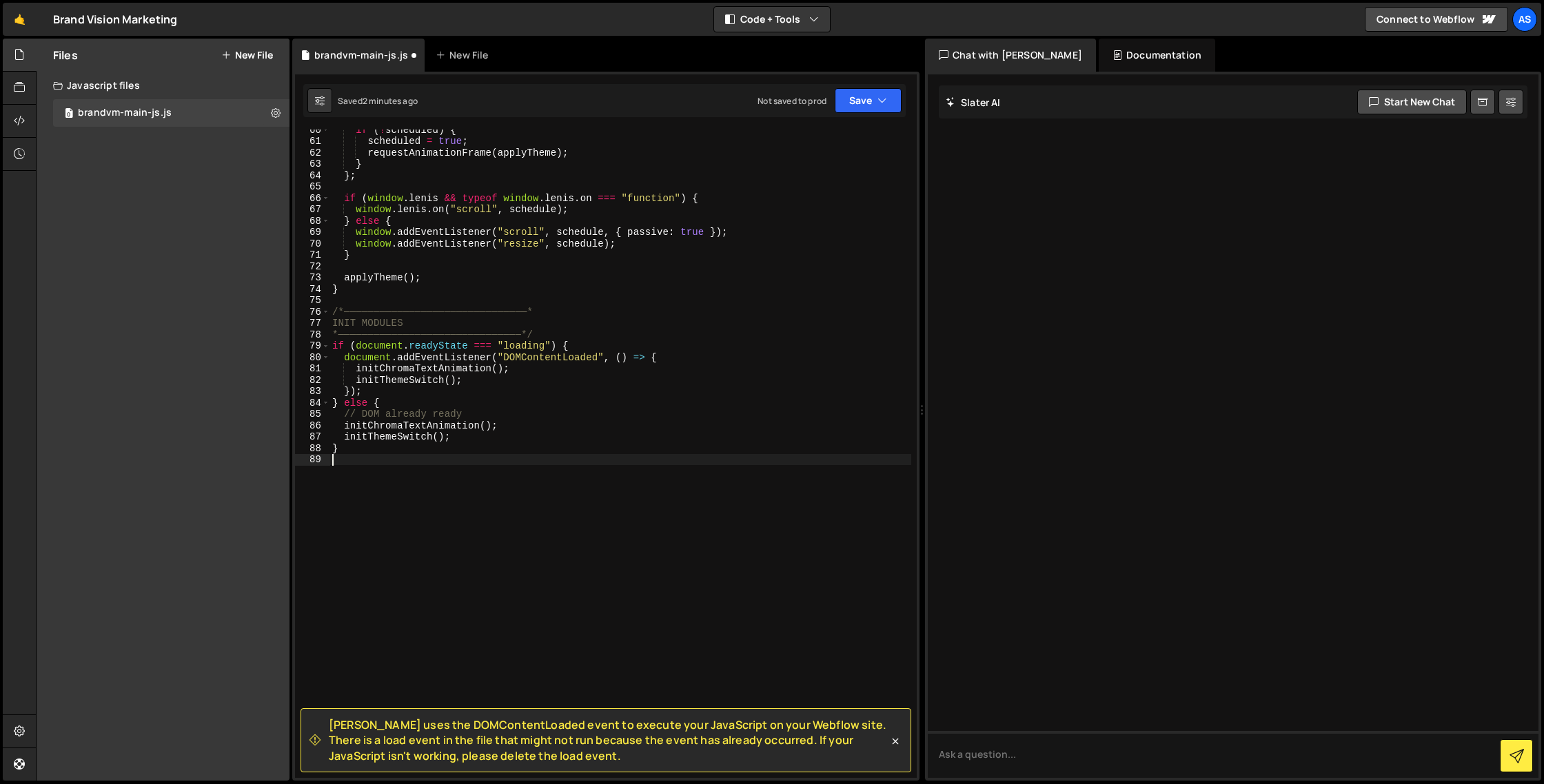
scroll to position [699, 0]
click at [729, 321] on div "if ( ! scheduled ) { scheduled = true ; requestAnimationFrame ( applyTheme ) ; …" at bounding box center [620, 460] width 582 height 671
type textarea "INIT MODULES"
click at [895, 742] on icon at bounding box center [895, 741] width 6 height 6
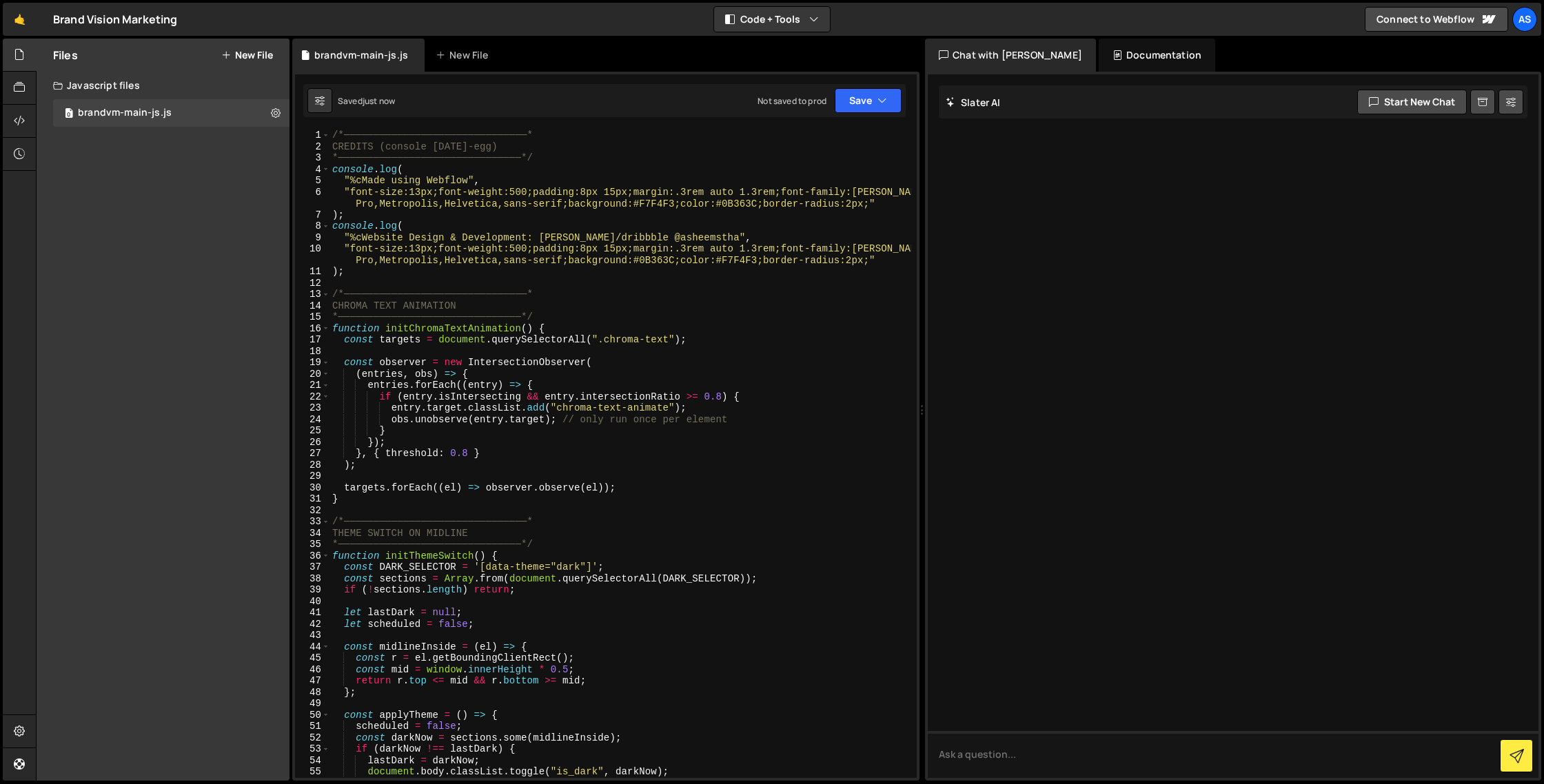
scroll to position [562, 0]
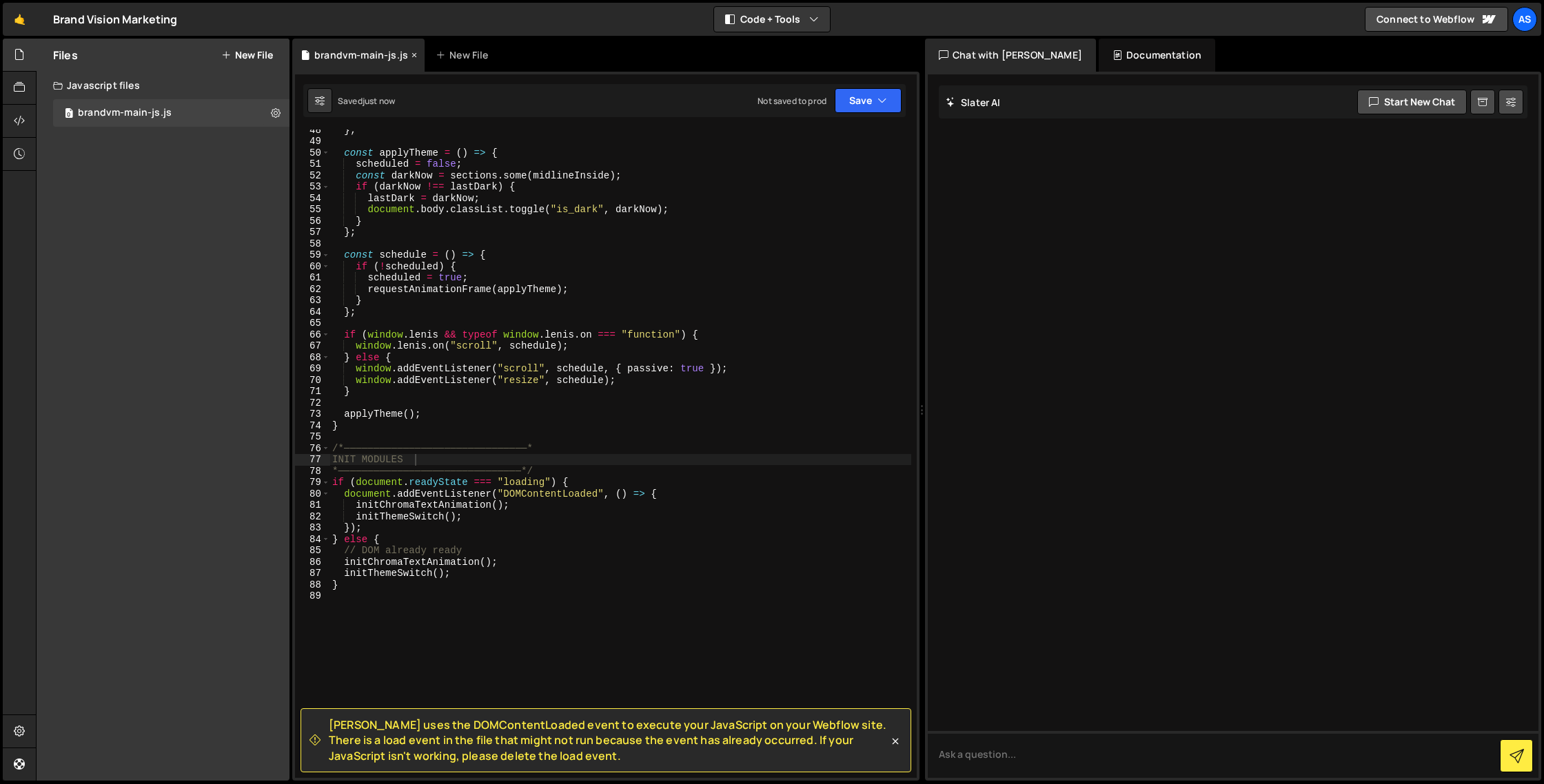
click at [359, 60] on div "brandvm-main-js.js" at bounding box center [361, 55] width 94 height 14
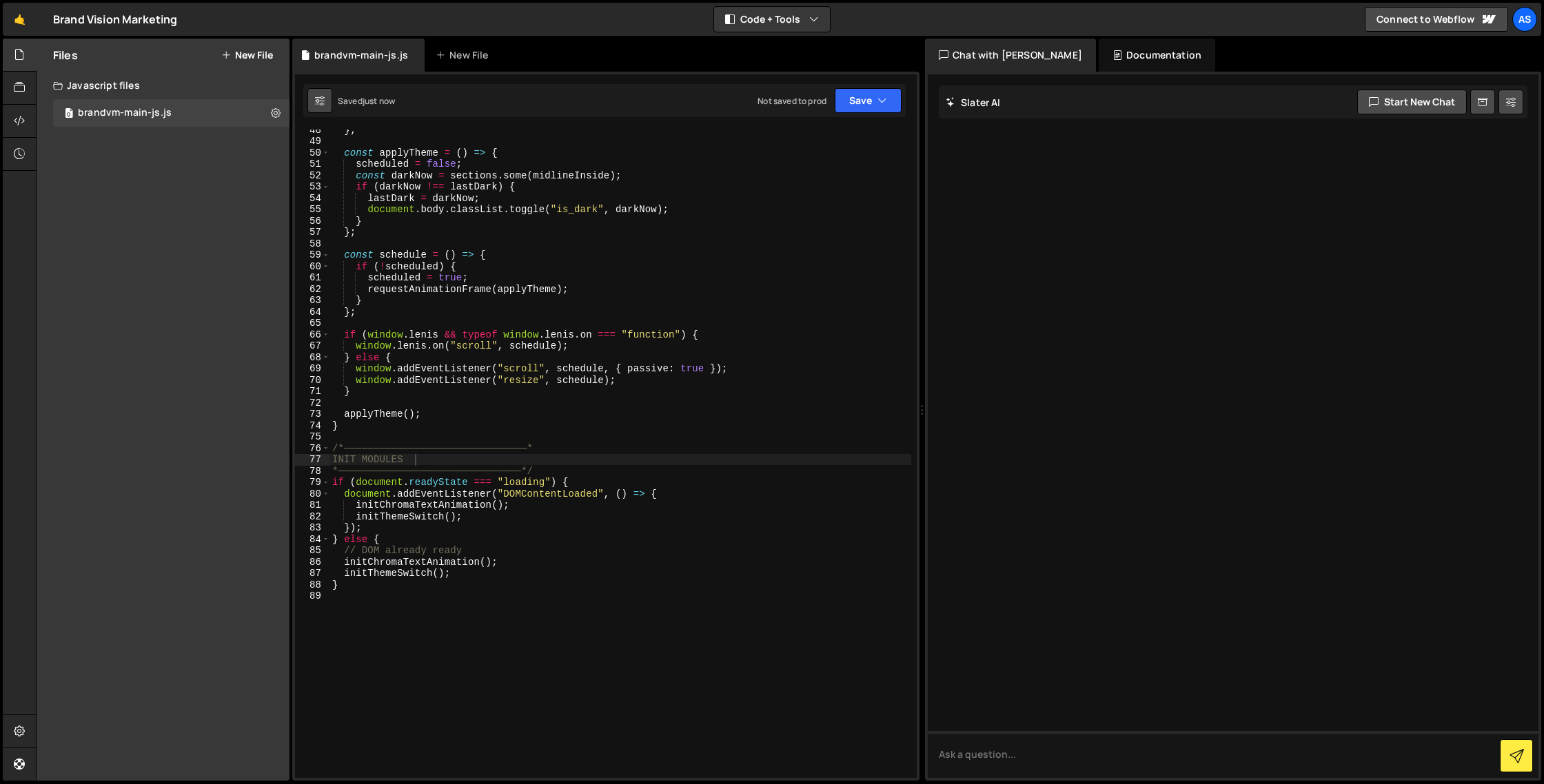
click at [319, 100] on icon at bounding box center [320, 100] width 10 height 14
select select "editor"
select select "ace/theme/monokai"
type input "14"
checkbox input "true"
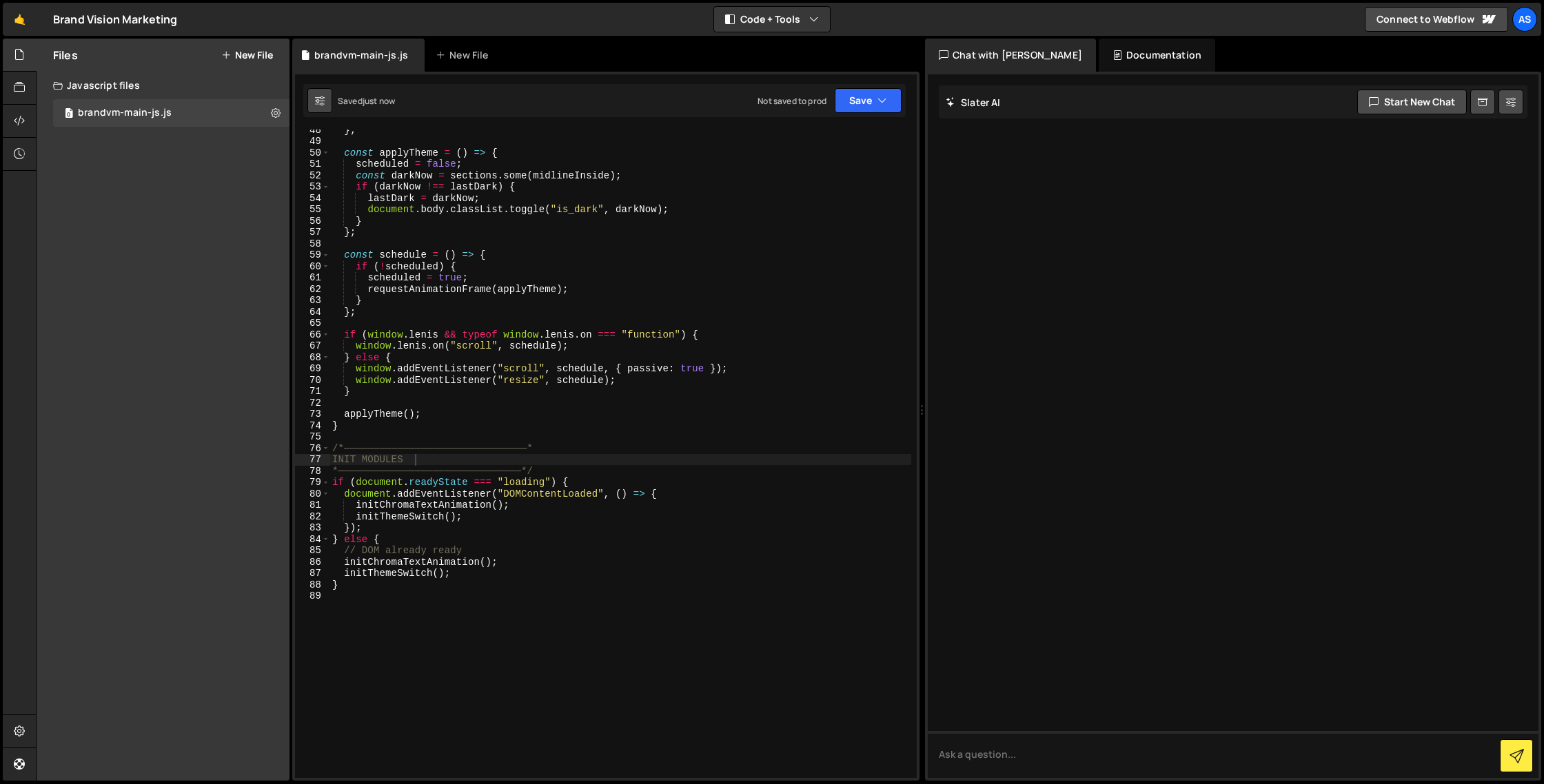
checkbox input "true"
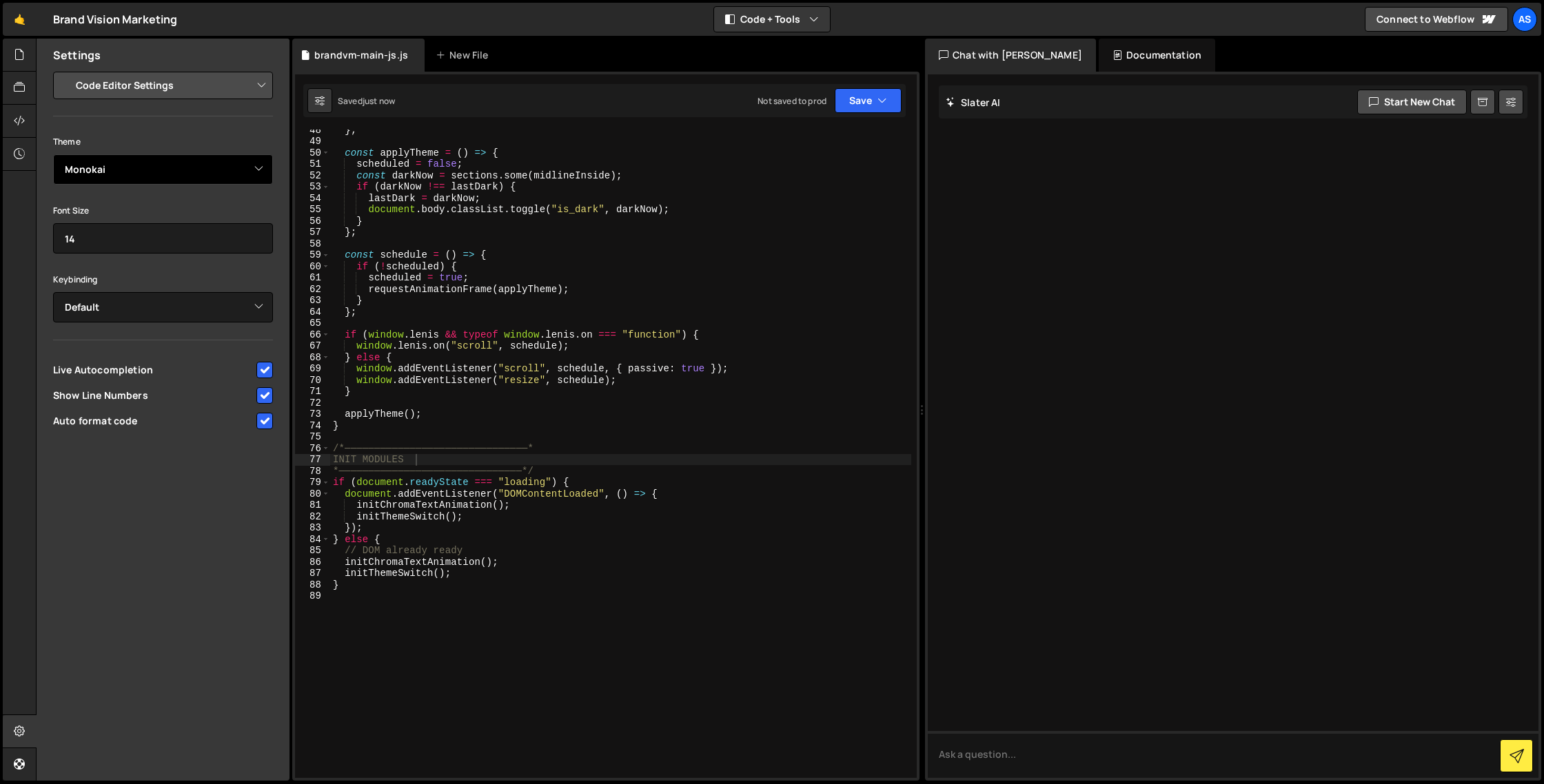
click at [210, 175] on select "Ambiance Chaos Clouds Midnight Dracula Cobalt Gruvbox Green on Black idle Finge…" at bounding box center [163, 170] width 220 height 31
click at [53, 155] on select "Ambiance Chaos Clouds Midnight Dracula Cobalt Gruvbox Green on Black idle Finge…" at bounding box center [163, 170] width 220 height 31
click at [195, 165] on select "Ambiance Chaos Clouds Midnight Dracula Cobalt Gruvbox Green on Black idle Finge…" at bounding box center [163, 170] width 220 height 31
click at [53, 155] on select "Ambiance Chaos Clouds Midnight Dracula Cobalt Gruvbox Green on Black idle Finge…" at bounding box center [163, 170] width 220 height 31
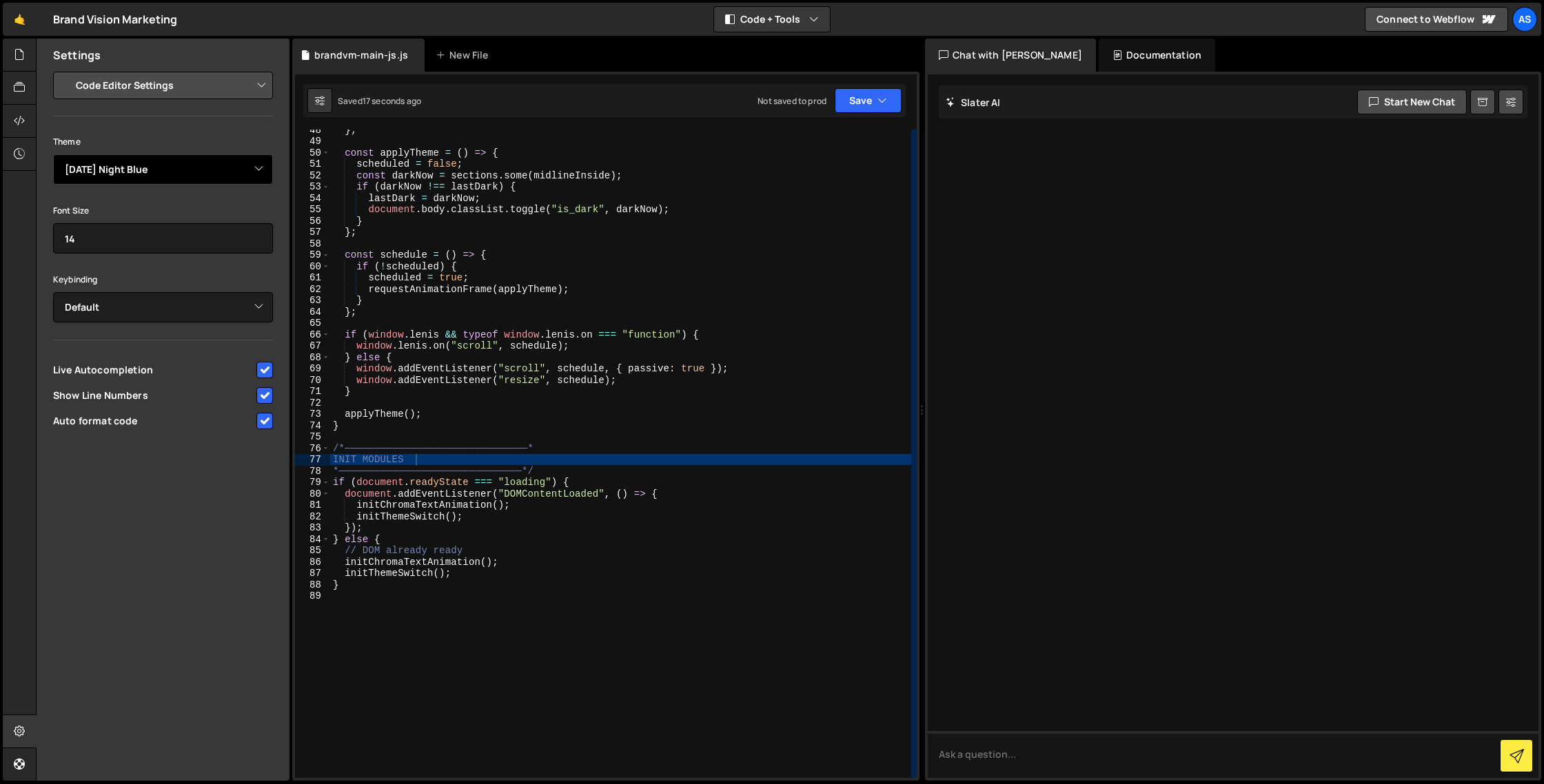
click at [157, 167] on select "Ambiance Chaos Clouds Midnight Dracula Cobalt Gruvbox Green on Black idle Finge…" at bounding box center [163, 170] width 220 height 31
click at [53, 155] on select "Ambiance Chaos Clouds Midnight Dracula Cobalt Gruvbox Green on Black idle Finge…" at bounding box center [163, 170] width 220 height 31
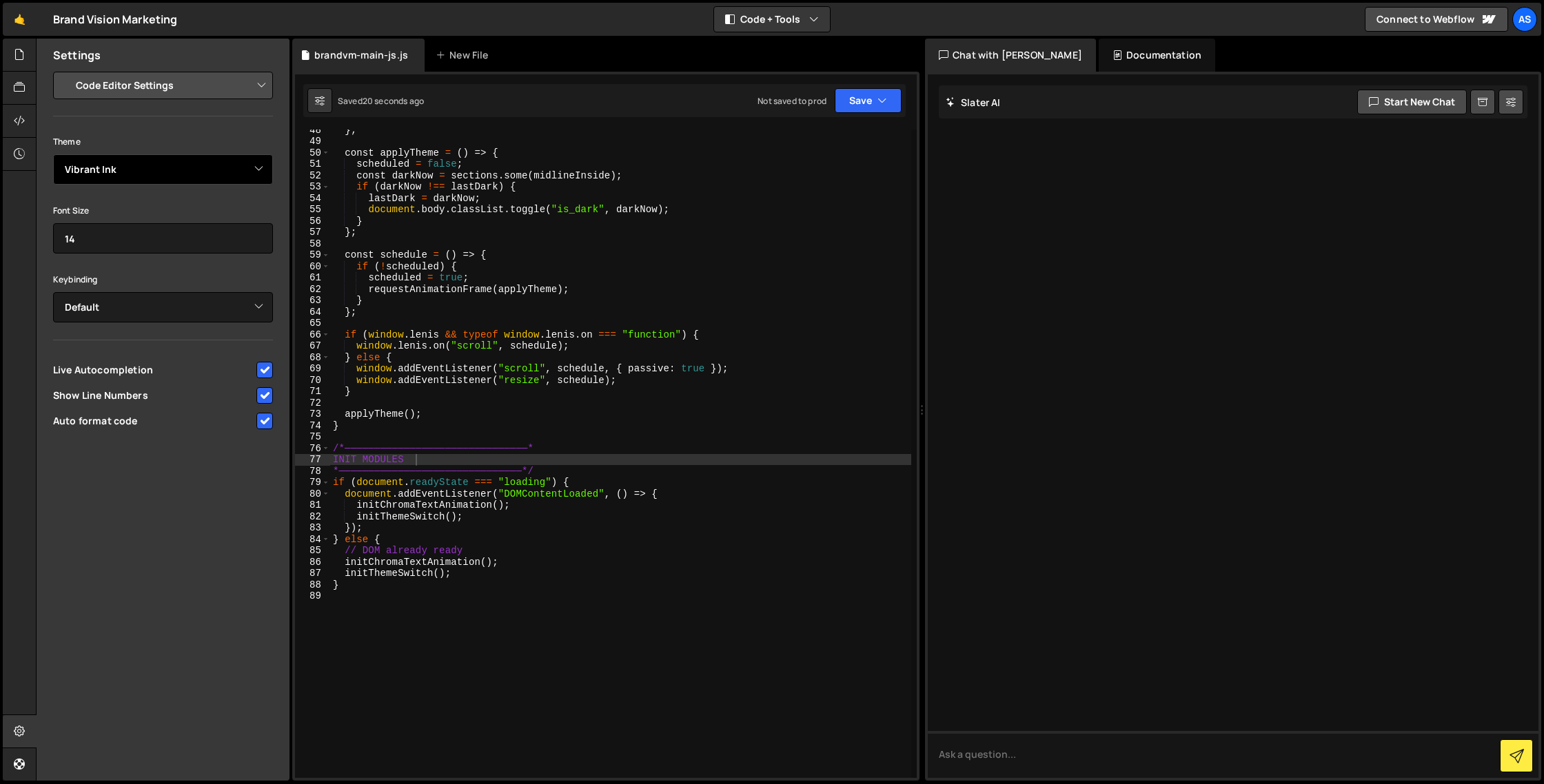
click at [168, 165] on select "Ambiance Chaos Clouds Midnight Dracula Cobalt Gruvbox Green on Black idle Finge…" at bounding box center [163, 170] width 220 height 31
click at [53, 155] on select "Ambiance Chaos Clouds Midnight Dracula Cobalt Gruvbox Green on Black idle Finge…" at bounding box center [163, 170] width 220 height 31
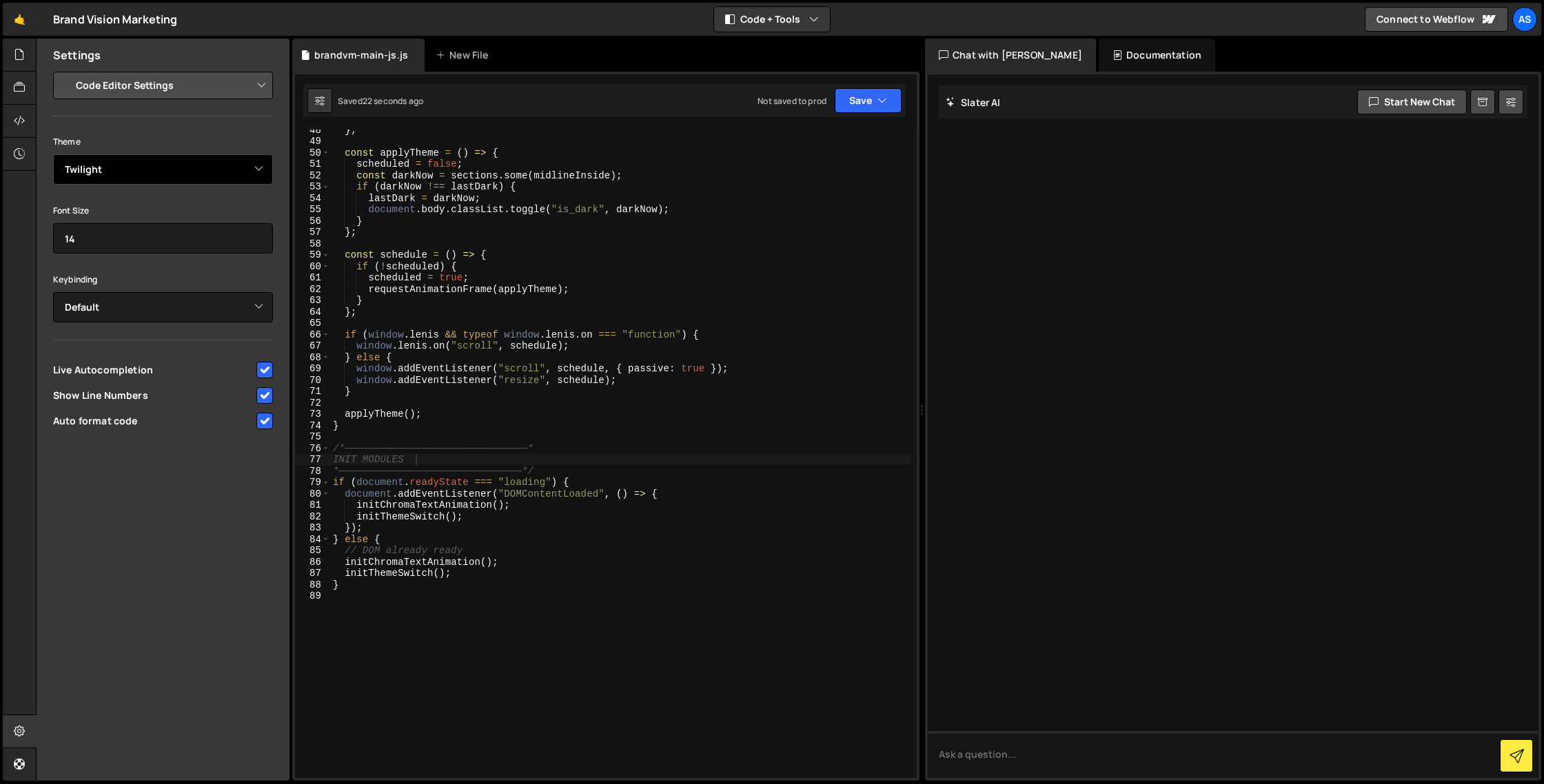
click at [219, 166] on select "Ambiance Chaos Clouds Midnight Dracula Cobalt Gruvbox Green on Black idle Finge…" at bounding box center [163, 170] width 220 height 31
click at [53, 155] on select "Ambiance Chaos Clouds Midnight Dracula Cobalt Gruvbox Green on Black idle Finge…" at bounding box center [163, 170] width 220 height 31
click at [212, 167] on select "Ambiance Chaos Clouds Midnight Dracula Cobalt Gruvbox Green on Black idle Finge…" at bounding box center [163, 170] width 220 height 31
click at [53, 155] on select "Ambiance Chaos Clouds Midnight Dracula Cobalt Gruvbox Green on Black idle Finge…" at bounding box center [163, 170] width 220 height 31
click at [227, 170] on select "Ambiance Chaos Clouds Midnight Dracula Cobalt Gruvbox Green on Black idle Finge…" at bounding box center [163, 170] width 220 height 31
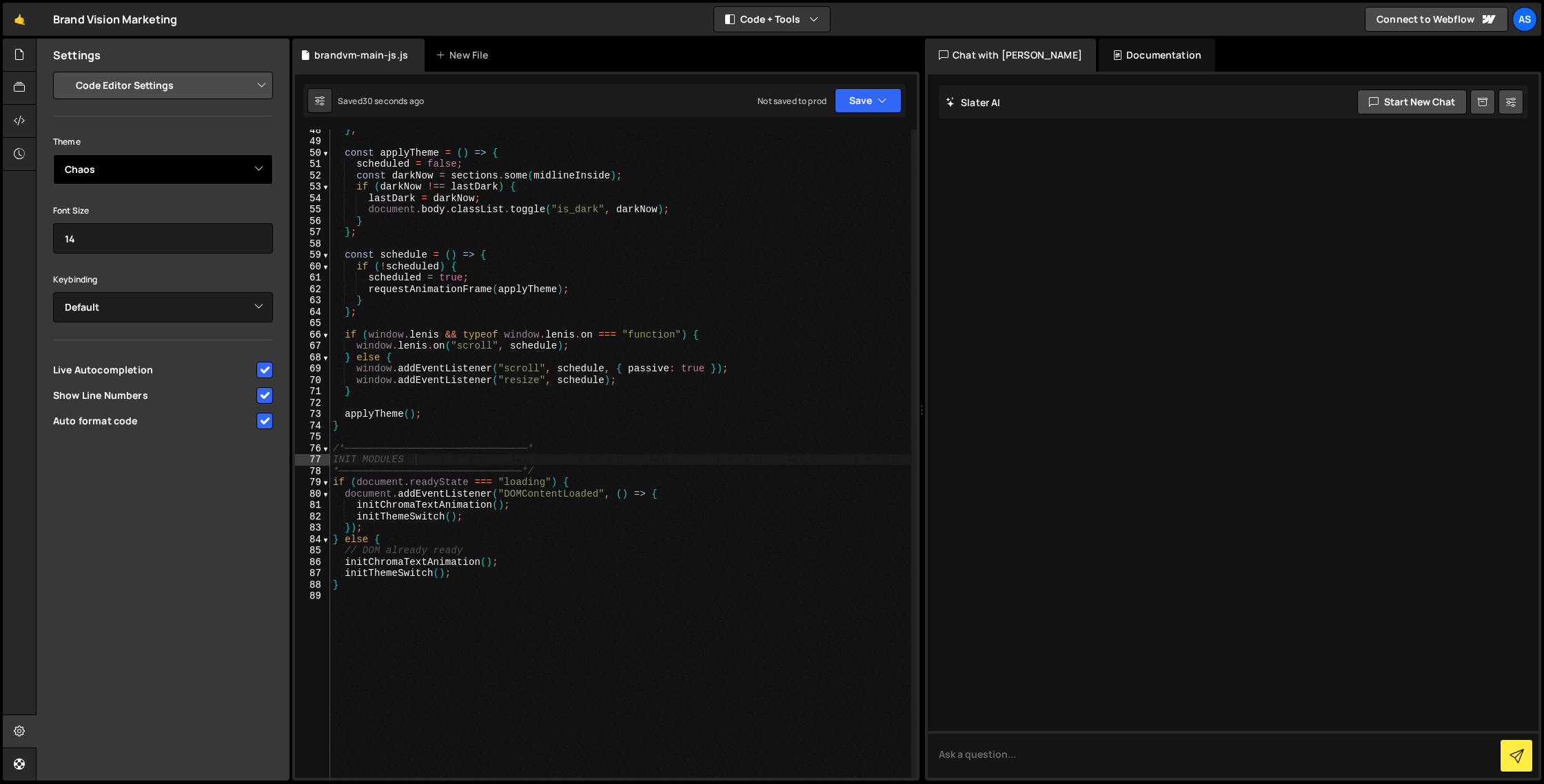
click at [53, 155] on select "Ambiance Chaos Clouds Midnight Dracula Cobalt Gruvbox Green on Black idle Finge…" at bounding box center [163, 170] width 220 height 31
click at [207, 162] on select "Ambiance Chaos Clouds Midnight Dracula Cobalt Gruvbox Green on Black idle Finge…" at bounding box center [163, 170] width 220 height 31
click at [53, 155] on select "Ambiance Chaos Clouds Midnight Dracula Cobalt Gruvbox Green on Black idle Finge…" at bounding box center [163, 170] width 220 height 31
click at [200, 167] on select "Ambiance Chaos Clouds Midnight Dracula Cobalt Gruvbox Green on Black idle Finge…" at bounding box center [163, 170] width 220 height 31
click at [53, 155] on select "Ambiance Chaos Clouds Midnight Dracula Cobalt Gruvbox Green on Black idle Finge…" at bounding box center [163, 170] width 220 height 31
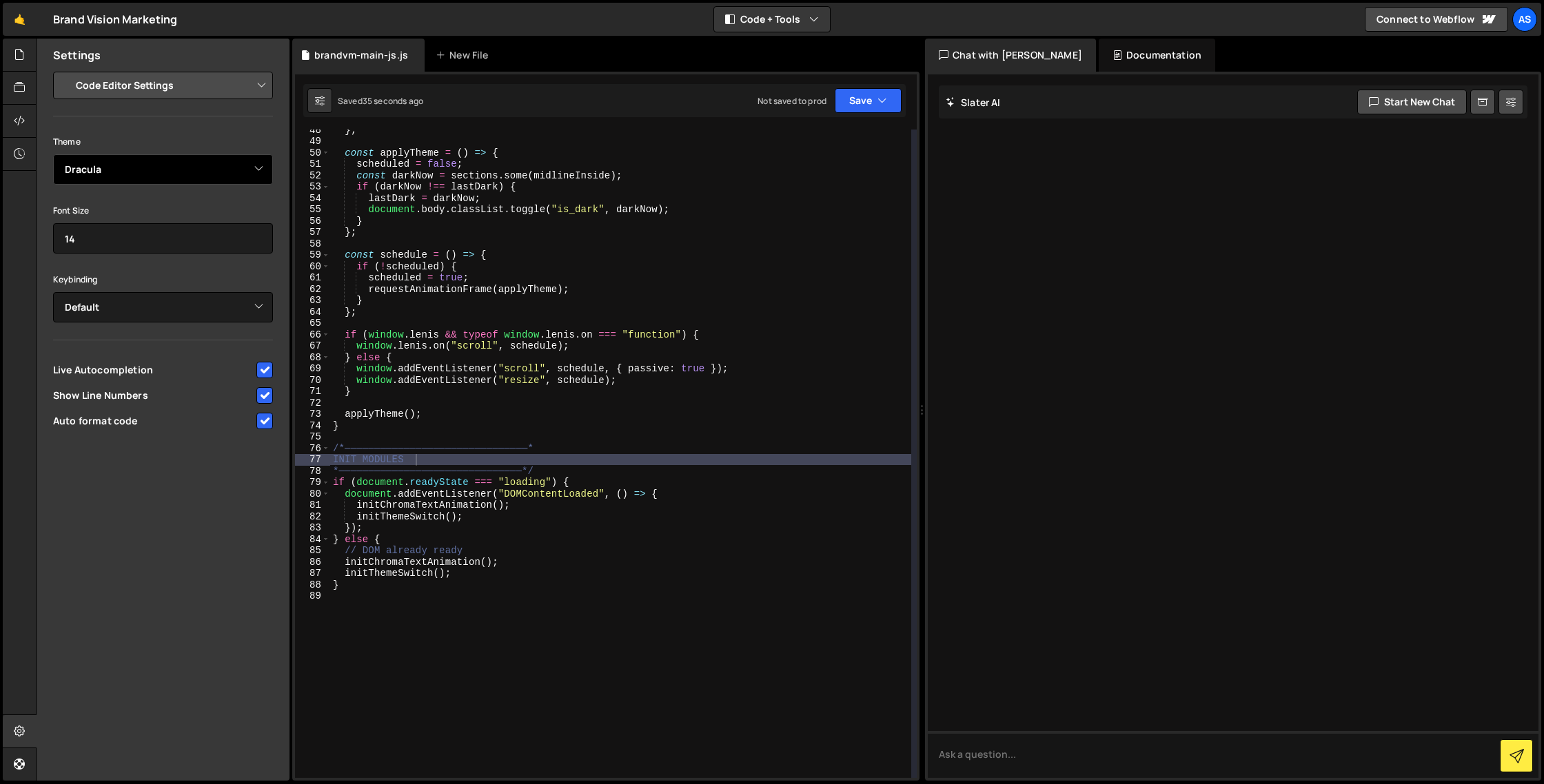
click at [187, 166] on select "Ambiance Chaos Clouds Midnight Dracula Cobalt Gruvbox Green on Black idle Finge…" at bounding box center [163, 170] width 220 height 31
click at [53, 155] on select "Ambiance Chaos Clouds Midnight Dracula Cobalt Gruvbox Green on Black idle Finge…" at bounding box center [163, 170] width 220 height 31
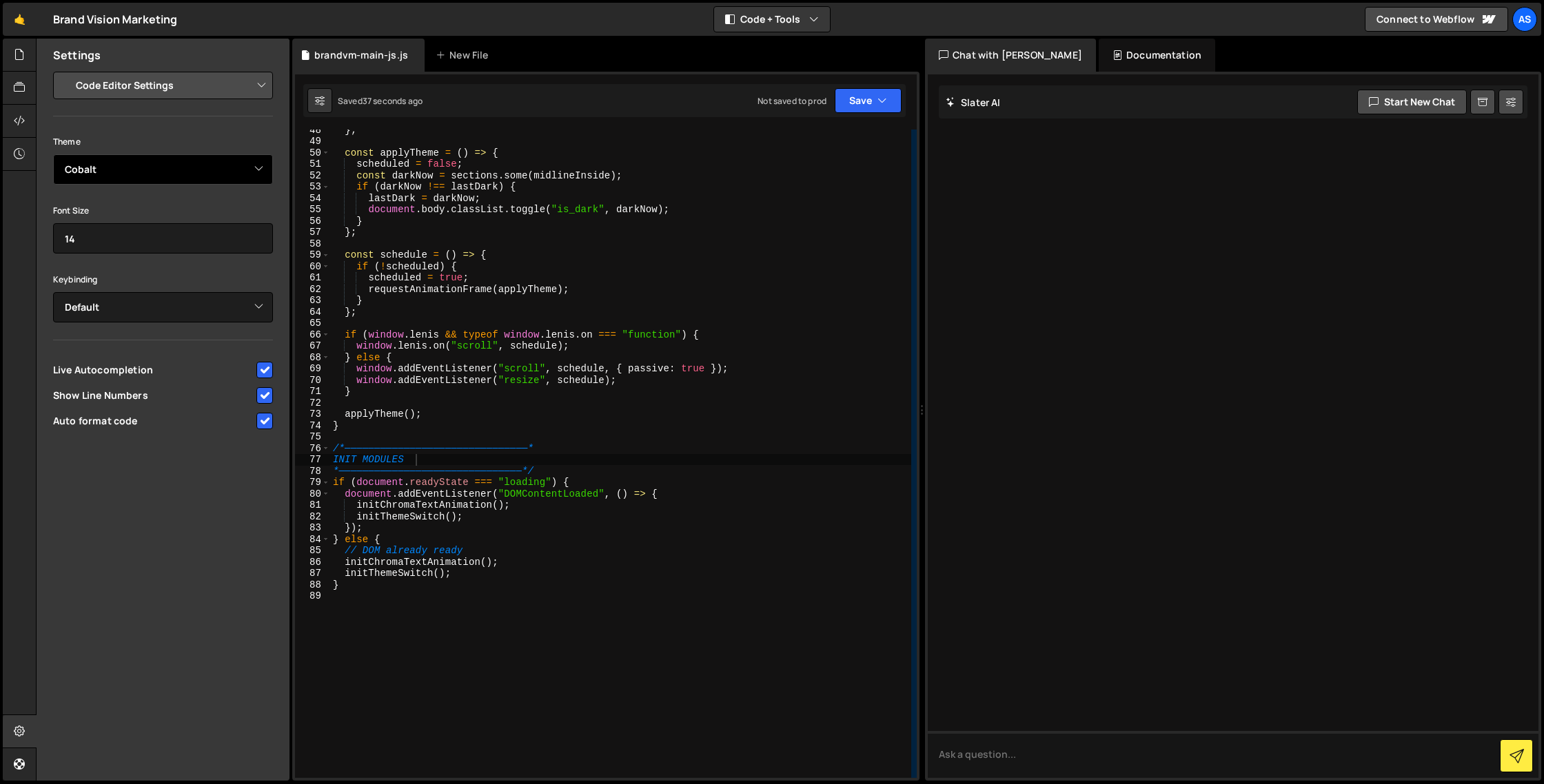
click at [209, 171] on select "Ambiance Chaos Clouds Midnight Dracula Cobalt Gruvbox Green on Black idle Finge…" at bounding box center [163, 170] width 220 height 31
click at [53, 155] on select "Ambiance Chaos Clouds Midnight Dracula Cobalt Gruvbox Green on Black idle Finge…" at bounding box center [163, 170] width 220 height 31
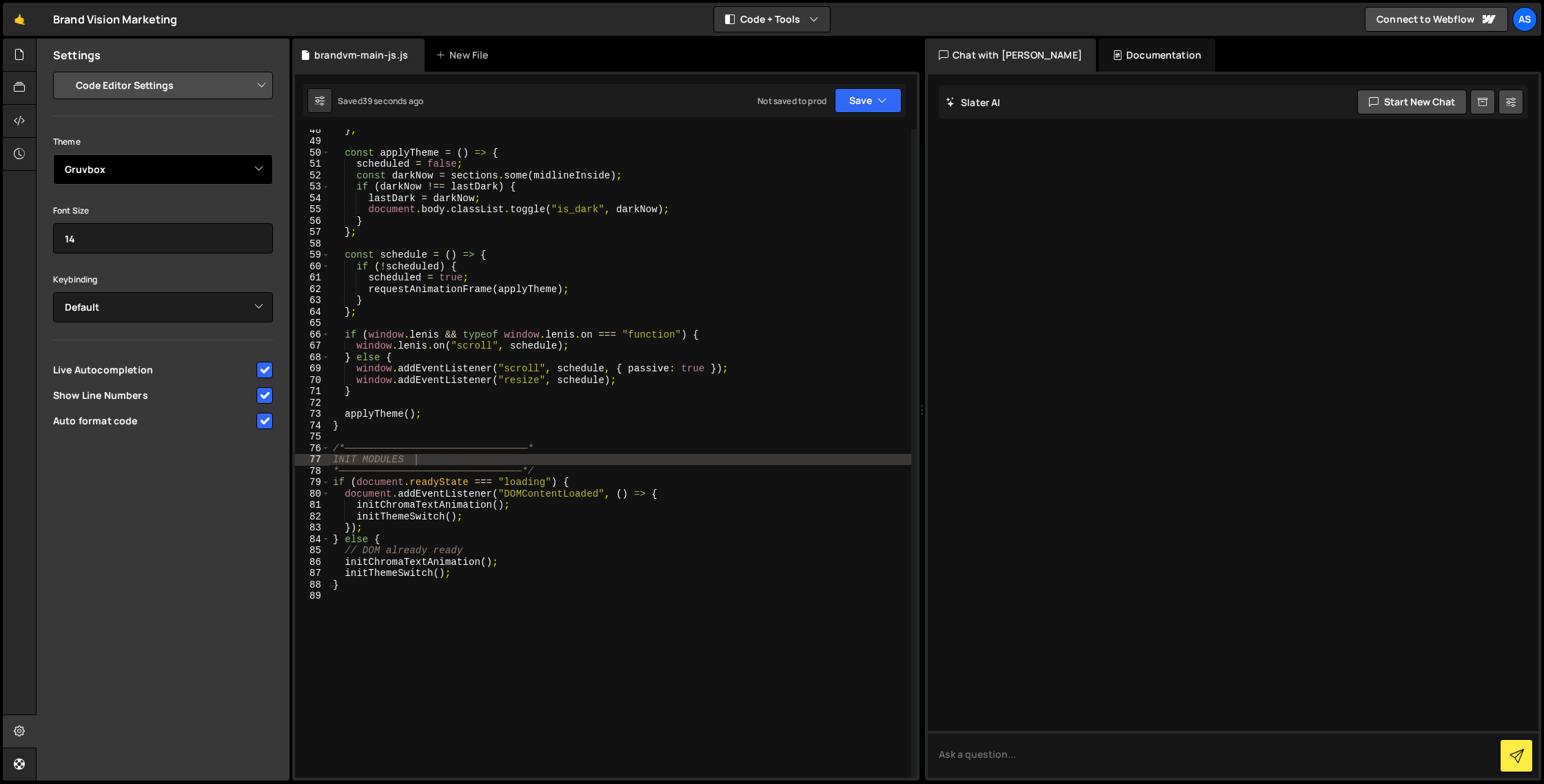
click at [223, 175] on select "Ambiance Chaos Clouds Midnight Dracula Cobalt Gruvbox Green on Black idle Finge…" at bounding box center [163, 170] width 220 height 31
click at [53, 155] on select "Ambiance Chaos Clouds Midnight Dracula Cobalt Gruvbox Green on Black idle Finge…" at bounding box center [163, 170] width 220 height 31
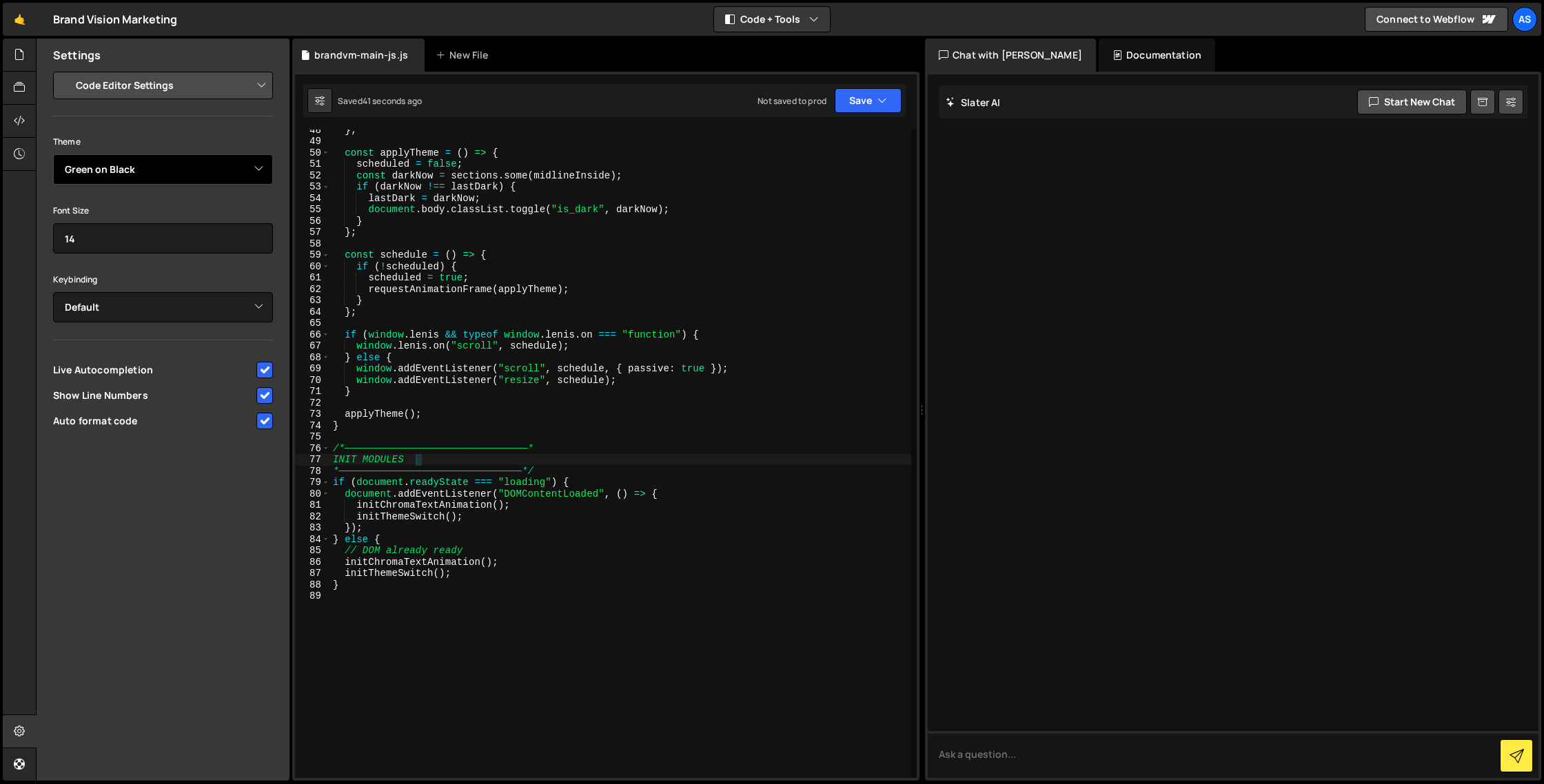
click at [217, 172] on select "Ambiance Chaos Clouds Midnight Dracula Cobalt Gruvbox Green on Black idle Finge…" at bounding box center [163, 170] width 220 height 31
click at [53, 155] on select "Ambiance Chaos Clouds Midnight Dracula Cobalt Gruvbox Green on Black idle Finge…" at bounding box center [163, 170] width 220 height 31
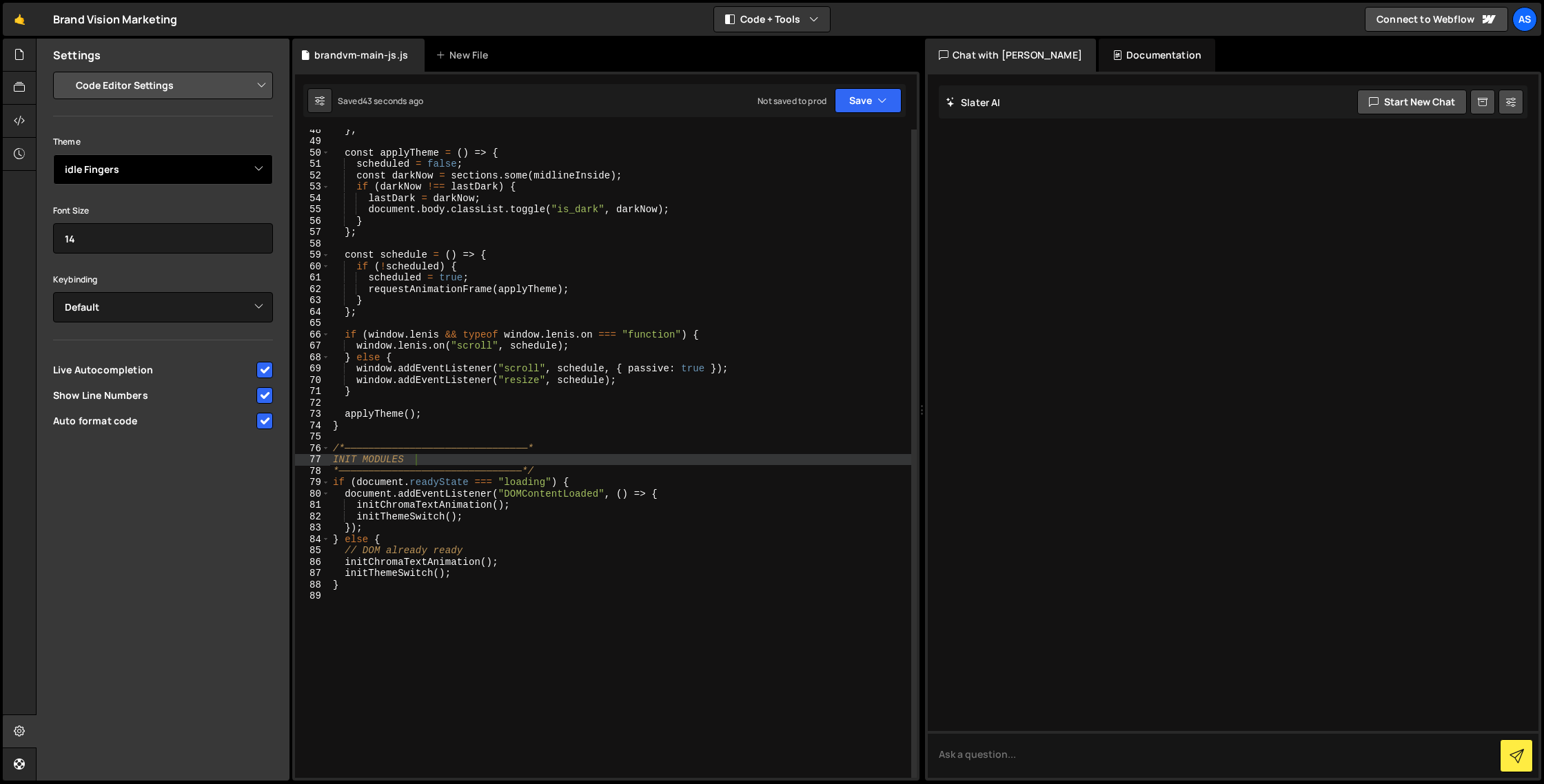
click at [211, 172] on select "Ambiance Chaos Clouds Midnight Dracula Cobalt Gruvbox Green on Black idle Finge…" at bounding box center [163, 170] width 220 height 31
click at [53, 155] on select "Ambiance Chaos Clouds Midnight Dracula Cobalt Gruvbox Green on Black idle Finge…" at bounding box center [163, 170] width 220 height 31
click at [185, 177] on select "Ambiance Chaos Clouds Midnight Dracula Cobalt Gruvbox Green on Black idle Finge…" at bounding box center [163, 170] width 220 height 31
click at [53, 155] on select "Ambiance Chaos Clouds Midnight Dracula Cobalt Gruvbox Green on Black idle Finge…" at bounding box center [163, 170] width 220 height 31
click at [152, 165] on select "Ambiance Chaos Clouds Midnight Dracula Cobalt Gruvbox Green on Black idle Finge…" at bounding box center [163, 170] width 220 height 31
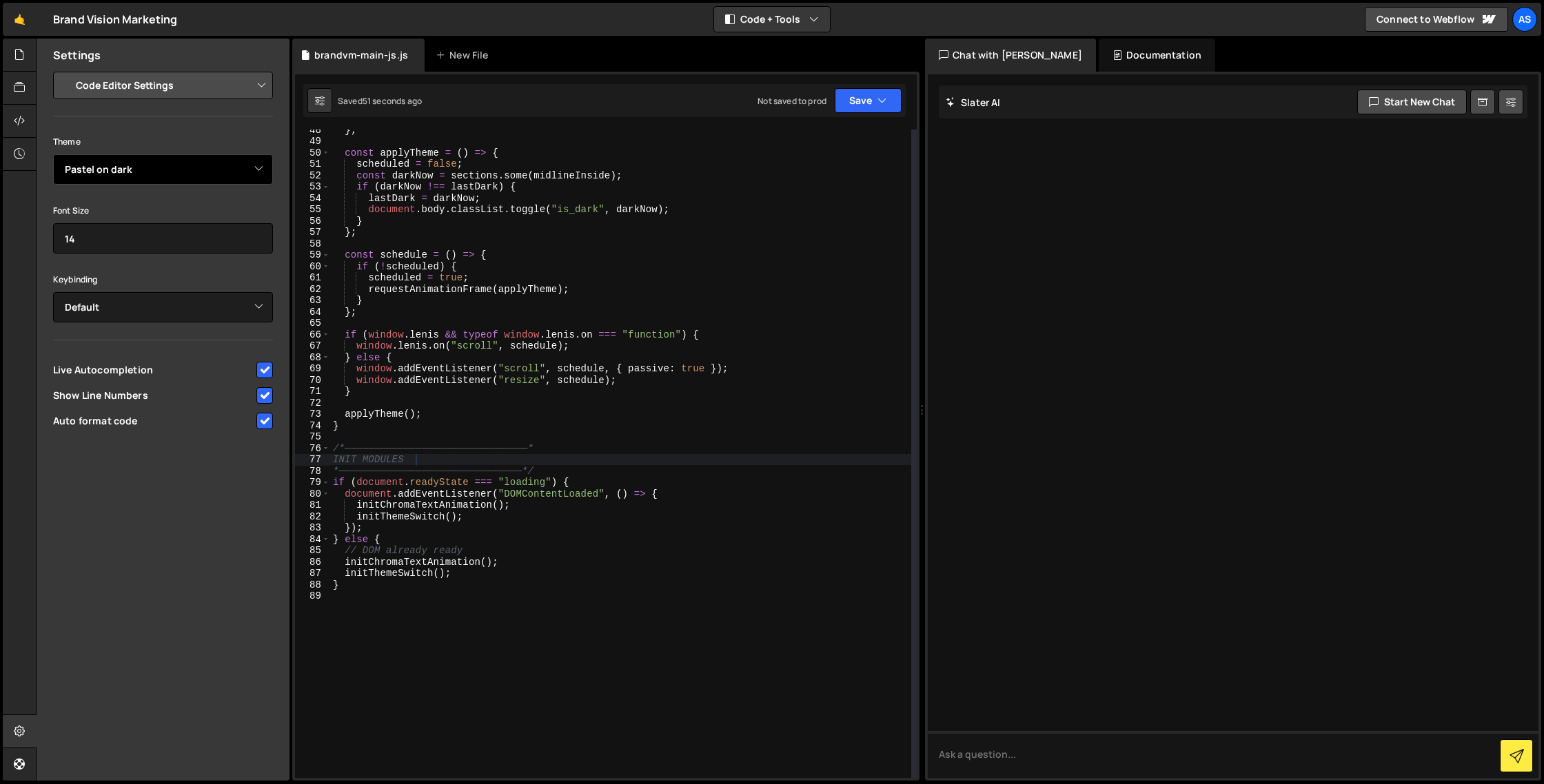
click at [53, 155] on select "Ambiance Chaos Clouds Midnight Dracula Cobalt Gruvbox Green on Black idle Finge…" at bounding box center [163, 170] width 220 height 31
click at [197, 175] on select "Ambiance Chaos Clouds Midnight Dracula Cobalt Gruvbox Green on Black idle Finge…" at bounding box center [163, 170] width 220 height 31
click at [53, 155] on select "Ambiance Chaos Clouds Midnight Dracula Cobalt Gruvbox Green on Black idle Finge…" at bounding box center [163, 170] width 220 height 31
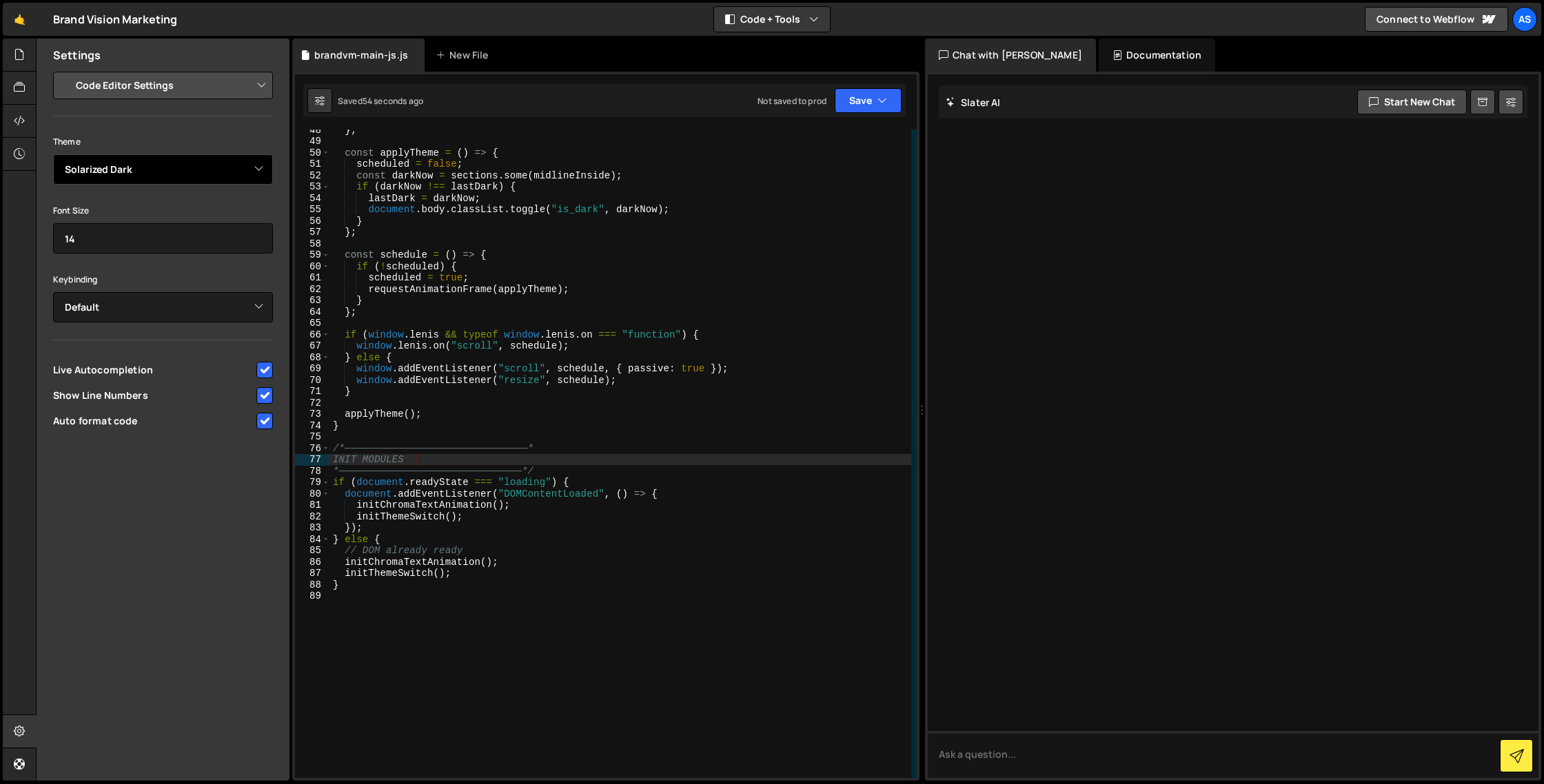
click at [209, 177] on select "Ambiance Chaos Clouds Midnight Dracula Cobalt Gruvbox Green on Black idle Finge…" at bounding box center [163, 170] width 220 height 31
click at [53, 155] on select "Ambiance Chaos Clouds Midnight Dracula Cobalt Gruvbox Green on Black idle Finge…" at bounding box center [163, 170] width 220 height 31
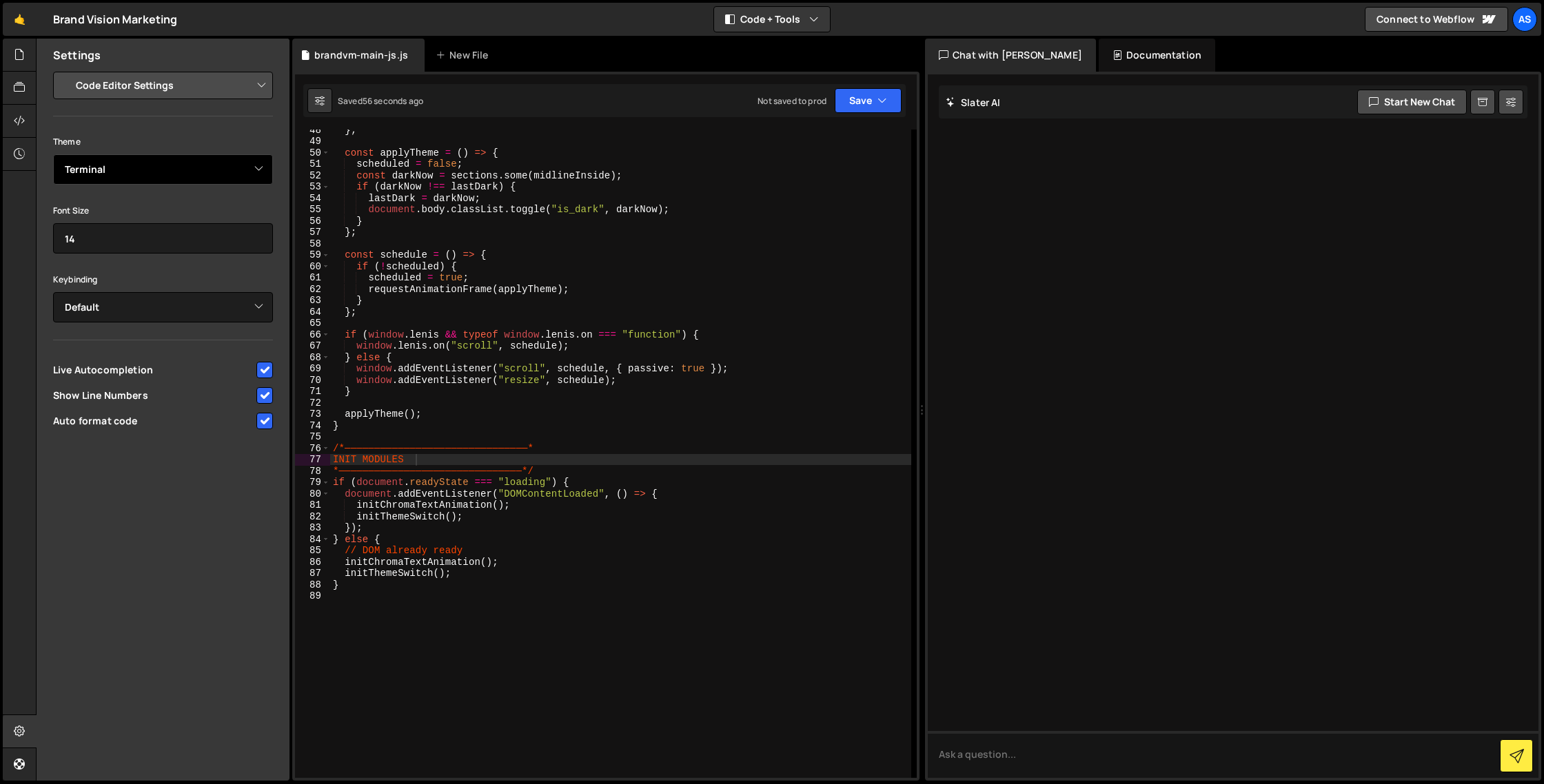
click at [220, 177] on select "Ambiance Chaos Clouds Midnight Dracula Cobalt Gruvbox Green on Black idle Finge…" at bounding box center [163, 170] width 220 height 31
select select "ace/theme/one_dark"
click at [53, 155] on select "Ambiance Chaos Clouds Midnight Dracula Cobalt Gruvbox Green on Black idle Finge…" at bounding box center [163, 170] width 220 height 31
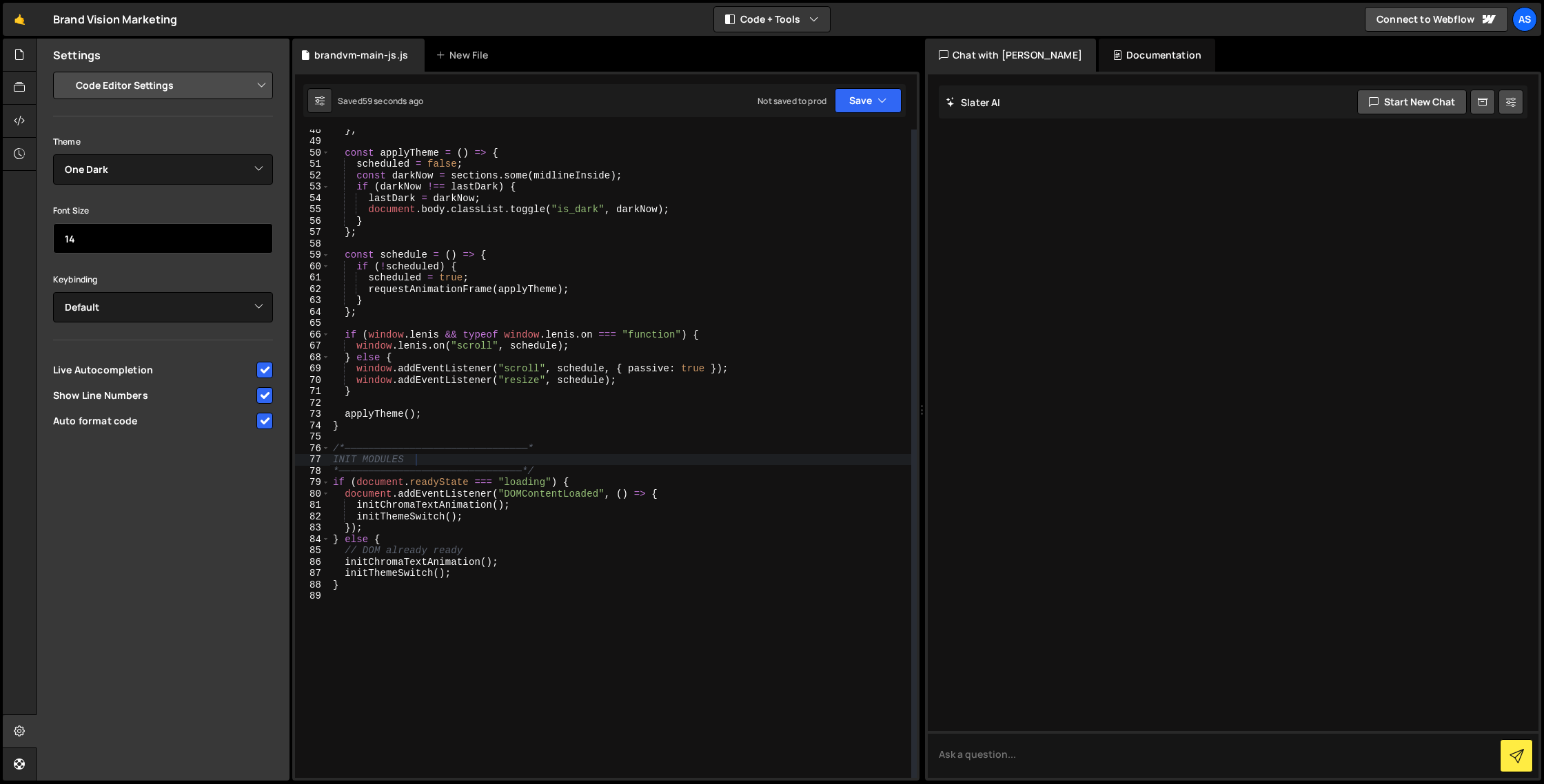
click at [155, 237] on input "14" at bounding box center [163, 238] width 220 height 31
click at [258, 234] on input "15" at bounding box center [163, 238] width 220 height 31
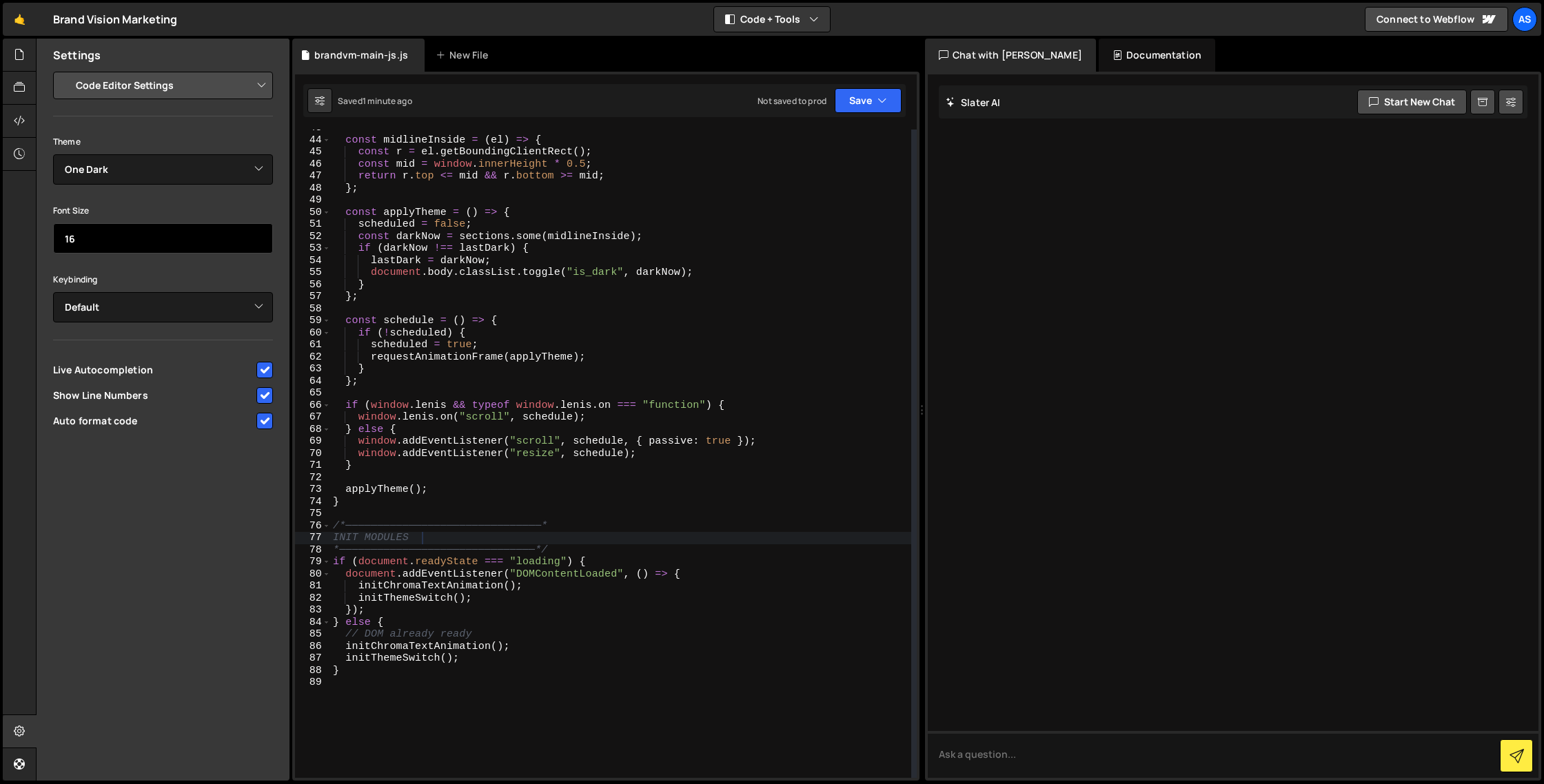
click at [258, 234] on input "16" at bounding box center [163, 238] width 220 height 31
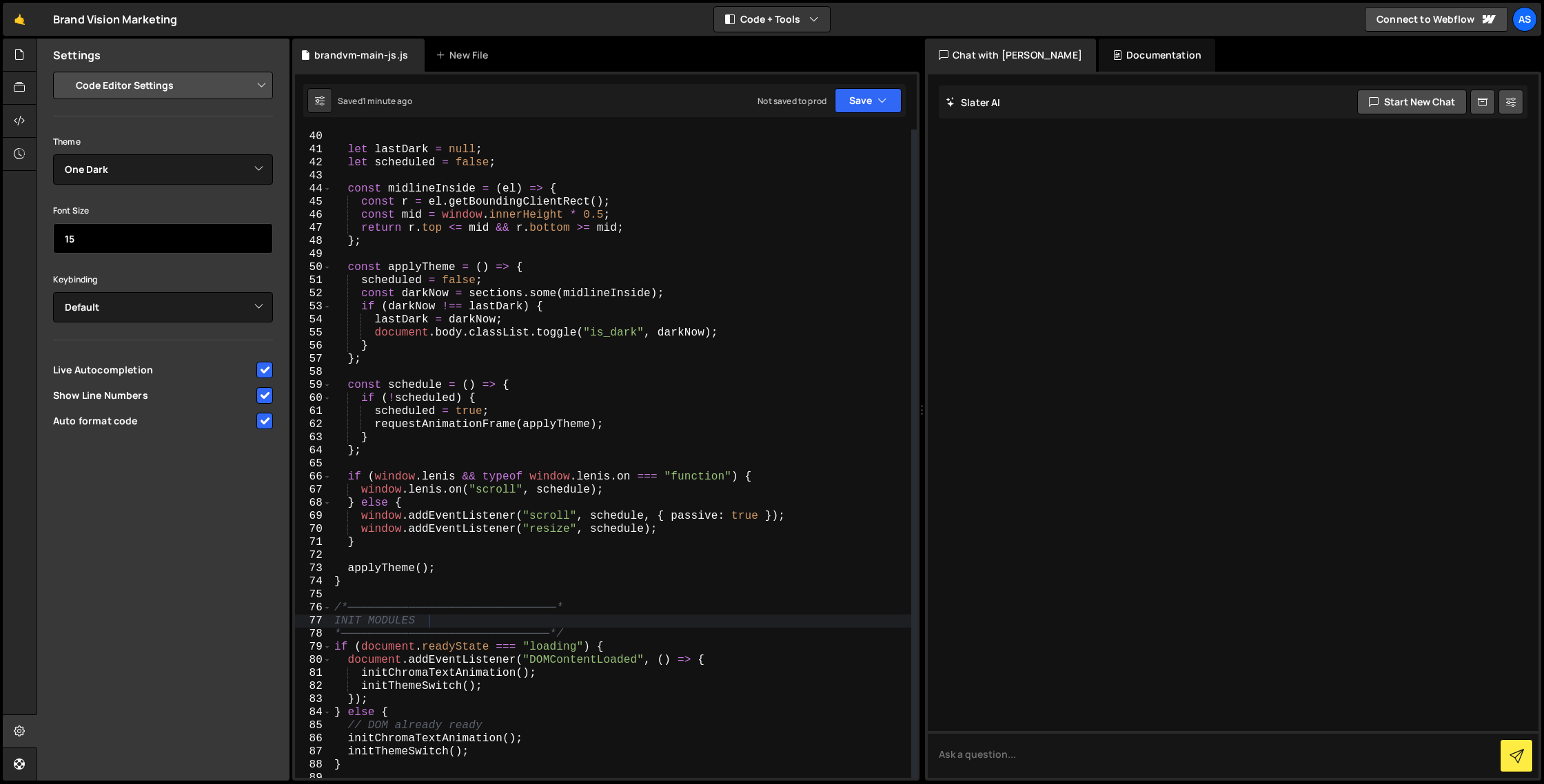
type input "15"
click at [256, 242] on input "15" at bounding box center [163, 238] width 220 height 31
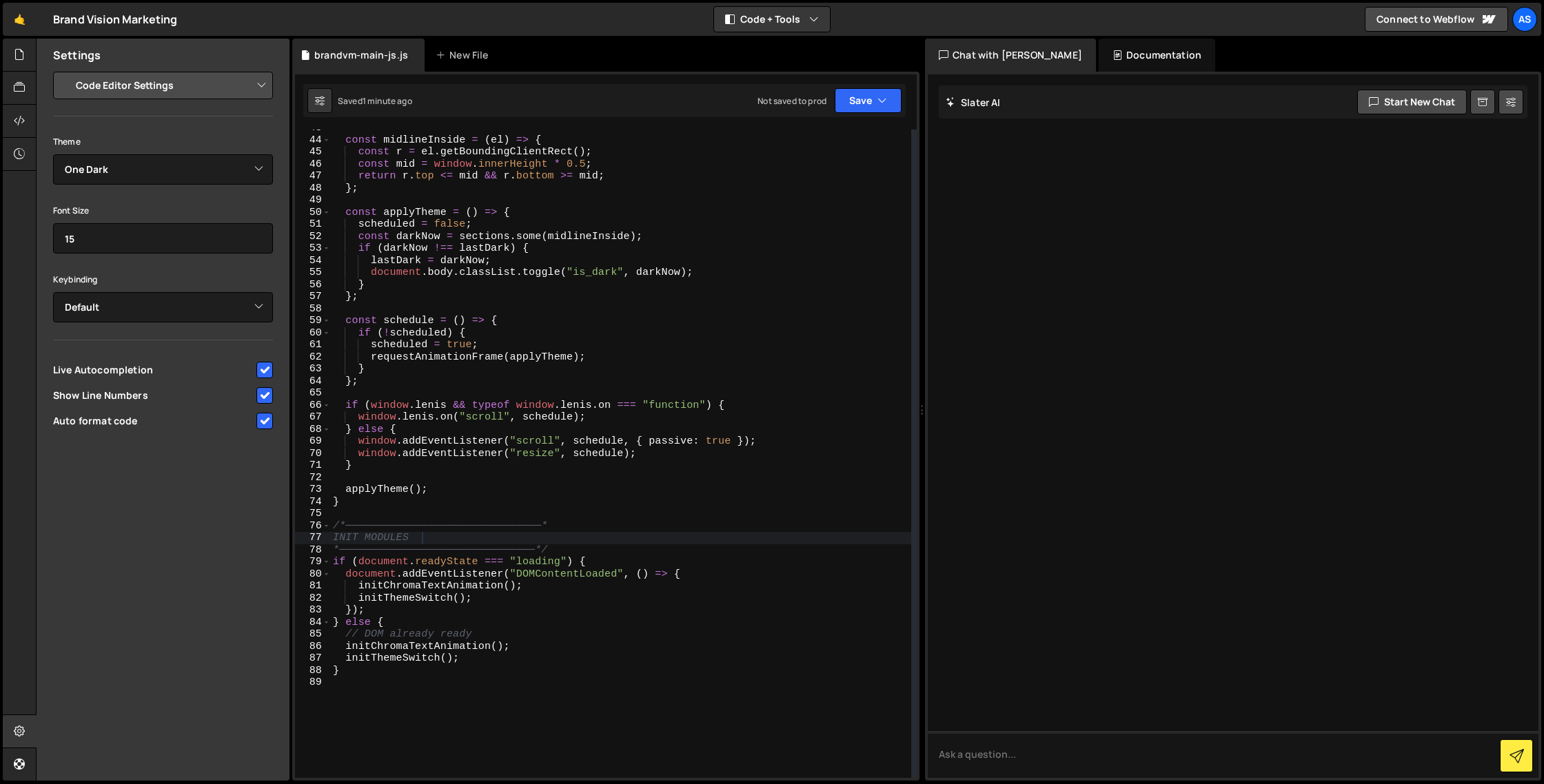
type textarea "document.body.classList.toggle("is_dark", darkNow);"
click at [489, 272] on div "const midlineInside = ( el ) => { const r = el . getBoundingClientRect ( ) ; co…" at bounding box center [620, 458] width 581 height 673
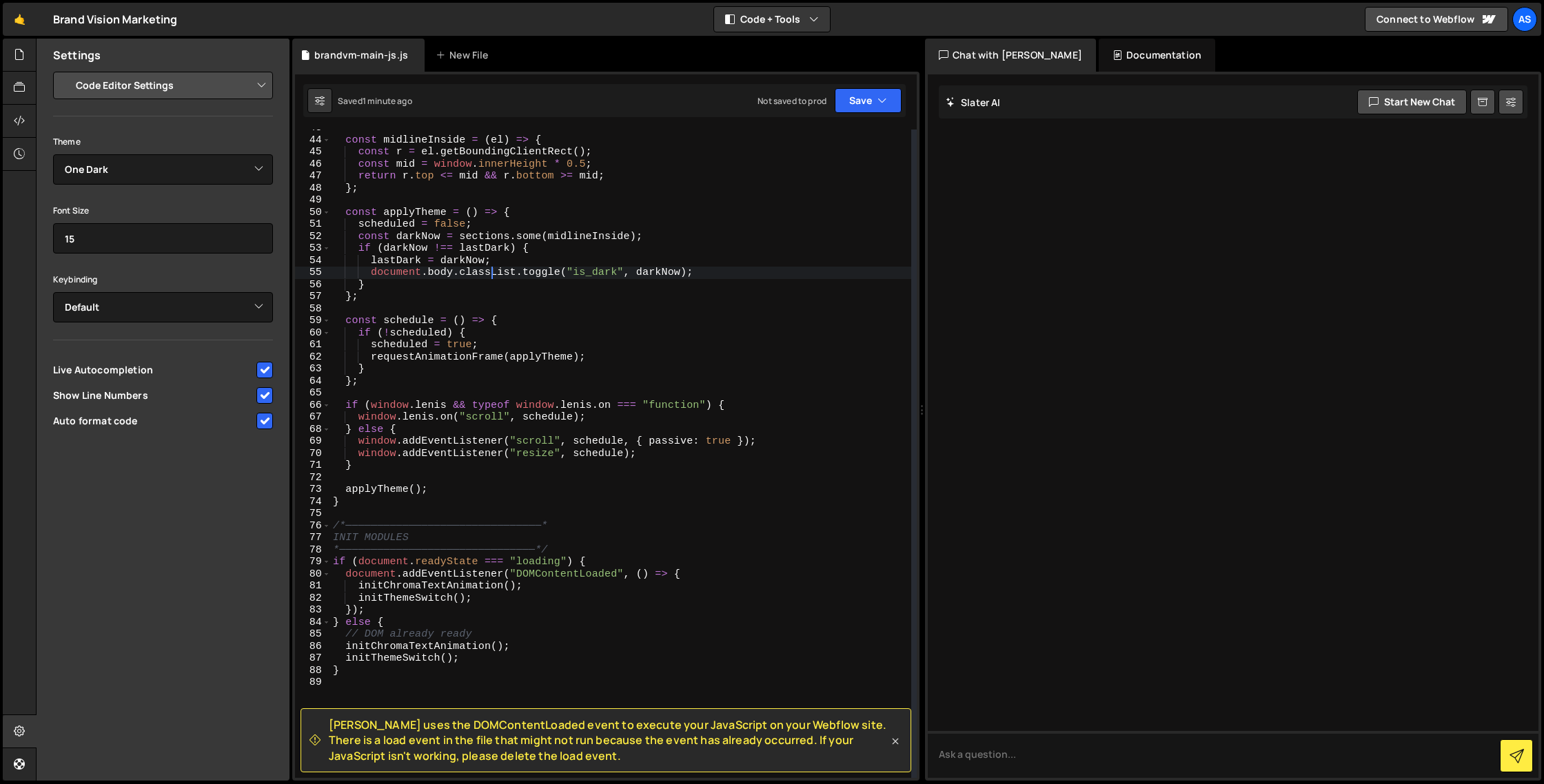
click at [892, 742] on icon at bounding box center [895, 741] width 14 height 14
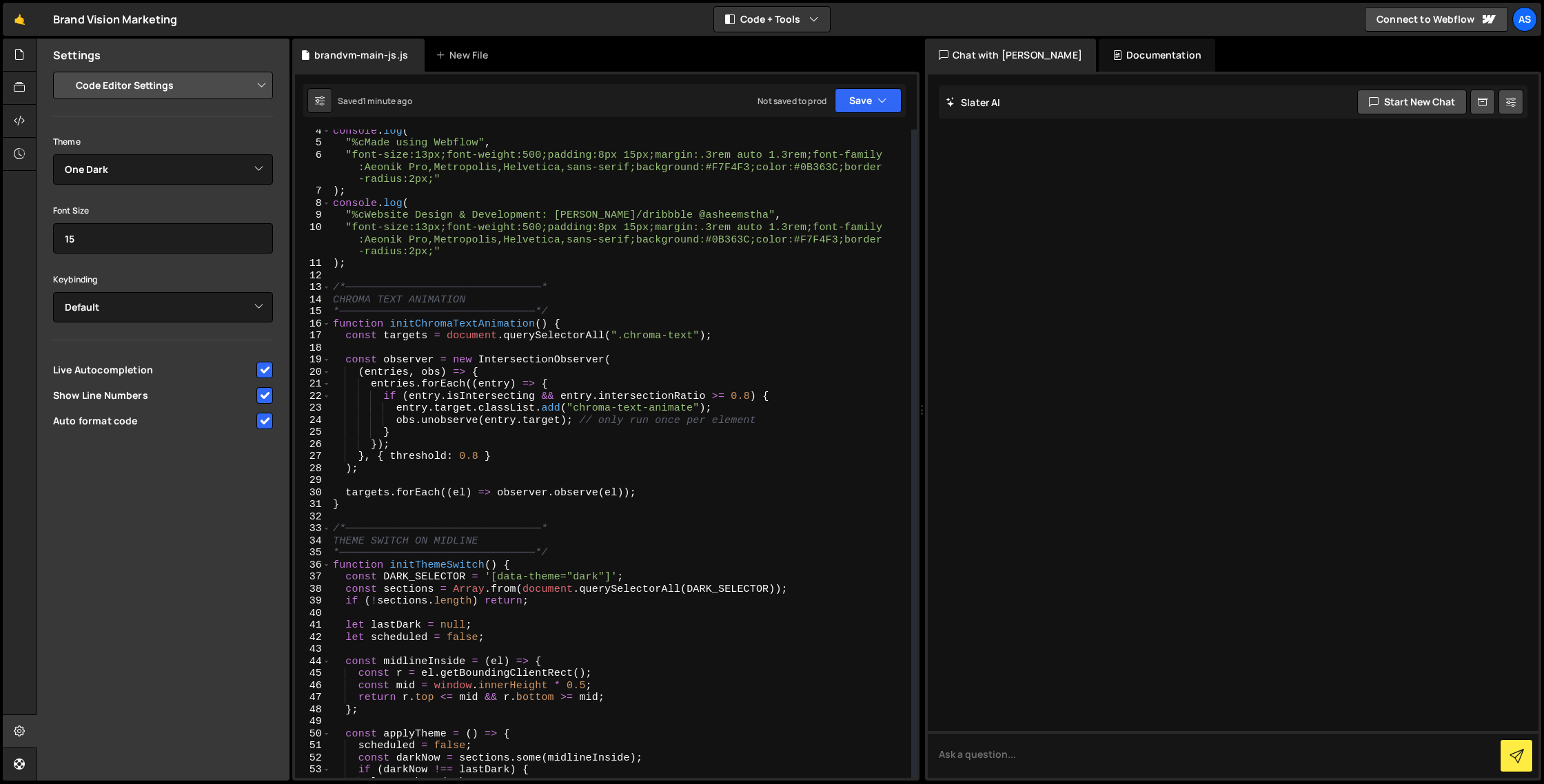
scroll to position [0, 0]
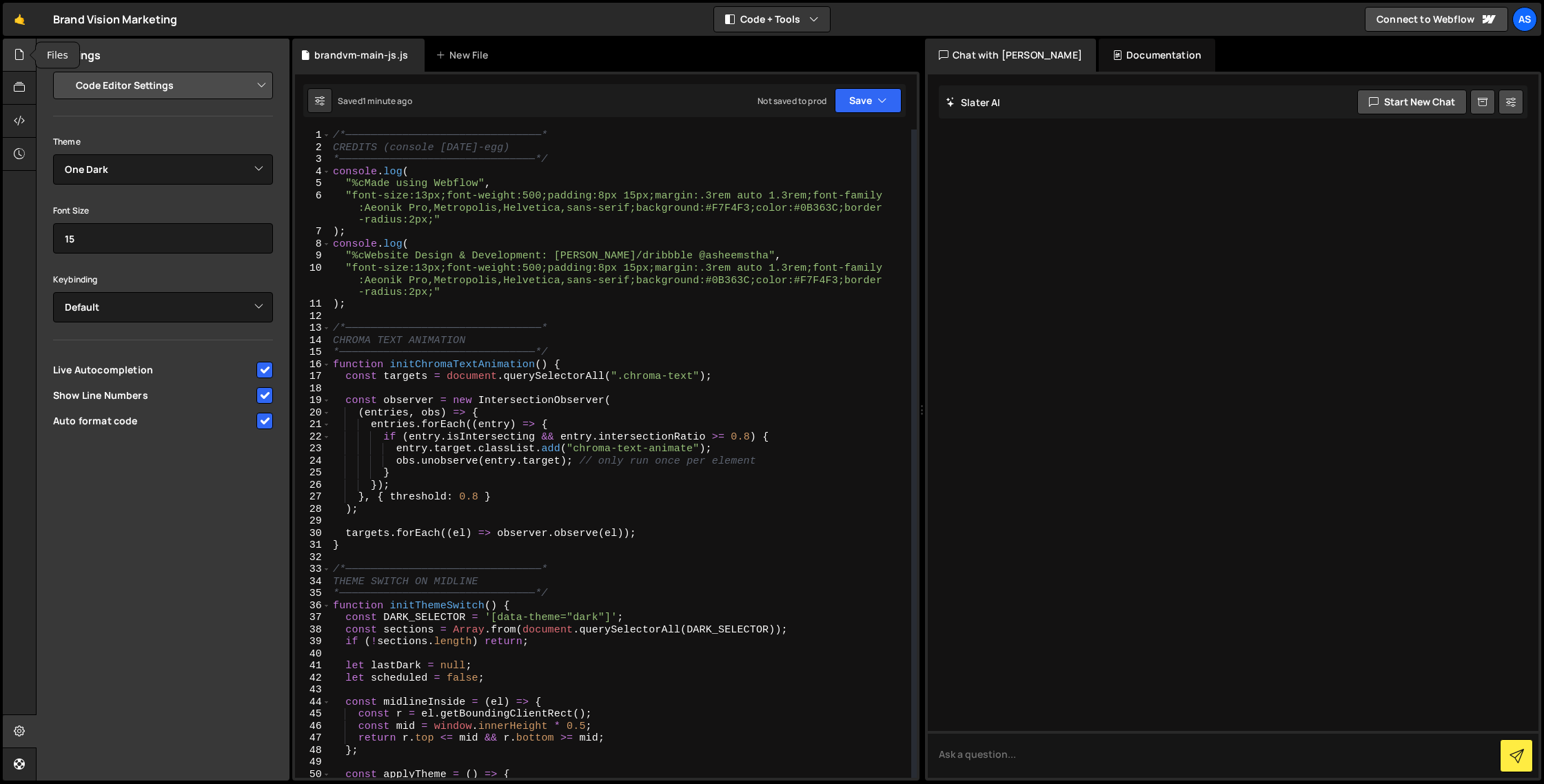
click at [16, 57] on icon at bounding box center [19, 54] width 11 height 15
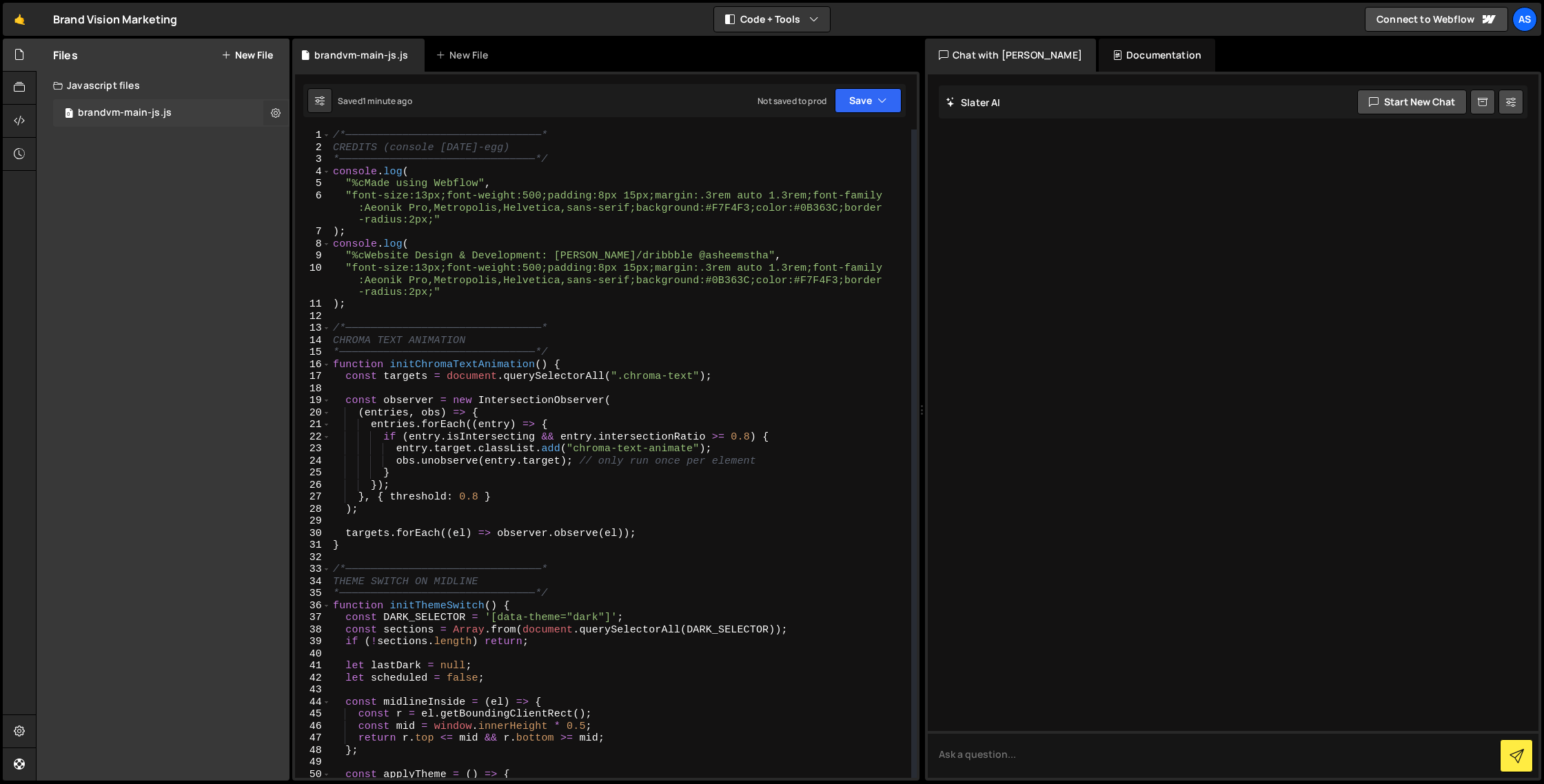
click at [276, 115] on icon at bounding box center [276, 113] width 10 height 13
click at [343, 148] on button "Edit File Settings" at bounding box center [360, 142] width 135 height 28
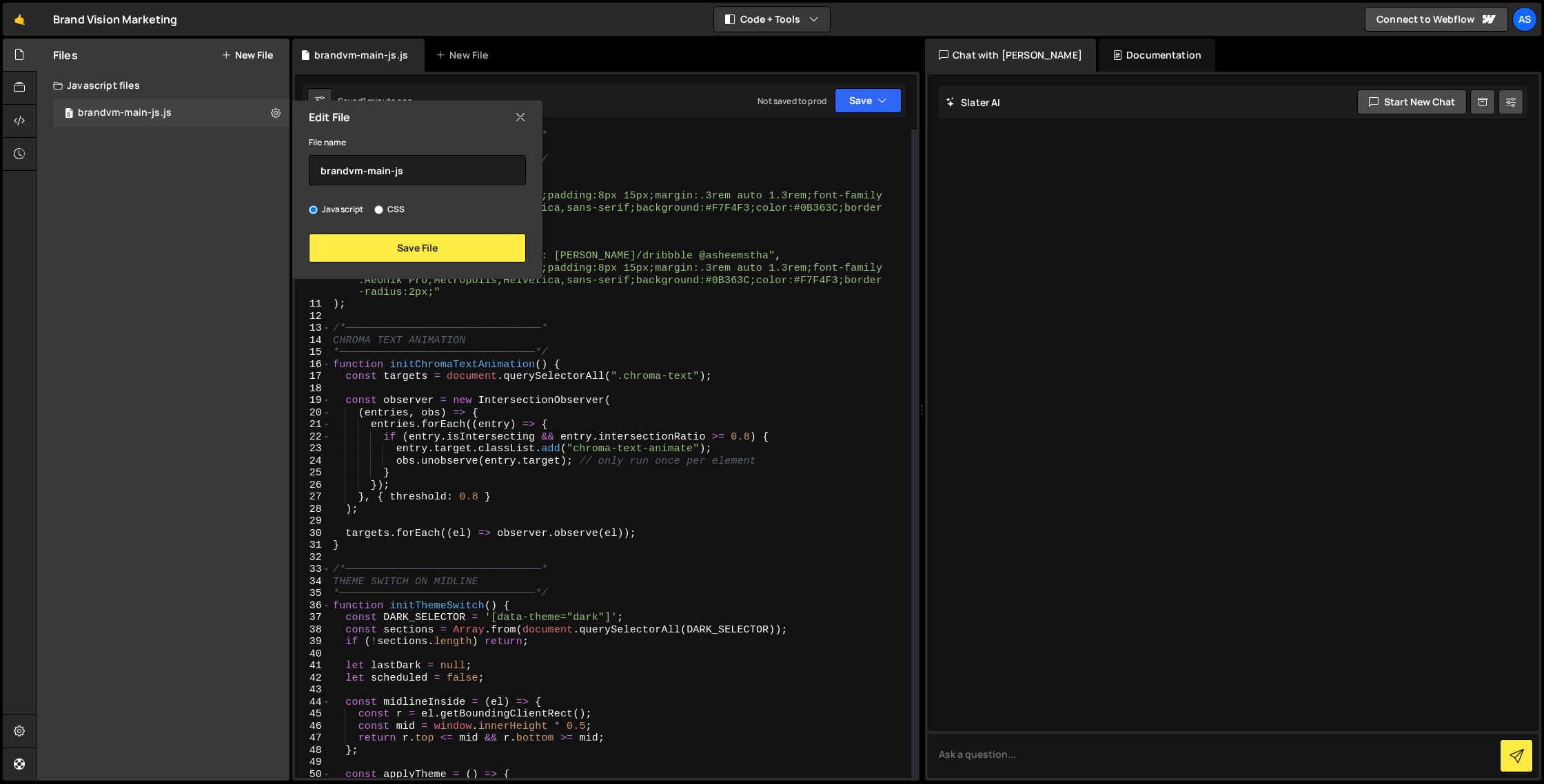
click at [521, 115] on icon at bounding box center [520, 117] width 11 height 15
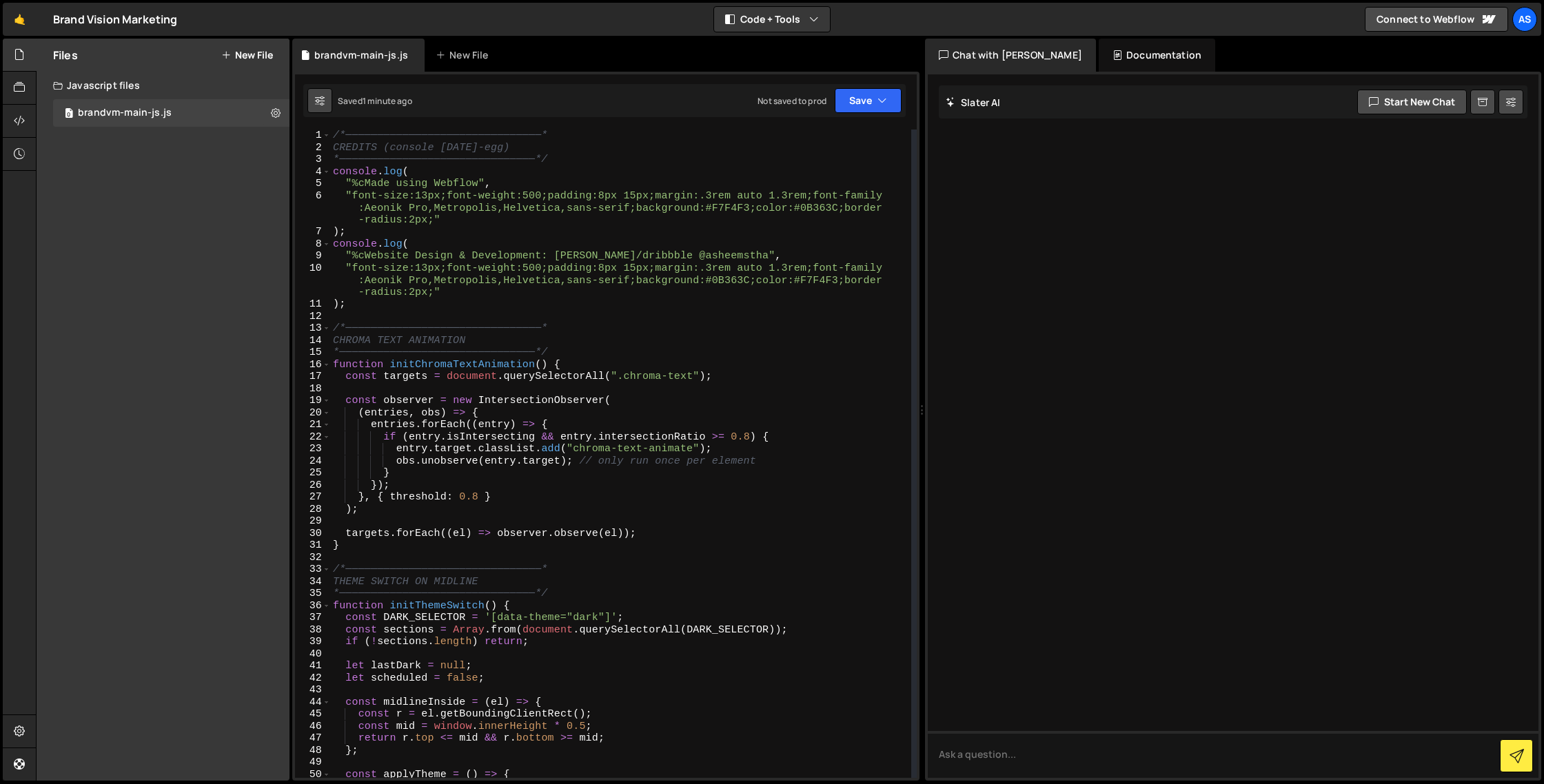
click at [319, 104] on icon at bounding box center [320, 100] width 10 height 14
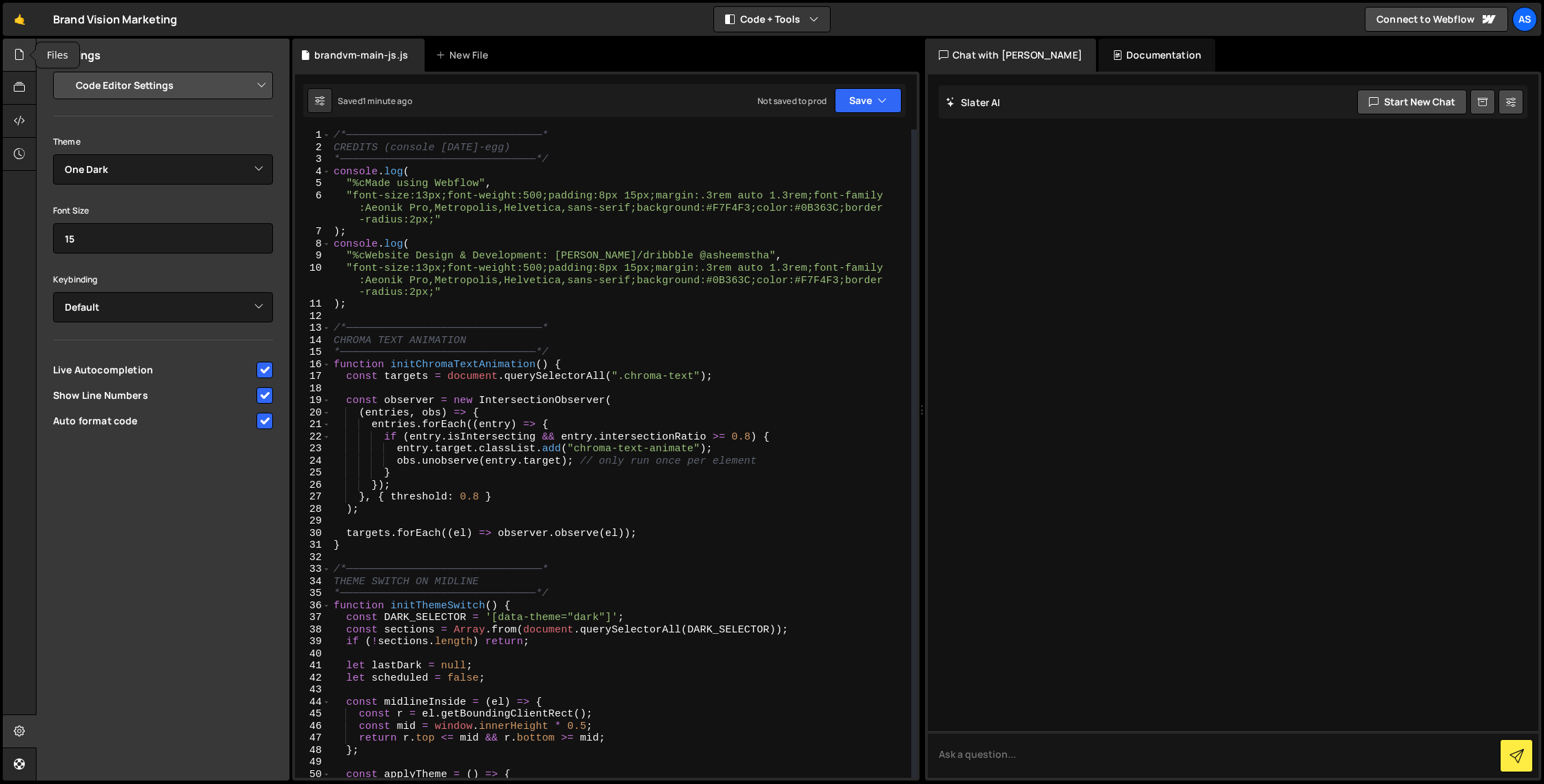
click at [16, 58] on icon at bounding box center [19, 54] width 11 height 15
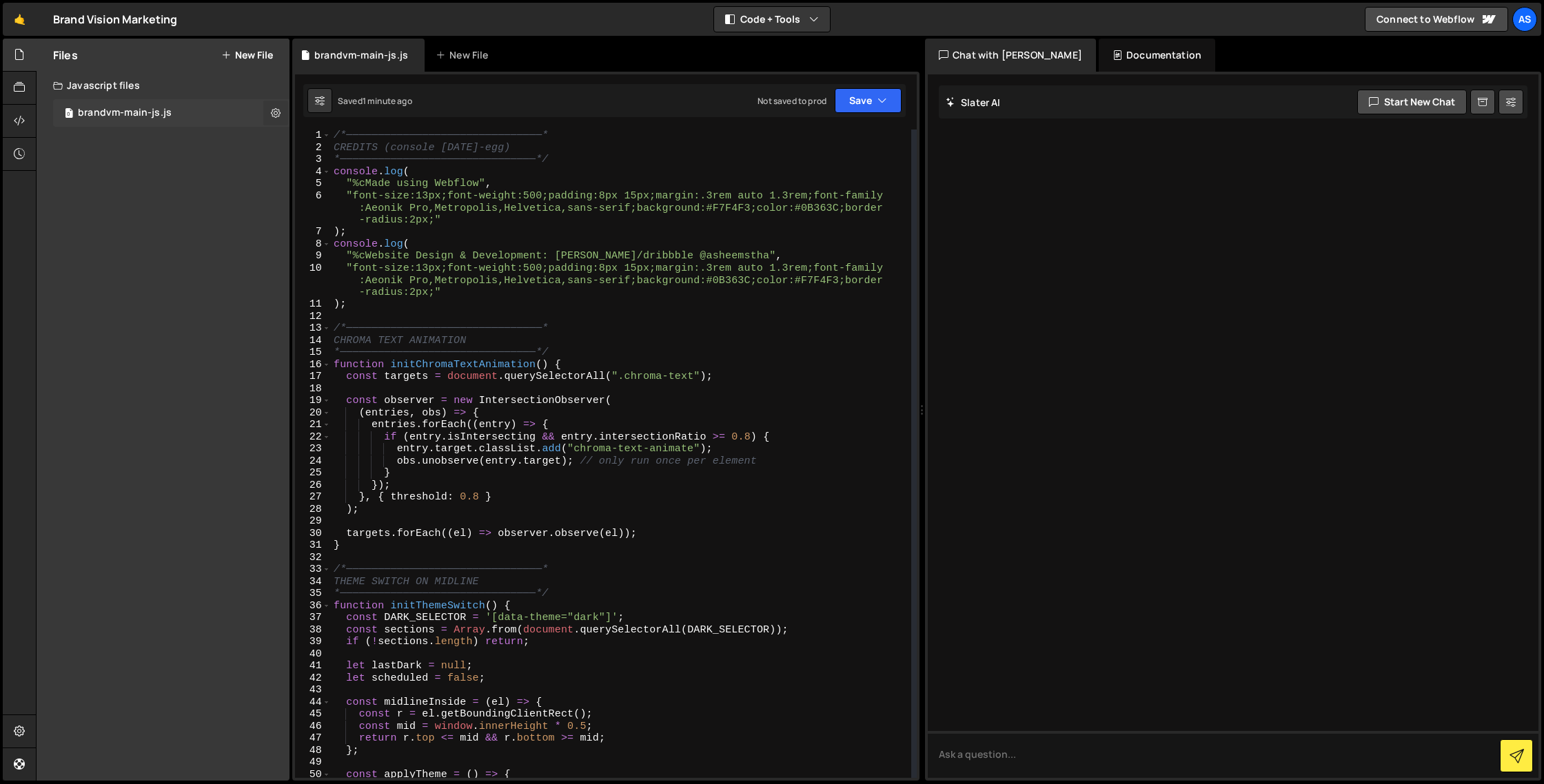
click at [277, 109] on icon at bounding box center [276, 113] width 10 height 13
click at [366, 169] on button "Edit External Scripts" at bounding box center [360, 170] width 135 height 28
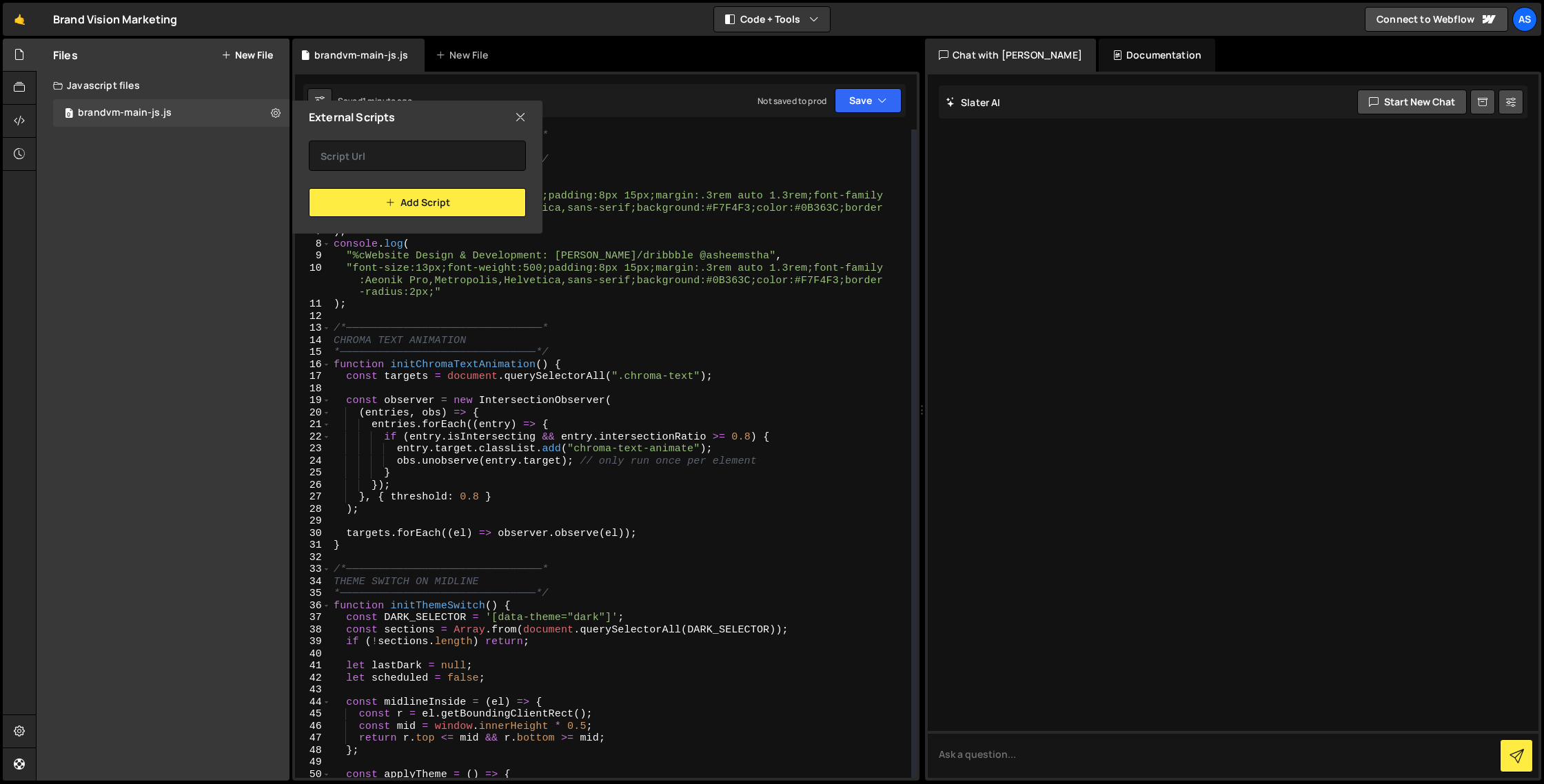
click at [523, 116] on icon at bounding box center [520, 117] width 11 height 15
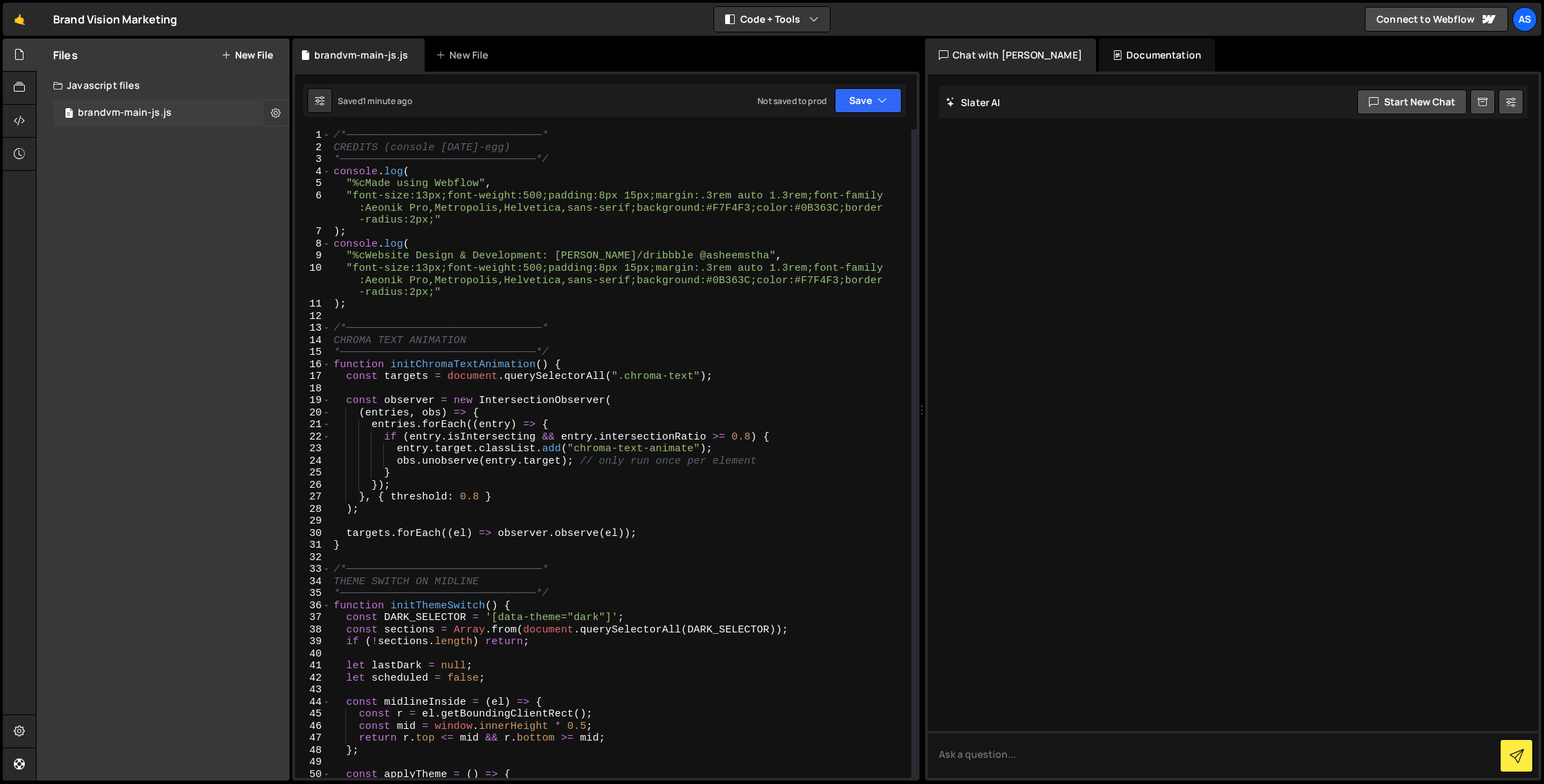
click at [274, 110] on icon at bounding box center [276, 113] width 10 height 13
click at [366, 114] on button "Copy share link" at bounding box center [360, 114] width 135 height 28
click at [256, 54] on button "New File" at bounding box center [247, 55] width 52 height 11
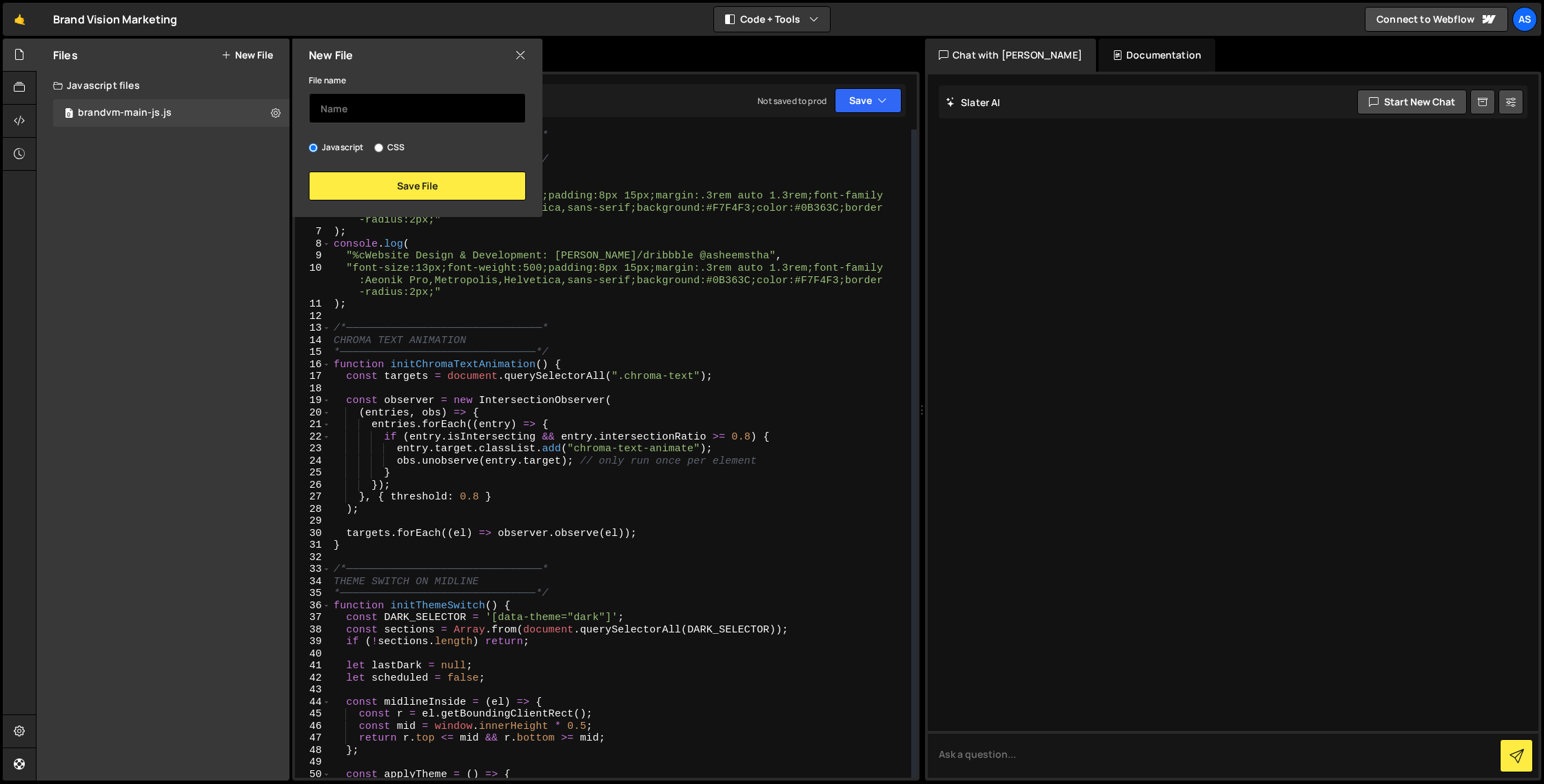
click at [386, 110] on input "text" at bounding box center [417, 108] width 217 height 31
type input "brandvm-main-css"
click at [379, 146] on input "CSS" at bounding box center [379, 148] width 9 height 9
radio input "true"
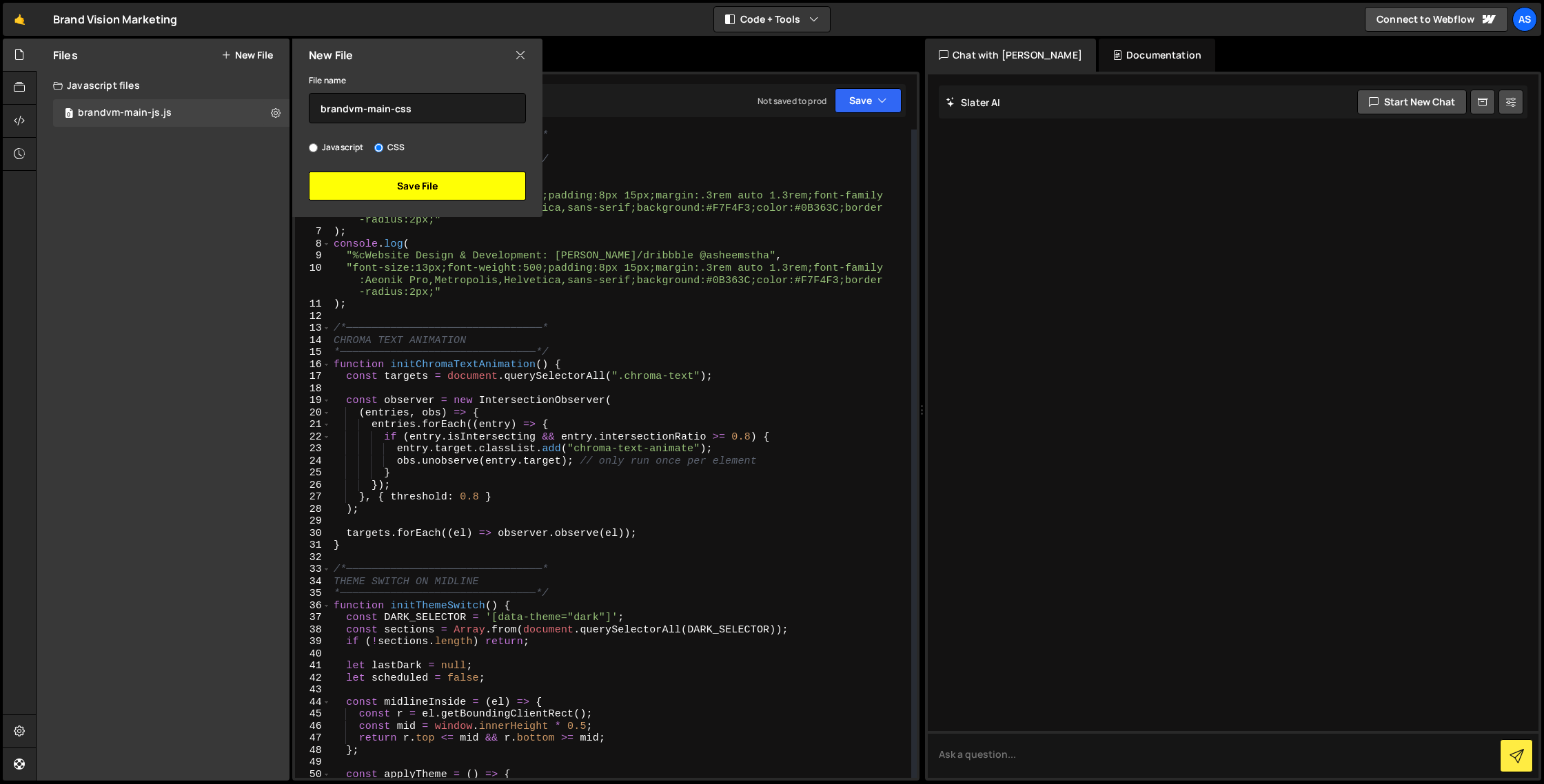
click at [360, 178] on button "Save File" at bounding box center [417, 186] width 217 height 29
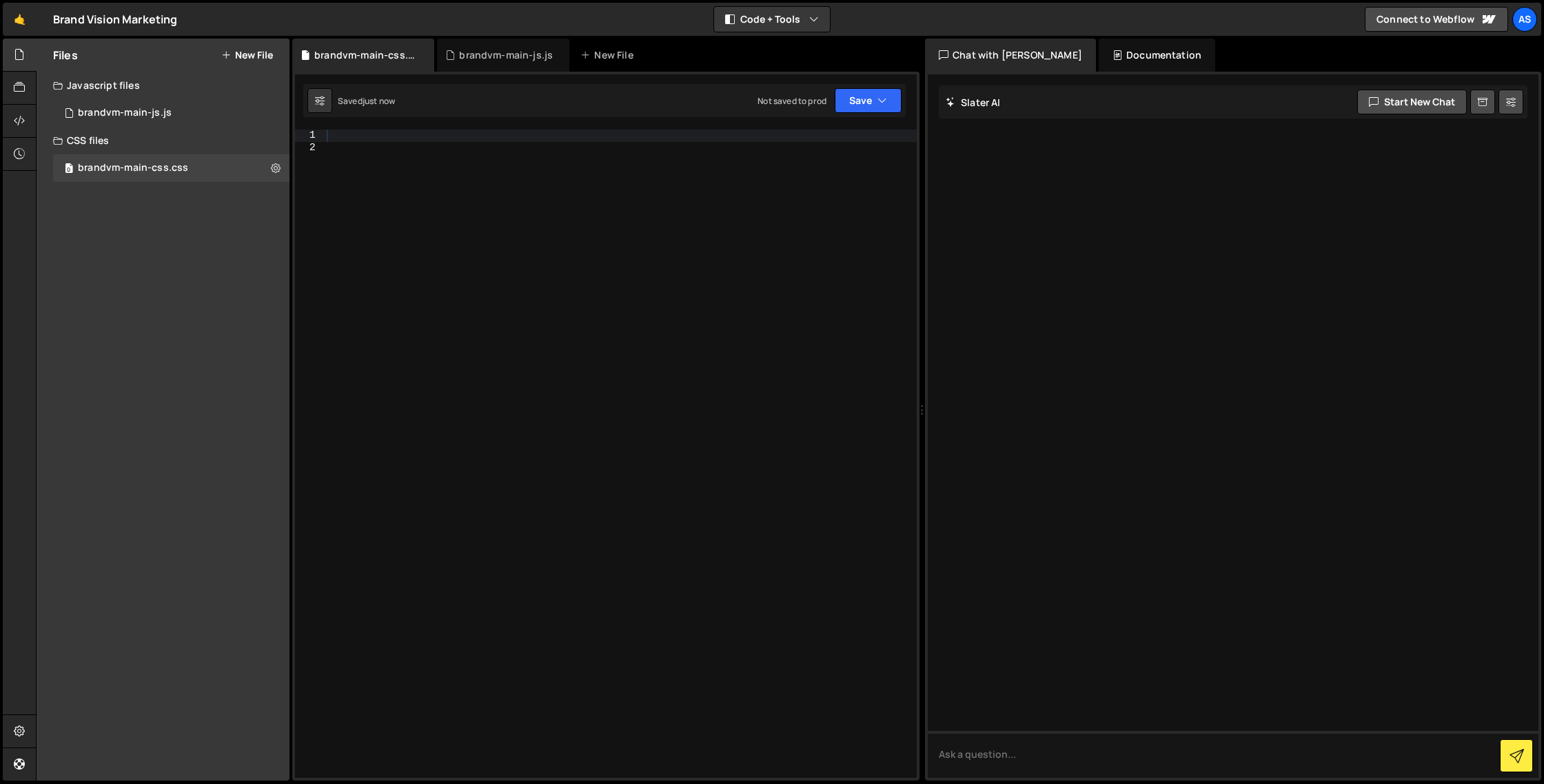
click at [418, 249] on div at bounding box center [621, 466] width 593 height 673
paste textarea "}"
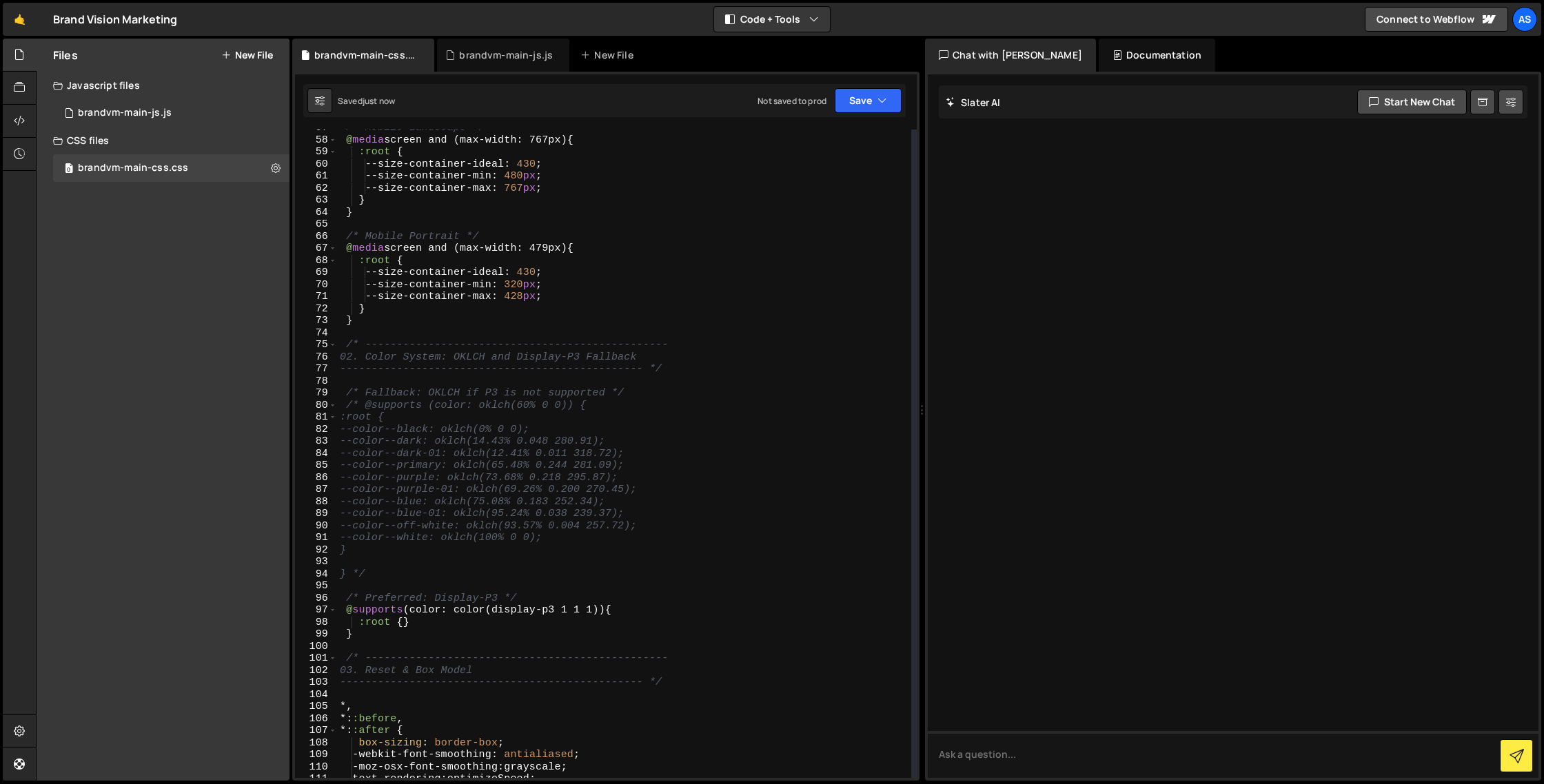
scroll to position [731, 0]
click at [273, 171] on icon at bounding box center [276, 167] width 10 height 13
click at [345, 172] on button "Copy share link" at bounding box center [360, 170] width 135 height 28
type textarea "--size-container-ideal: 430;"
click at [793, 159] on div "/* Mobile Landscape */ @ media screen and (max-width: 767px) { :root { --size-c…" at bounding box center [624, 458] width 575 height 673
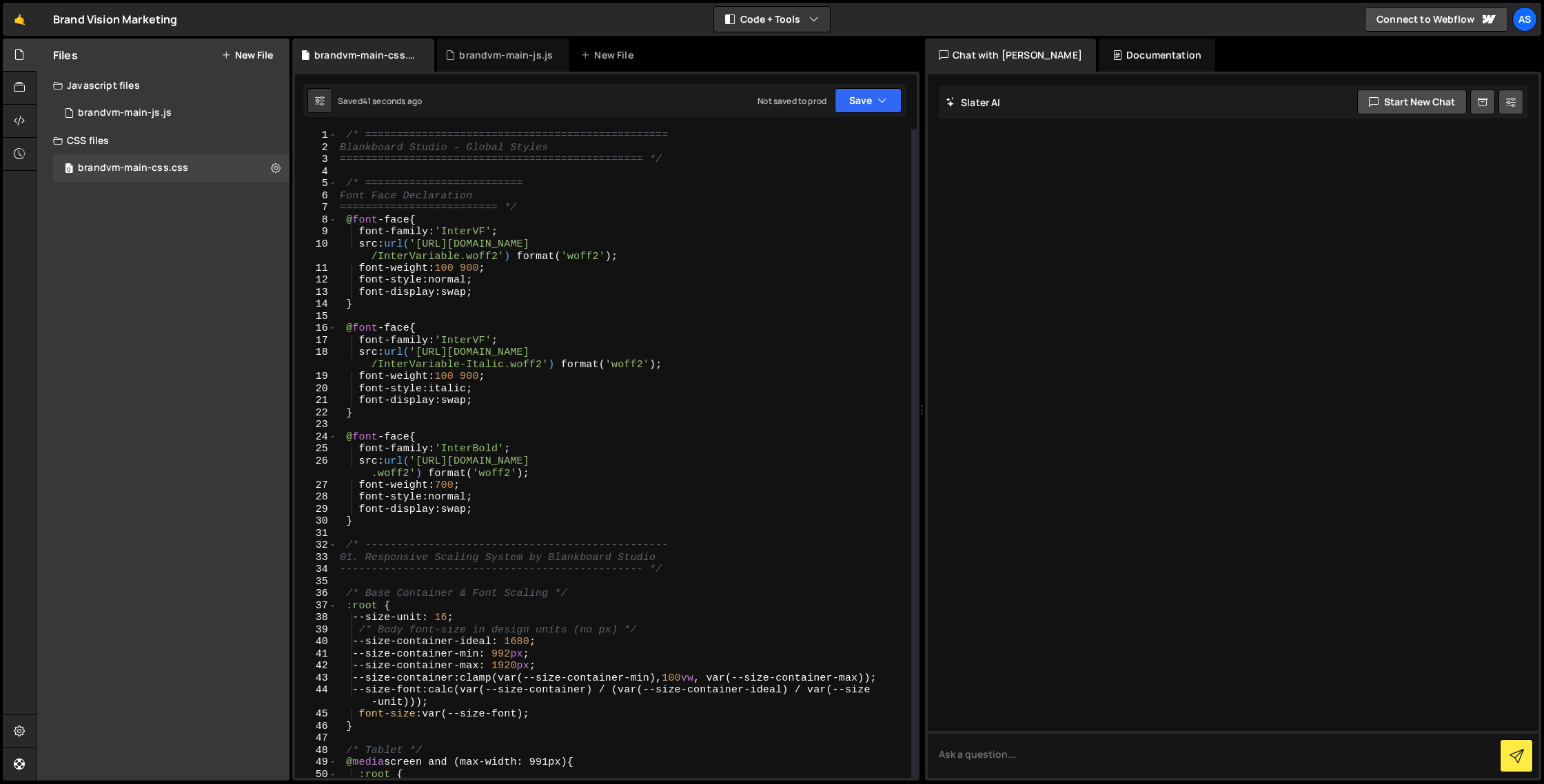
scroll to position [0, 0]
click at [880, 98] on icon "button" at bounding box center [882, 100] width 10 height 14
click at [820, 135] on div "Save to Staging S" at bounding box center [821, 134] width 143 height 14
click at [327, 94] on button at bounding box center [319, 100] width 25 height 25
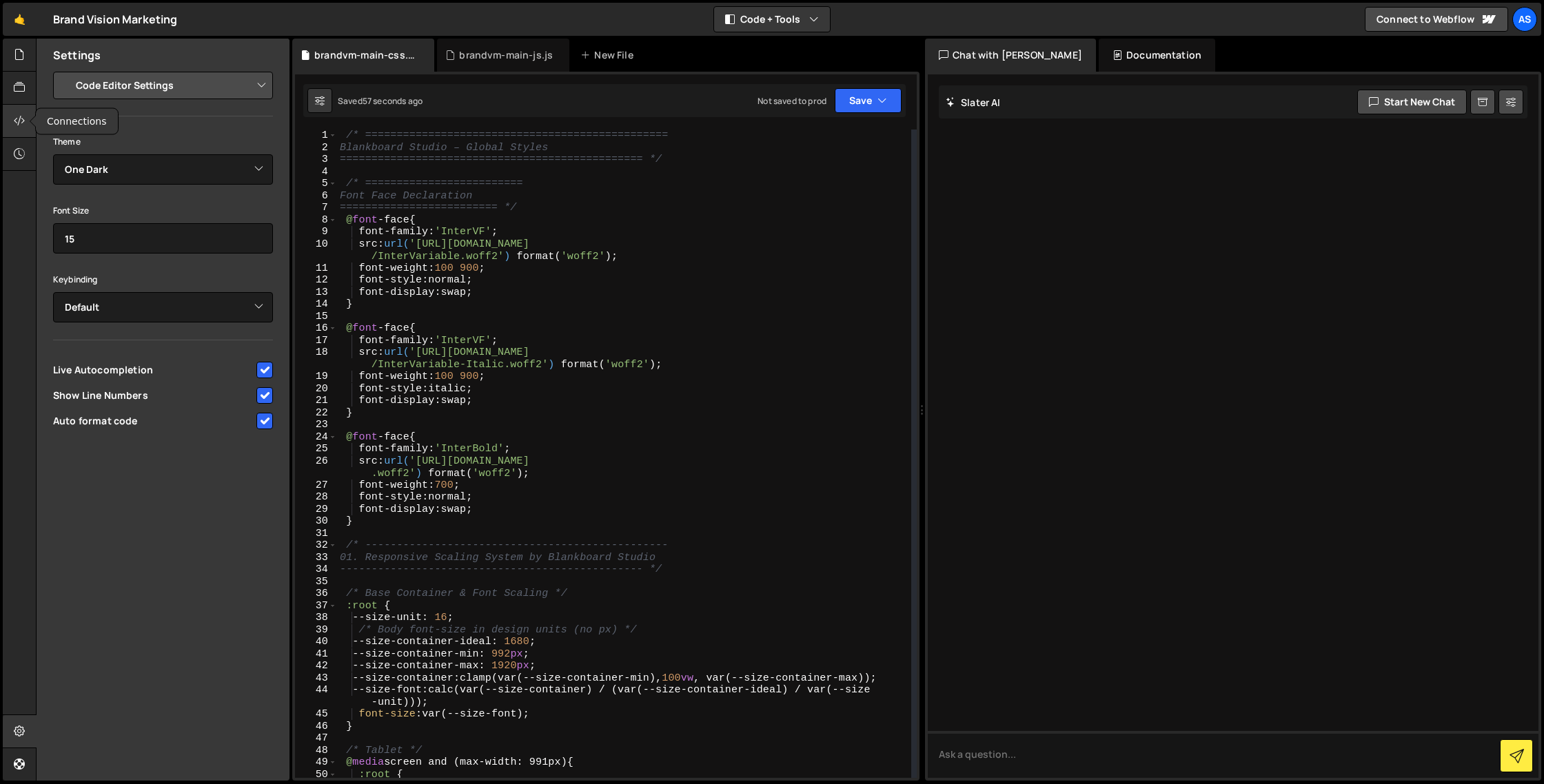
click at [16, 120] on icon at bounding box center [19, 120] width 11 height 15
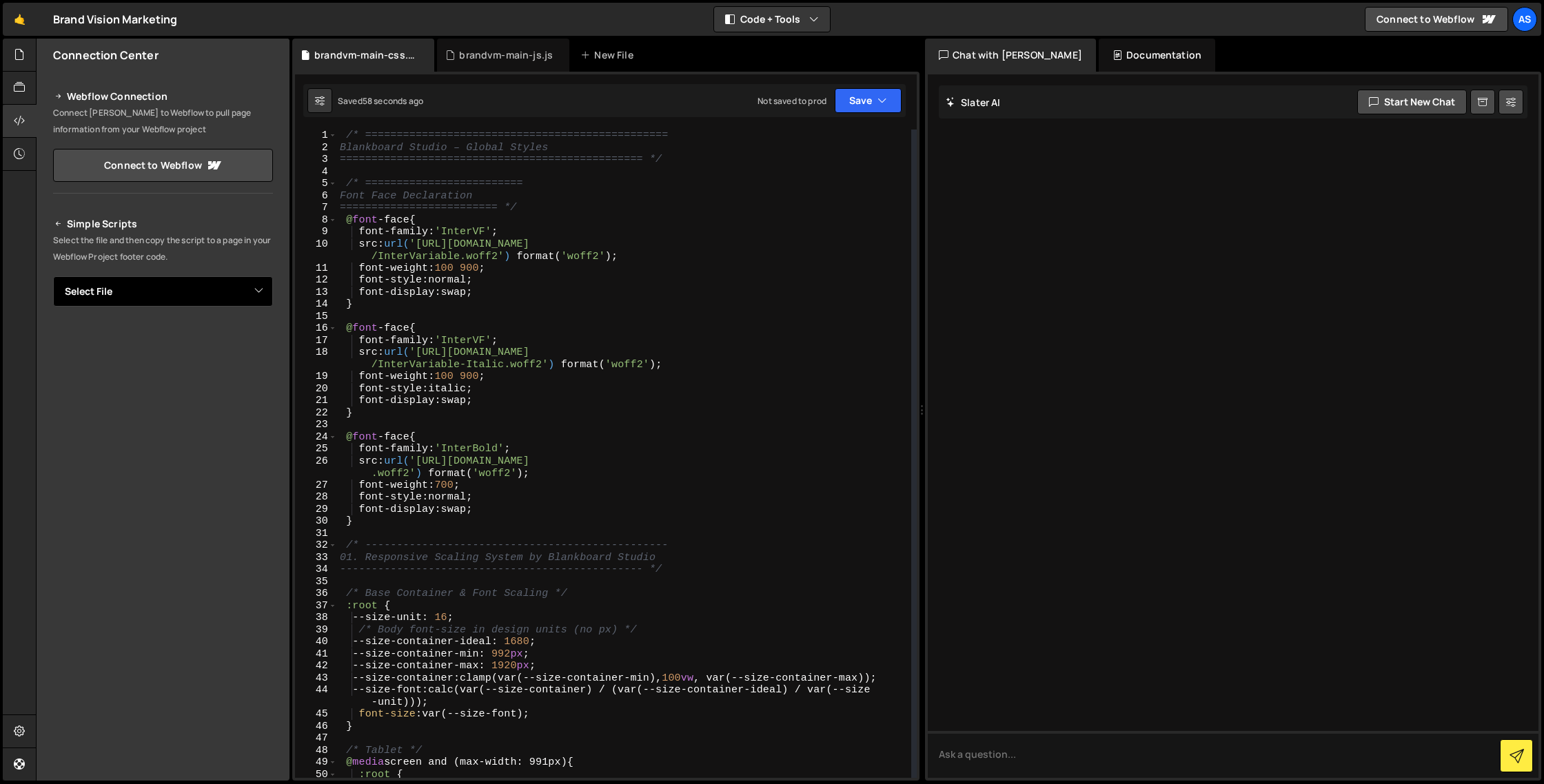
click at [182, 284] on select "Select File brandvm-main-js.js brandvm-main-css.css" at bounding box center [163, 292] width 220 height 31
select select "44904"
click at [53, 277] on select "Select File brandvm-main-js.js brandvm-main-css.css" at bounding box center [163, 292] width 220 height 31
click at [262, 339] on button "Button group with nested dropdown" at bounding box center [263, 339] width 19 height 29
click at [235, 339] on button "Copy" at bounding box center [231, 339] width 47 height 29
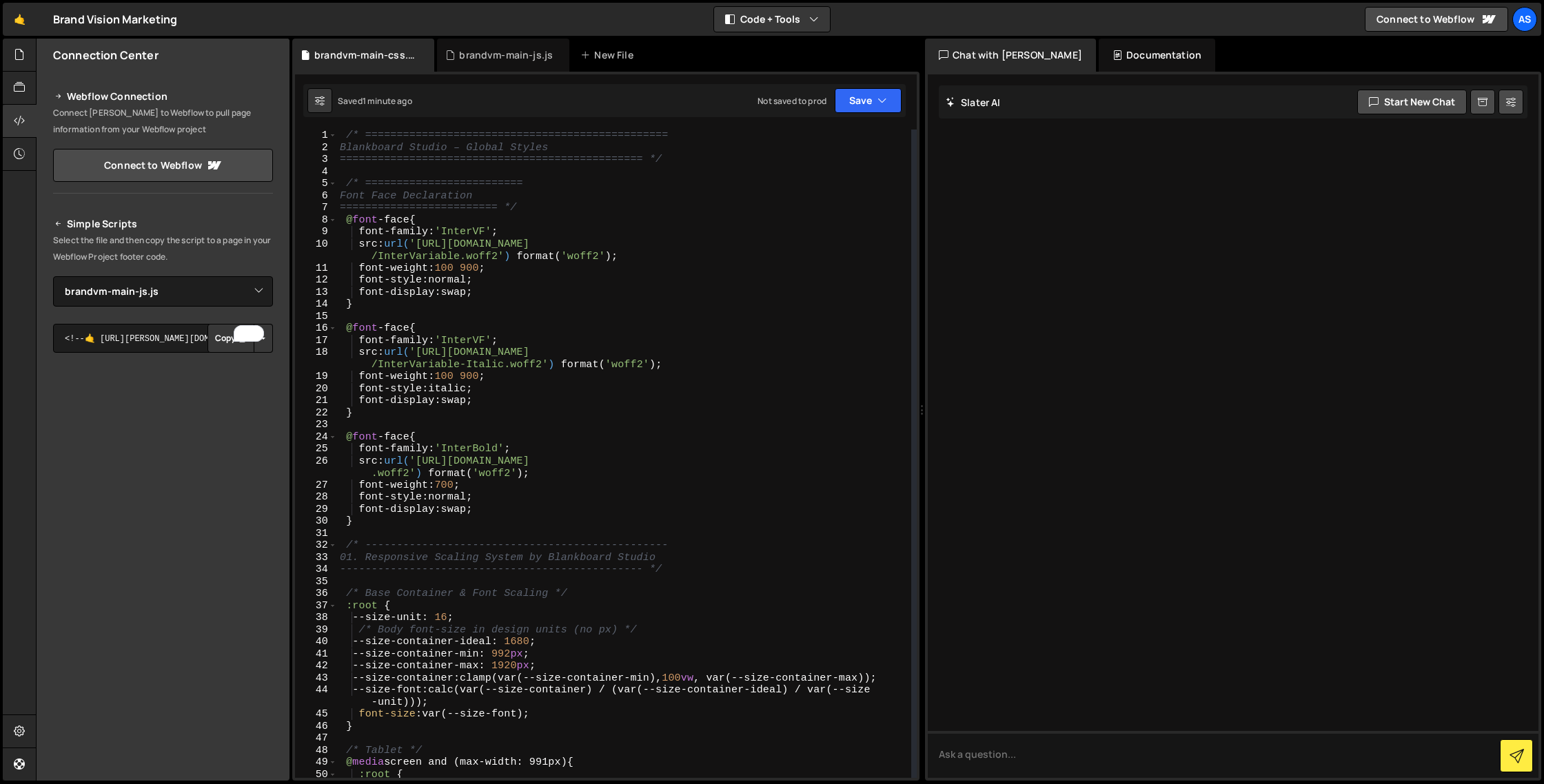
type textarea "font-weight: 100 900;"
click at [685, 272] on div "/* ================================================ Blankboard Studio – Global …" at bounding box center [624, 466] width 575 height 673
click at [255, 301] on select "Select File brandvm-main-js.js brandvm-main-css.css" at bounding box center [163, 292] width 220 height 31
click at [53, 277] on select "Select File brandvm-main-js.js brandvm-main-css.css" at bounding box center [163, 292] width 220 height 31
click at [227, 341] on button "Copy" at bounding box center [231, 339] width 47 height 29
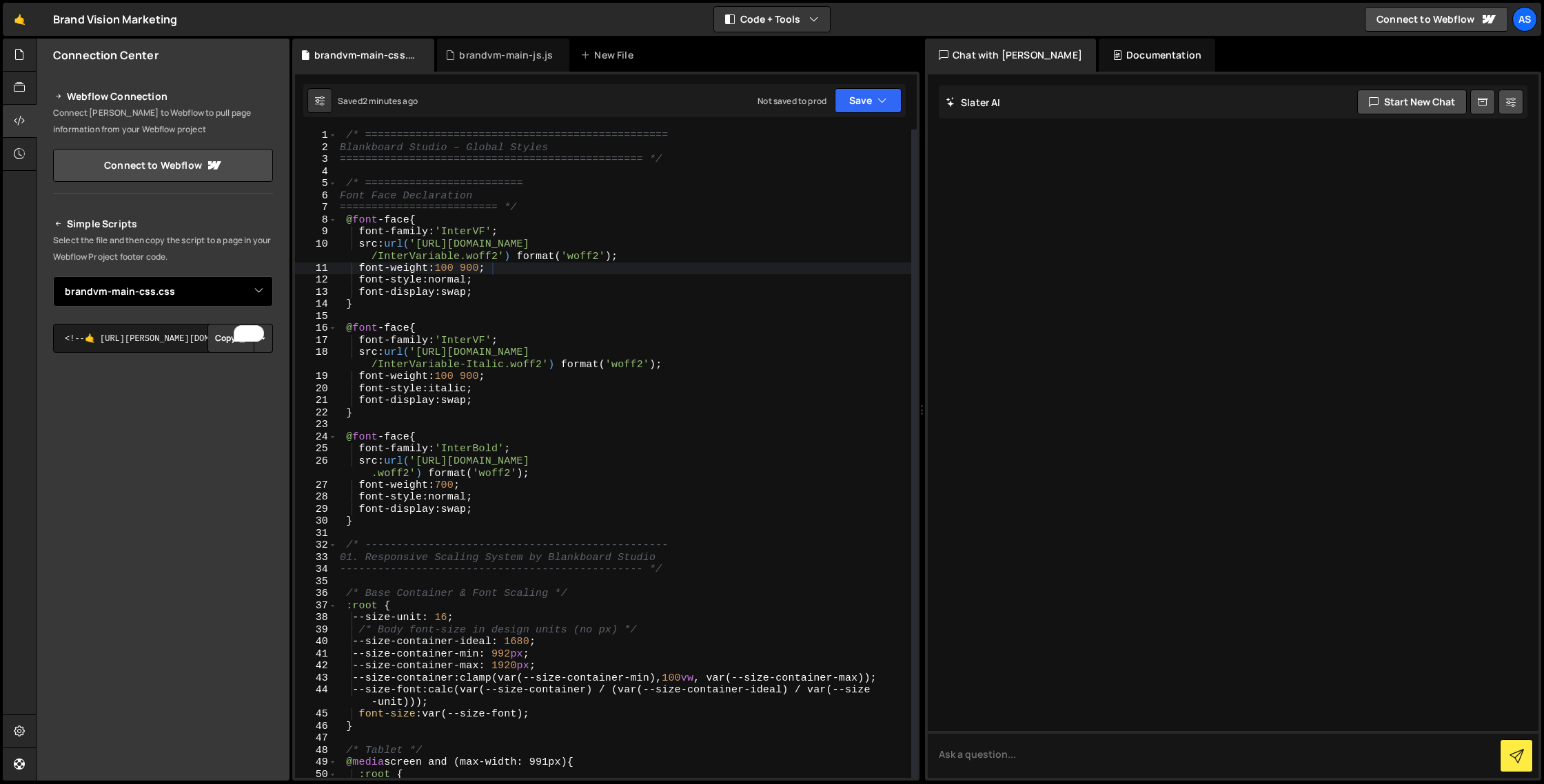
click at [255, 285] on select "Select File brandvm-main-js.js brandvm-main-css.css" at bounding box center [163, 292] width 220 height 31
select select "44904"
click at [53, 277] on select "Select File brandvm-main-js.js brandvm-main-css.css" at bounding box center [163, 292] width 220 height 31
click at [19, 58] on icon at bounding box center [19, 54] width 11 height 15
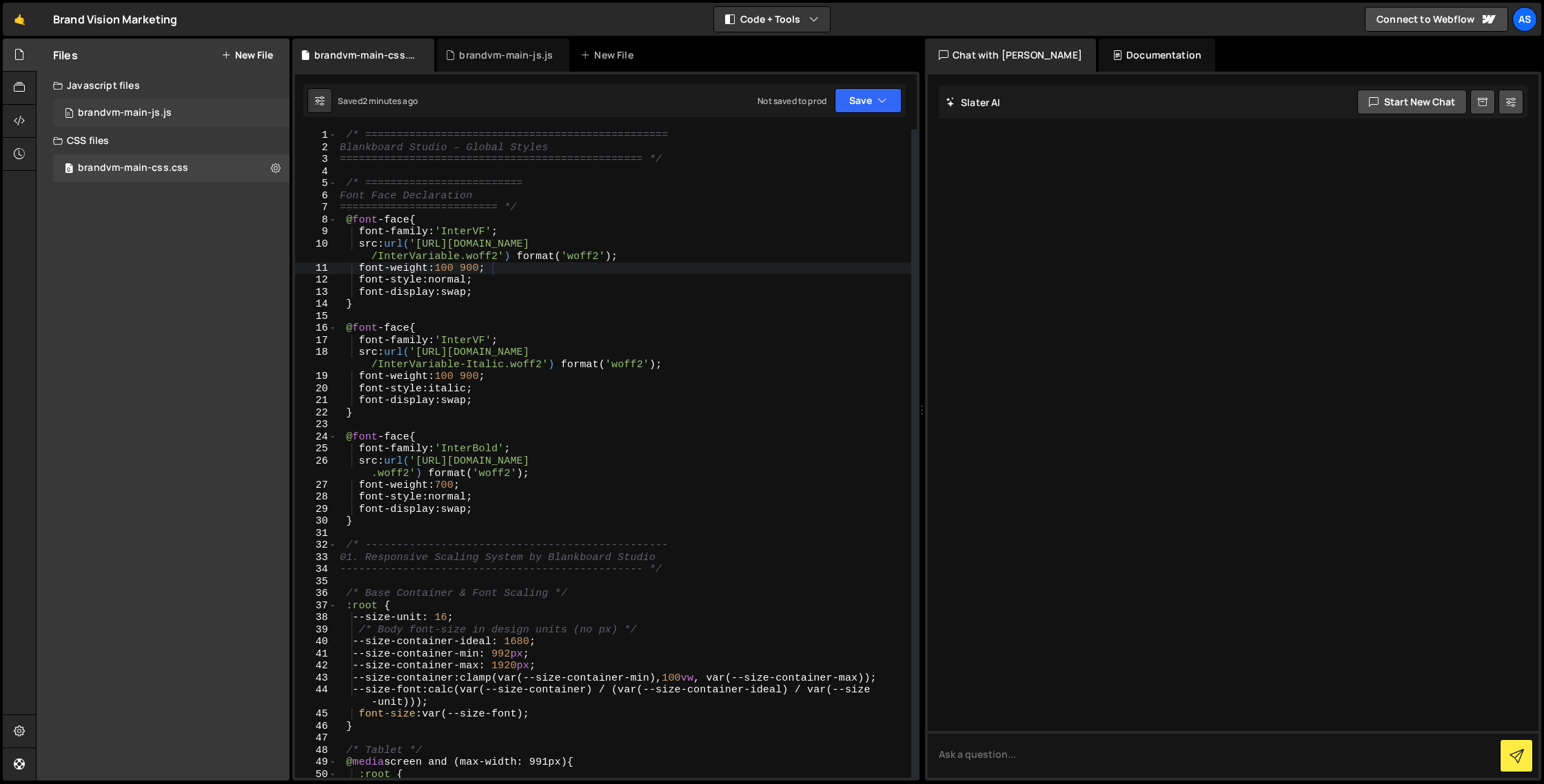
click at [273, 110] on div "0 brandvm-main-js.js 0" at bounding box center [171, 113] width 237 height 28
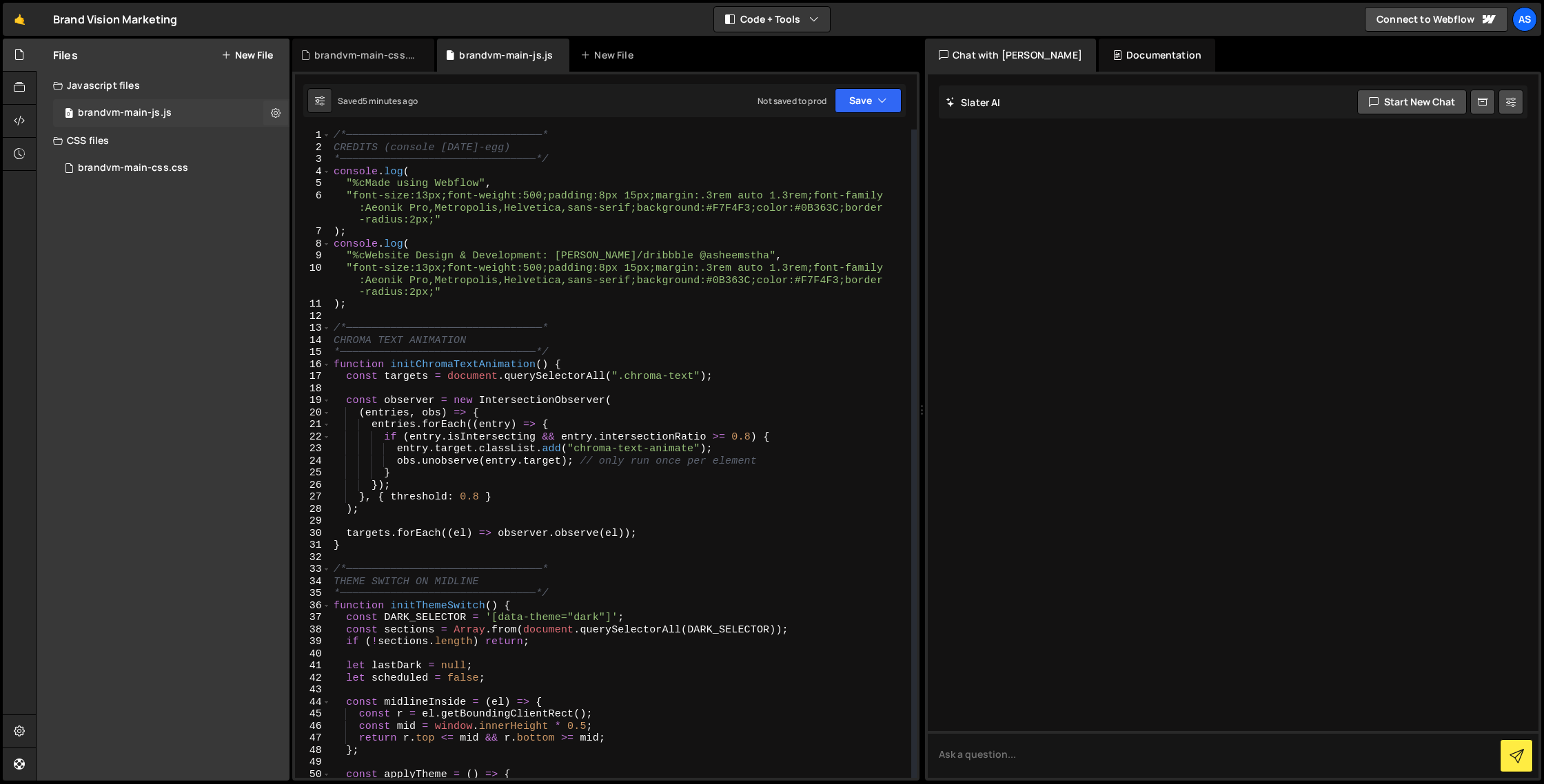
click at [273, 110] on icon at bounding box center [276, 113] width 10 height 13
click at [334, 123] on button "Copy share link" at bounding box center [360, 114] width 135 height 28
click at [190, 321] on div "Files New File Create your first file Get started by starting a Javascript or C…" at bounding box center [163, 409] width 253 height 742
click at [248, 125] on div "0 brandvm-main-js.js 0" at bounding box center [171, 113] width 237 height 28
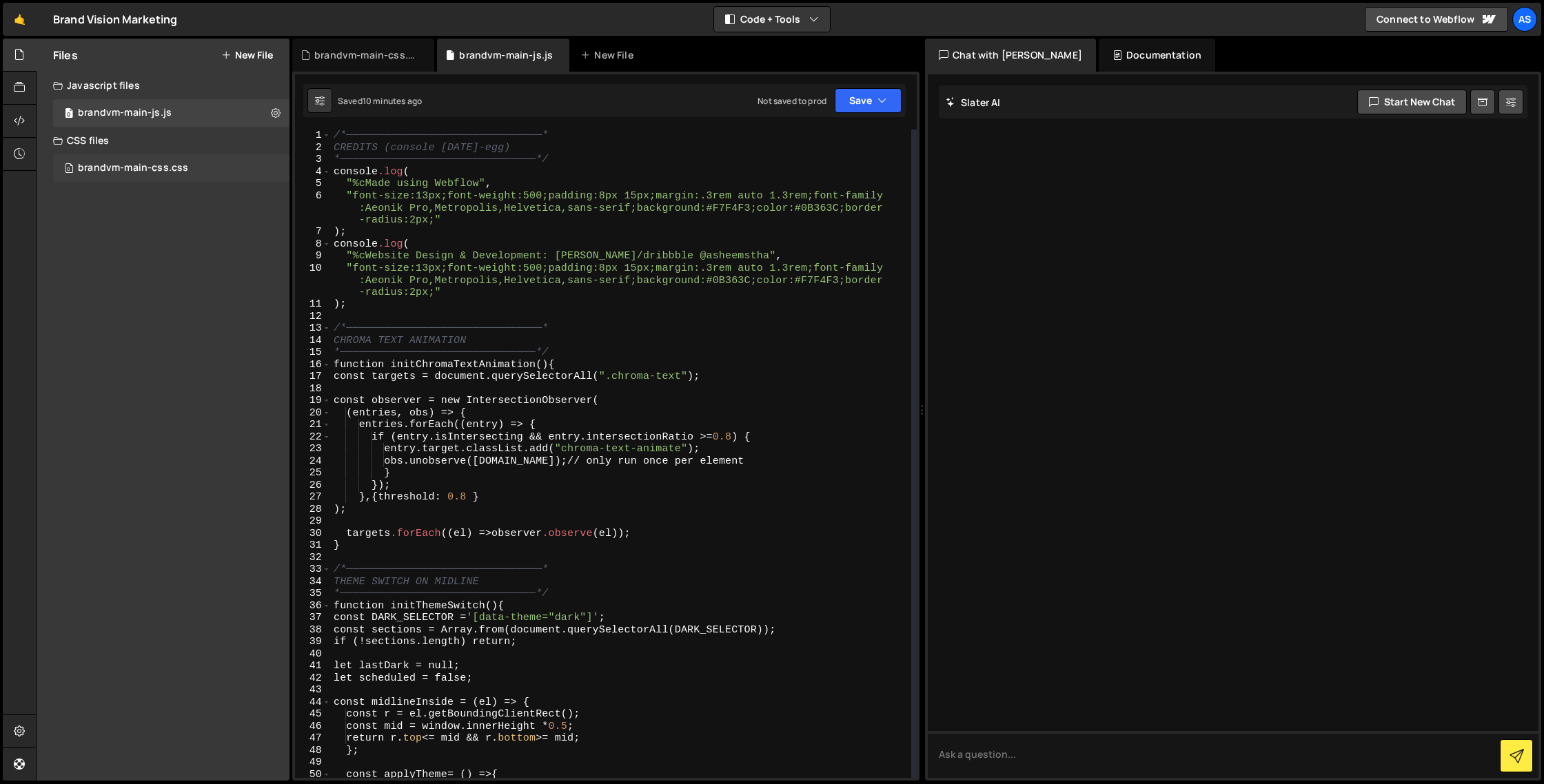
click at [170, 172] on div "brandvm-main-css.css" at bounding box center [133, 167] width 110 height 12
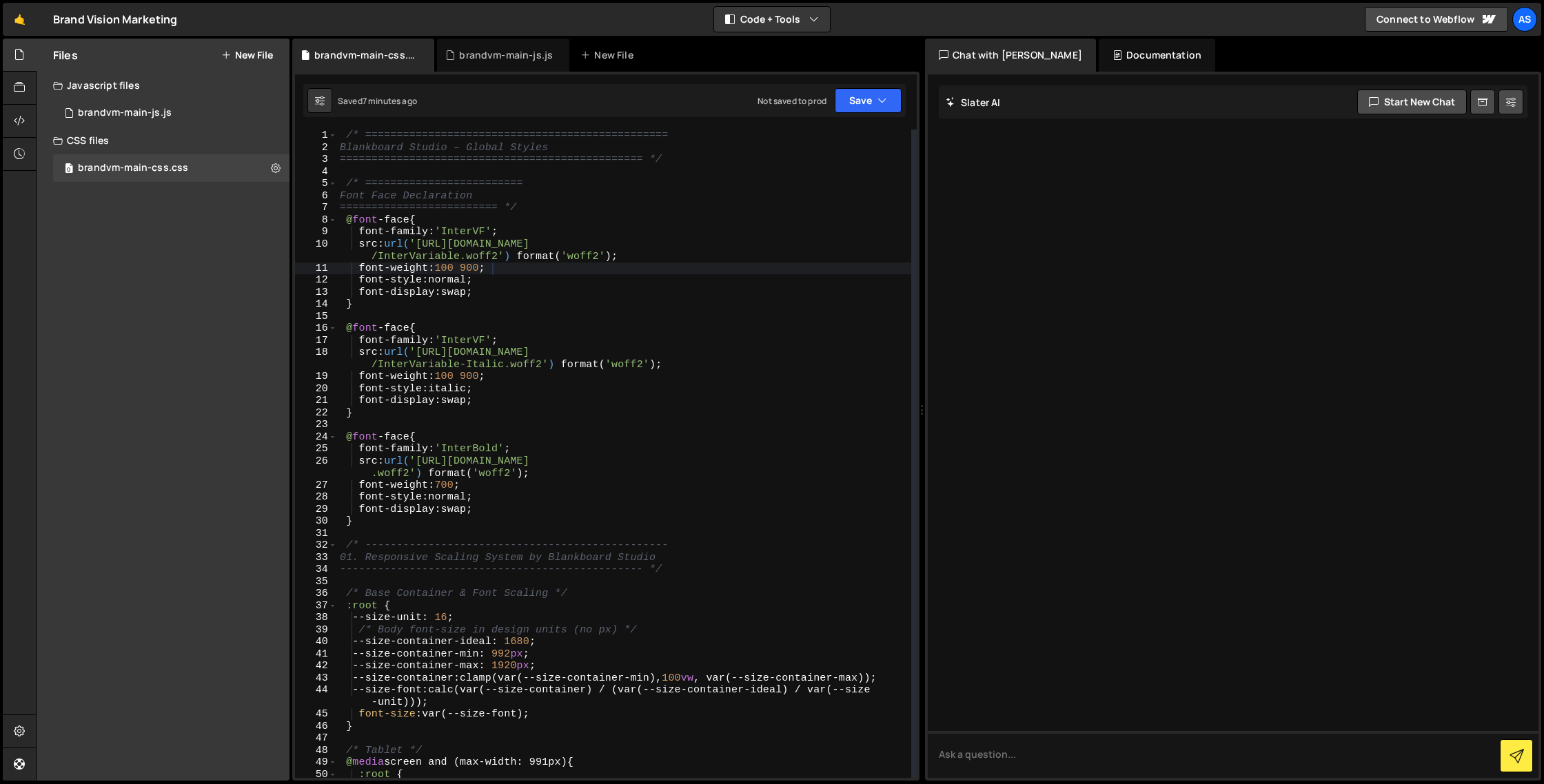
click at [473, 363] on div "/* ================================================ Blankboard Studio – Global …" at bounding box center [624, 466] width 575 height 673
type textarea "}"
